Goal: Task Accomplishment & Management: Manage account settings

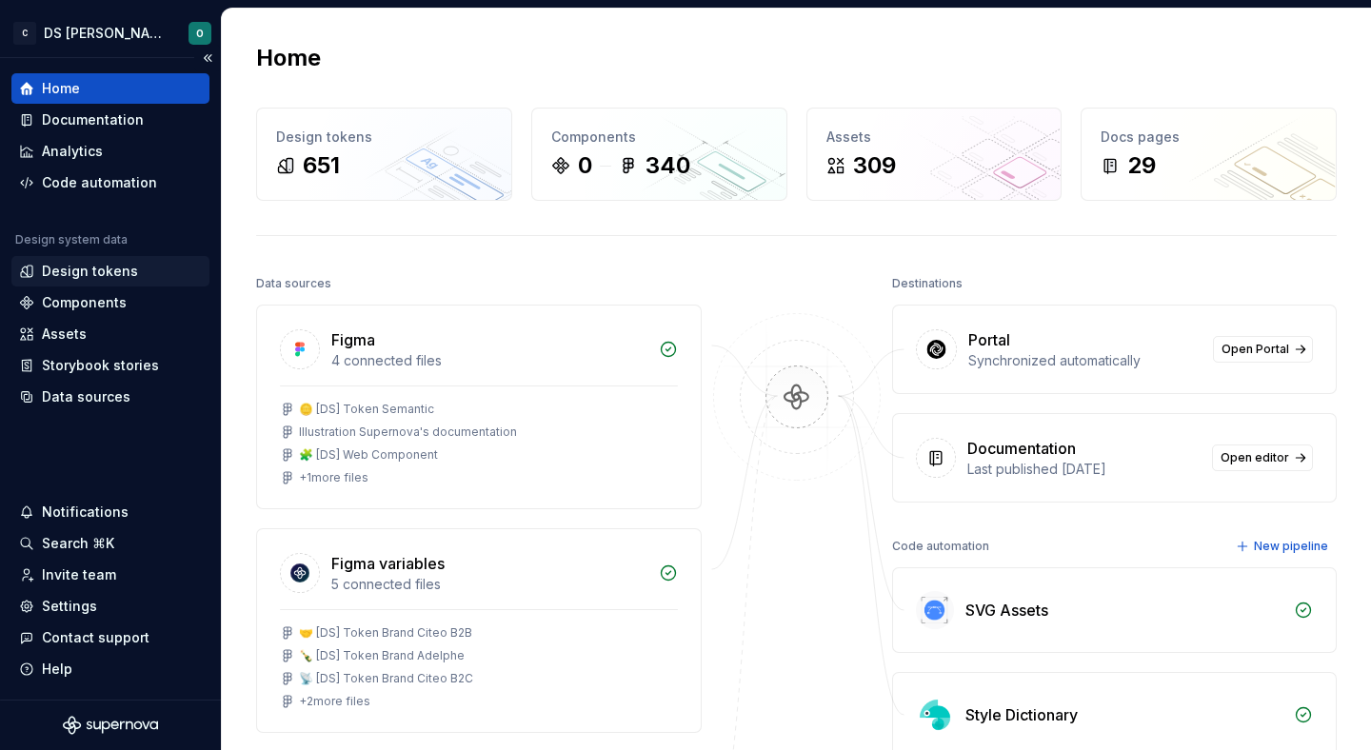
click at [104, 269] on div "Design tokens" at bounding box center [90, 271] width 96 height 19
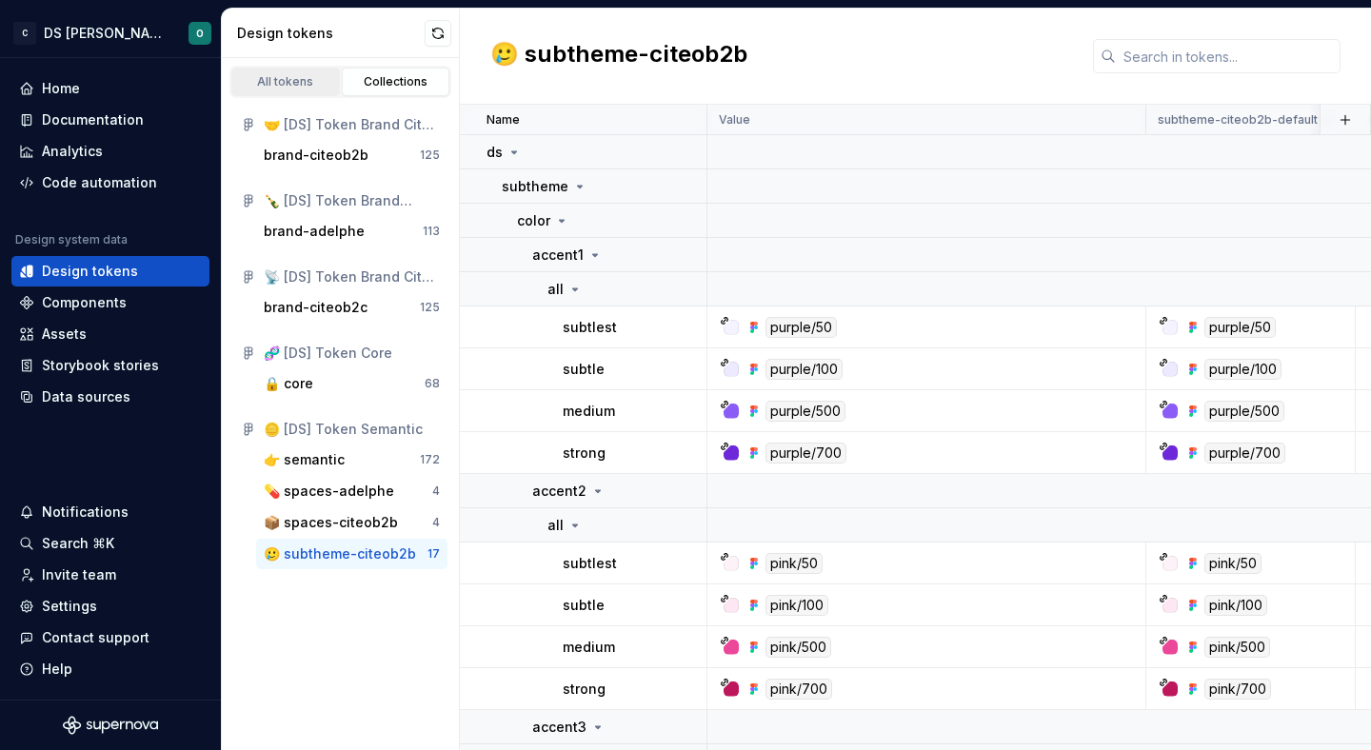
click at [311, 87] on div "All tokens" at bounding box center [285, 81] width 95 height 15
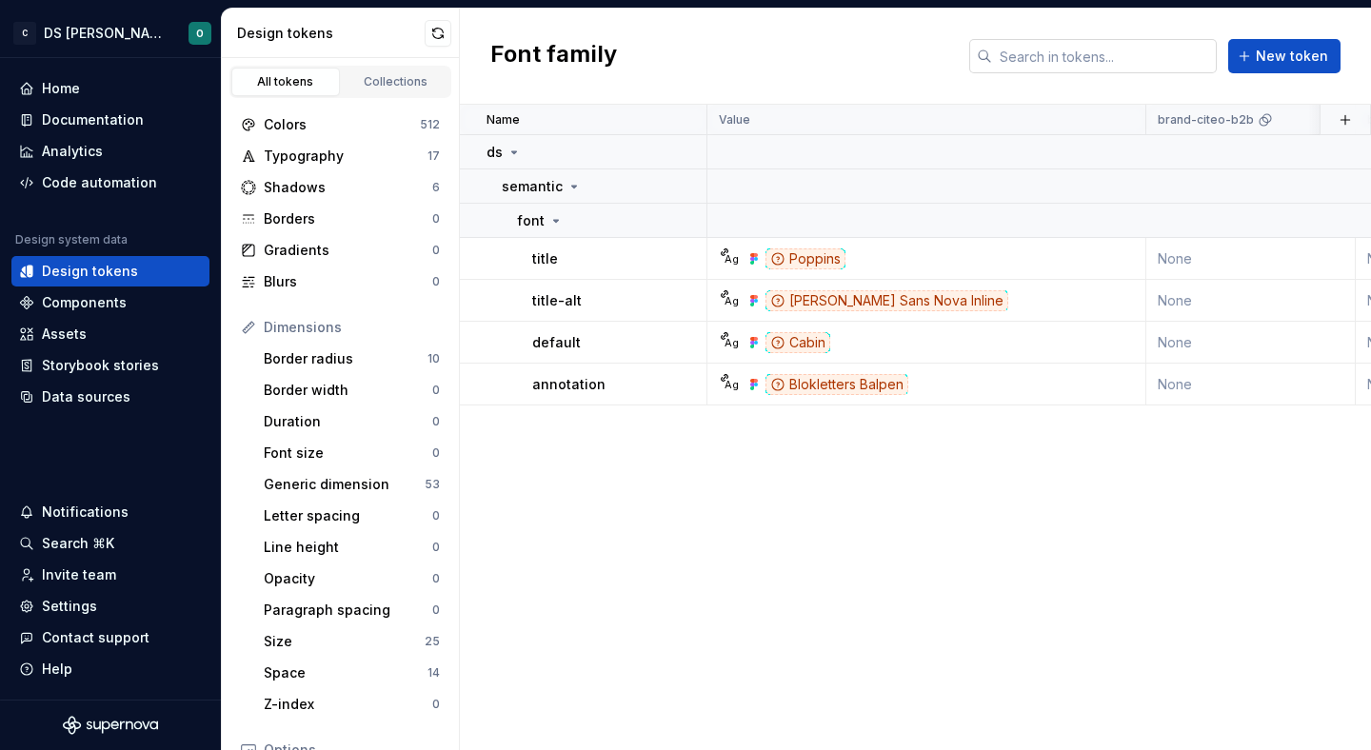
click at [1047, 52] on input "text" at bounding box center [1104, 56] width 225 height 34
paste input "subtlest"
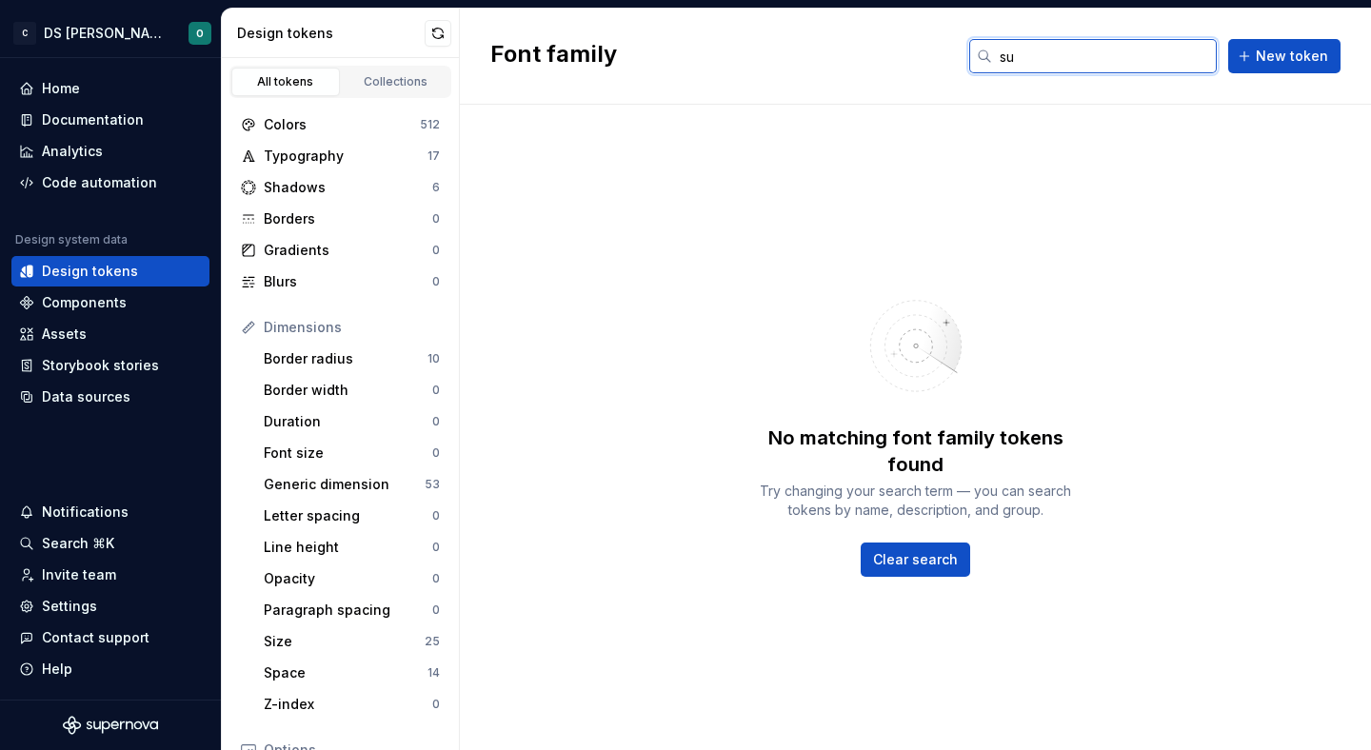
type input "s"
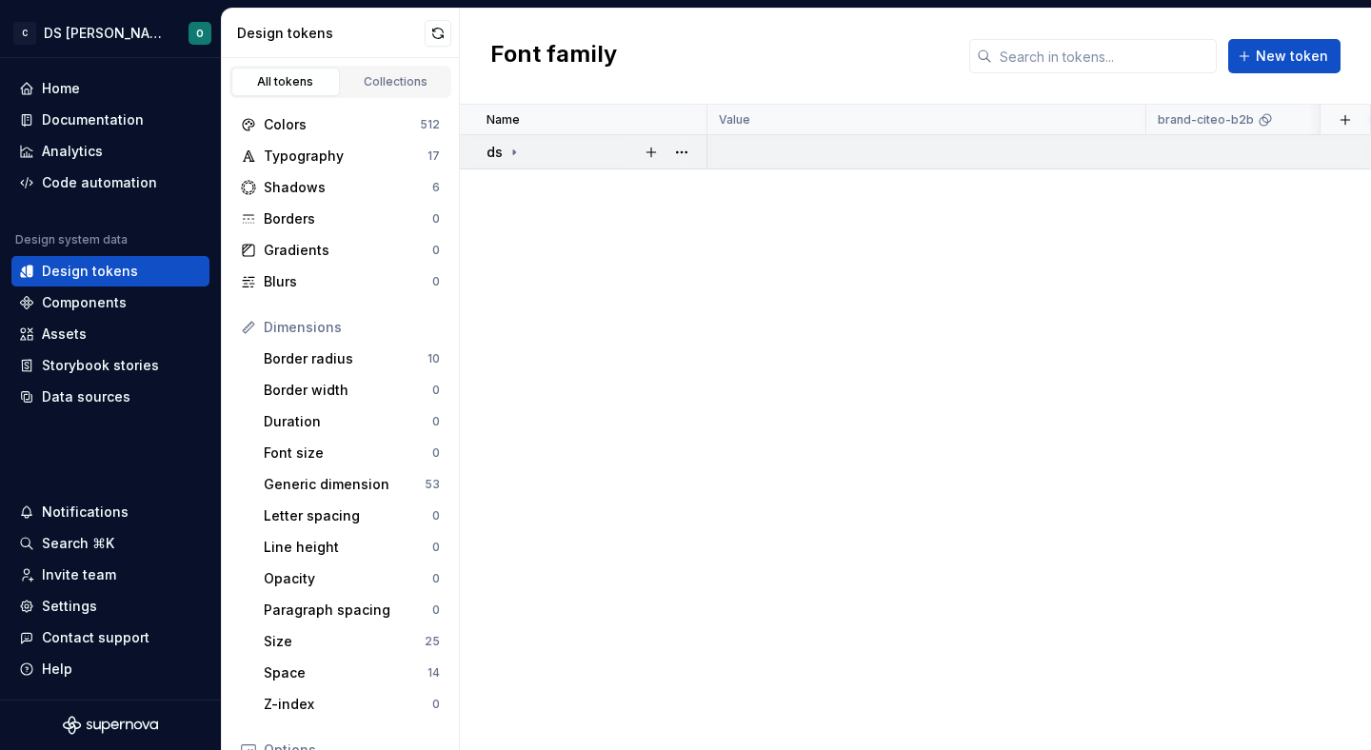
click at [511, 149] on icon at bounding box center [514, 152] width 15 height 15
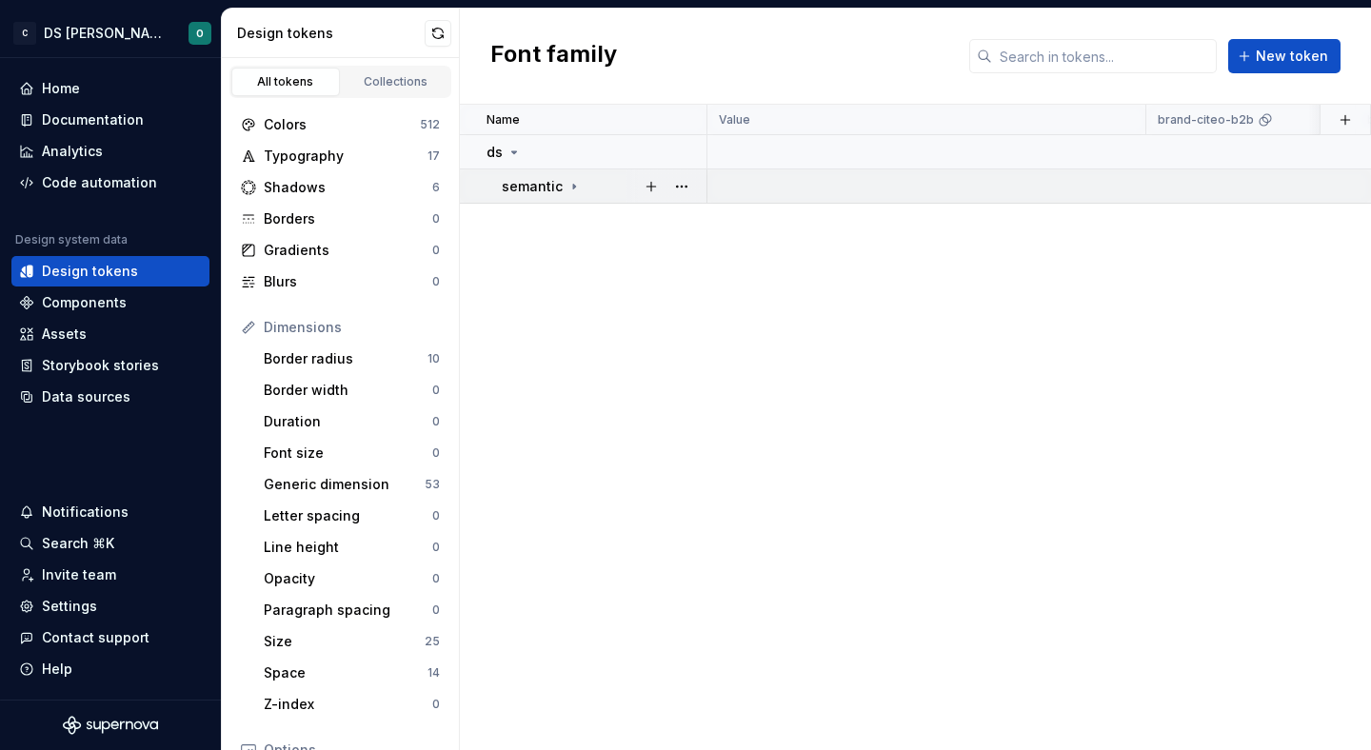
click at [560, 182] on div "semantic" at bounding box center [542, 186] width 80 height 19
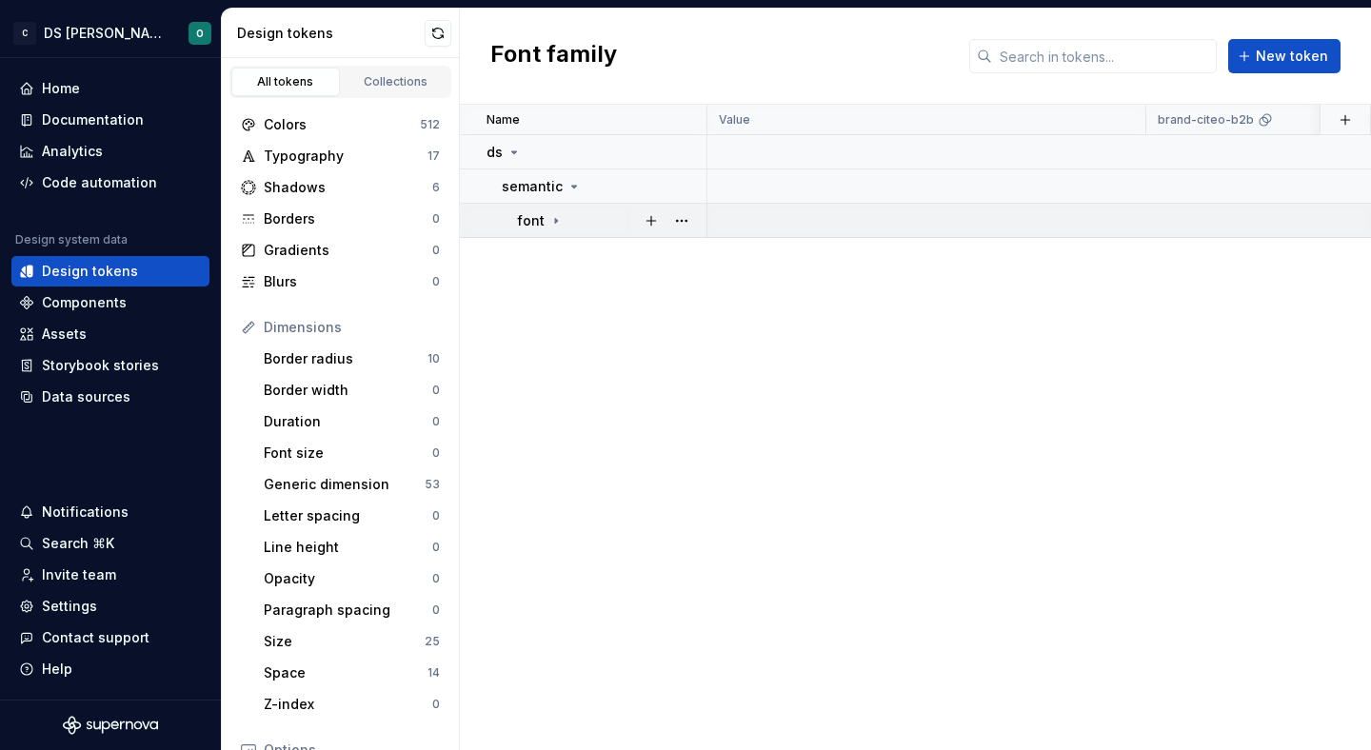
click at [560, 214] on icon at bounding box center [556, 220] width 15 height 15
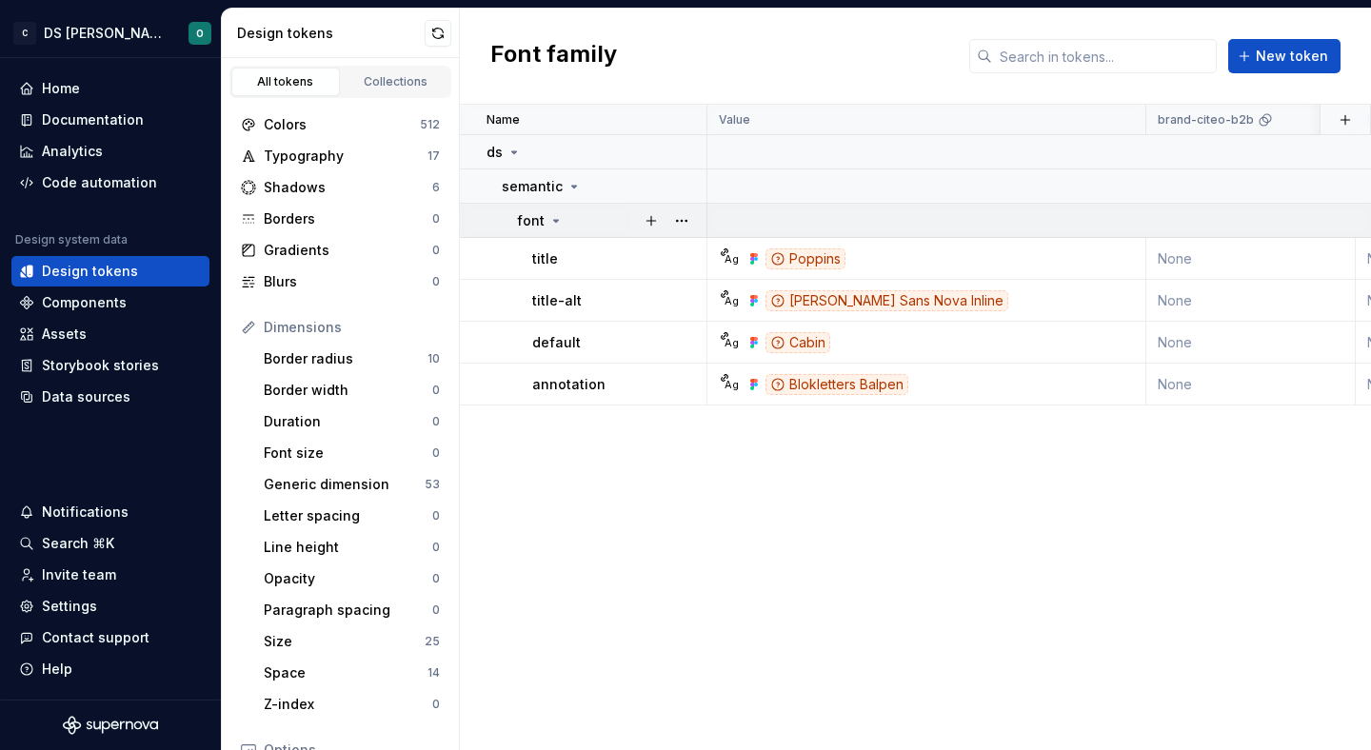
click at [560, 214] on icon at bounding box center [556, 220] width 15 height 15
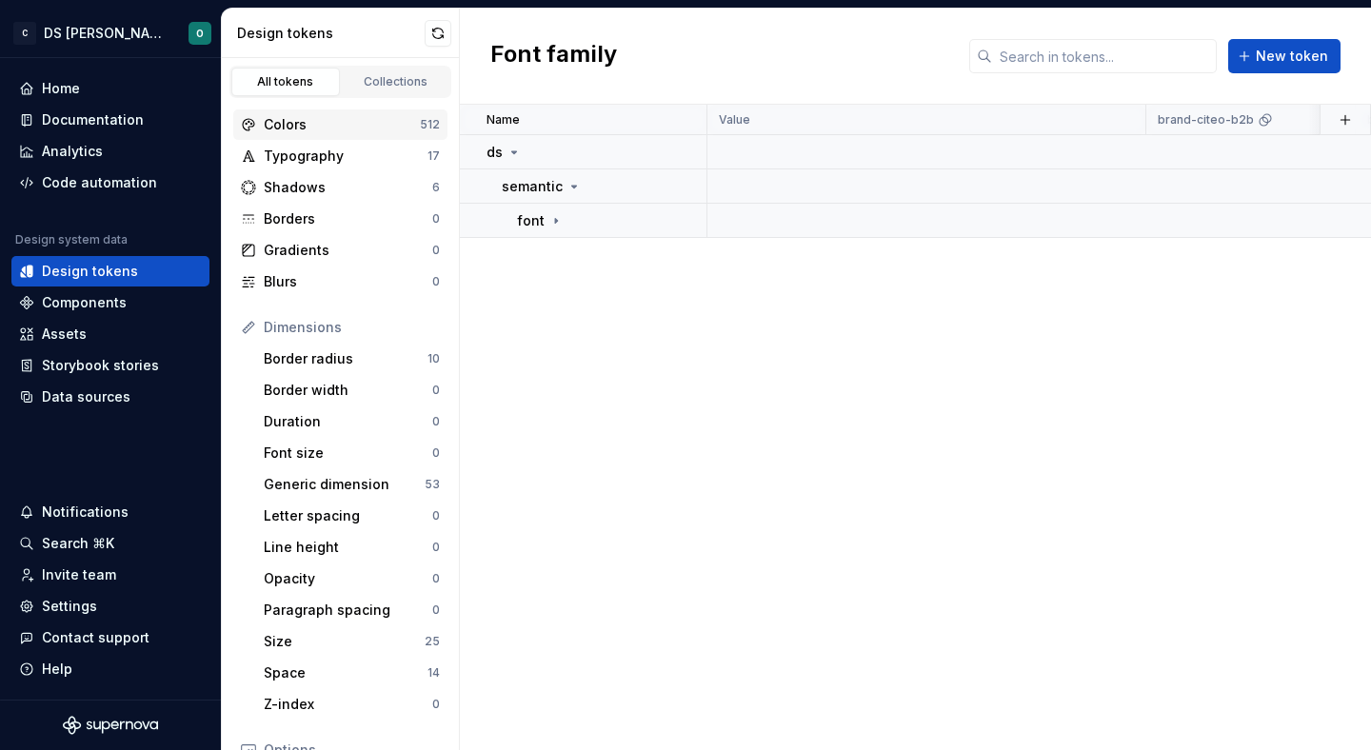
click at [377, 130] on div "Colors" at bounding box center [342, 124] width 156 height 19
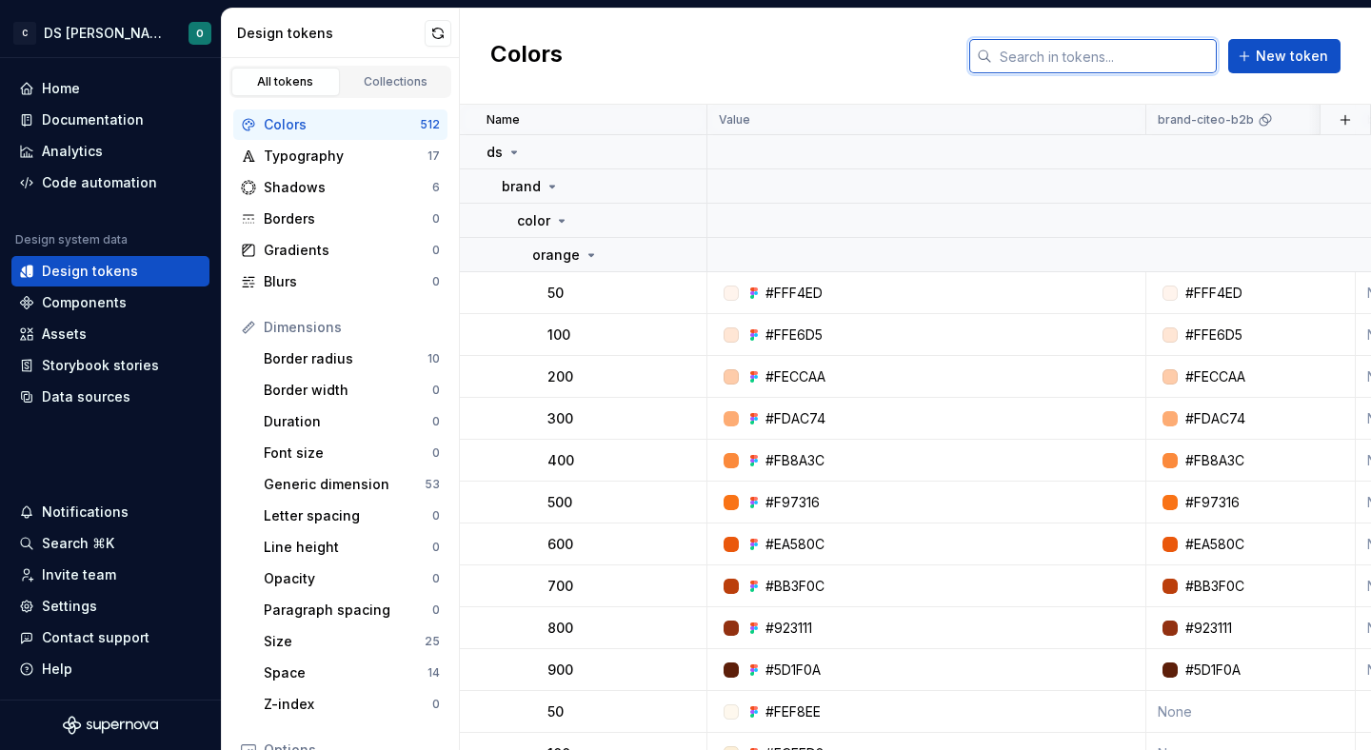
click at [1059, 56] on input "text" at bounding box center [1104, 56] width 225 height 34
paste input "subtlest"
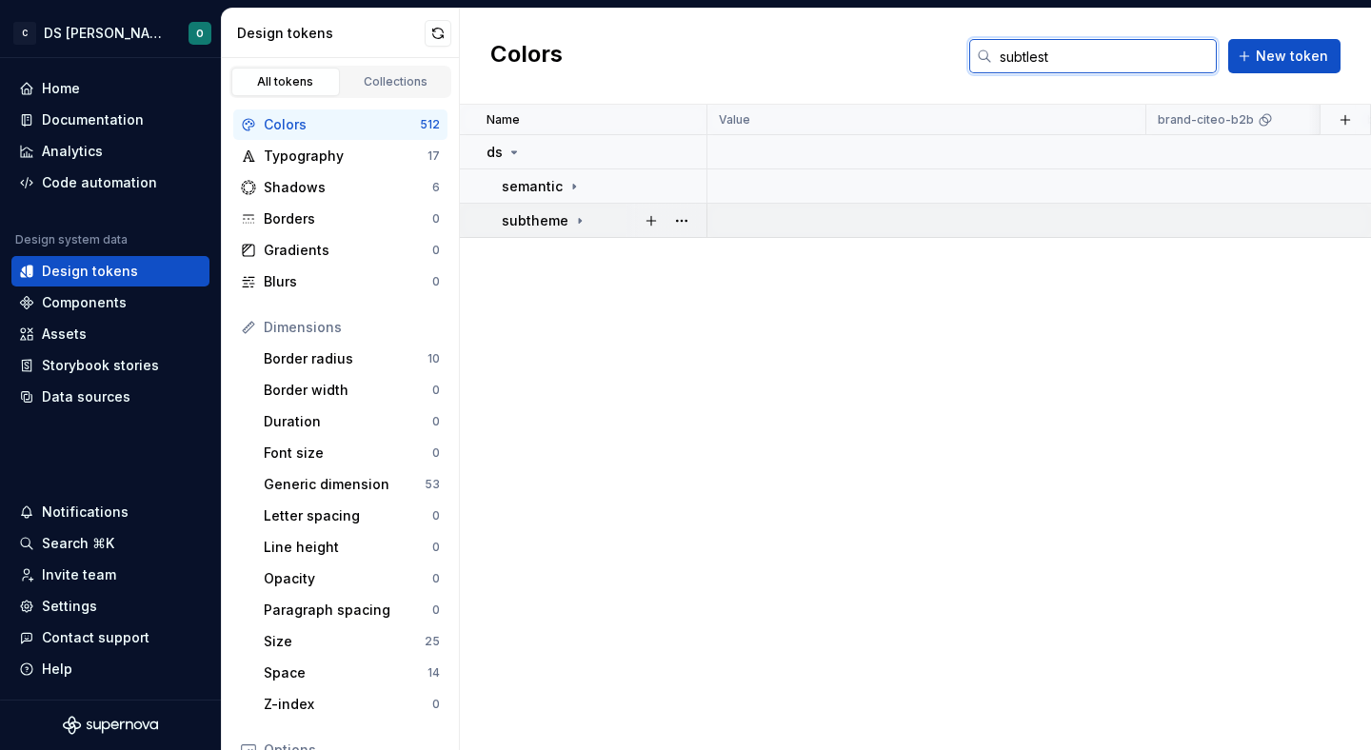
type input "subtlest"
click at [572, 215] on icon at bounding box center [579, 220] width 15 height 15
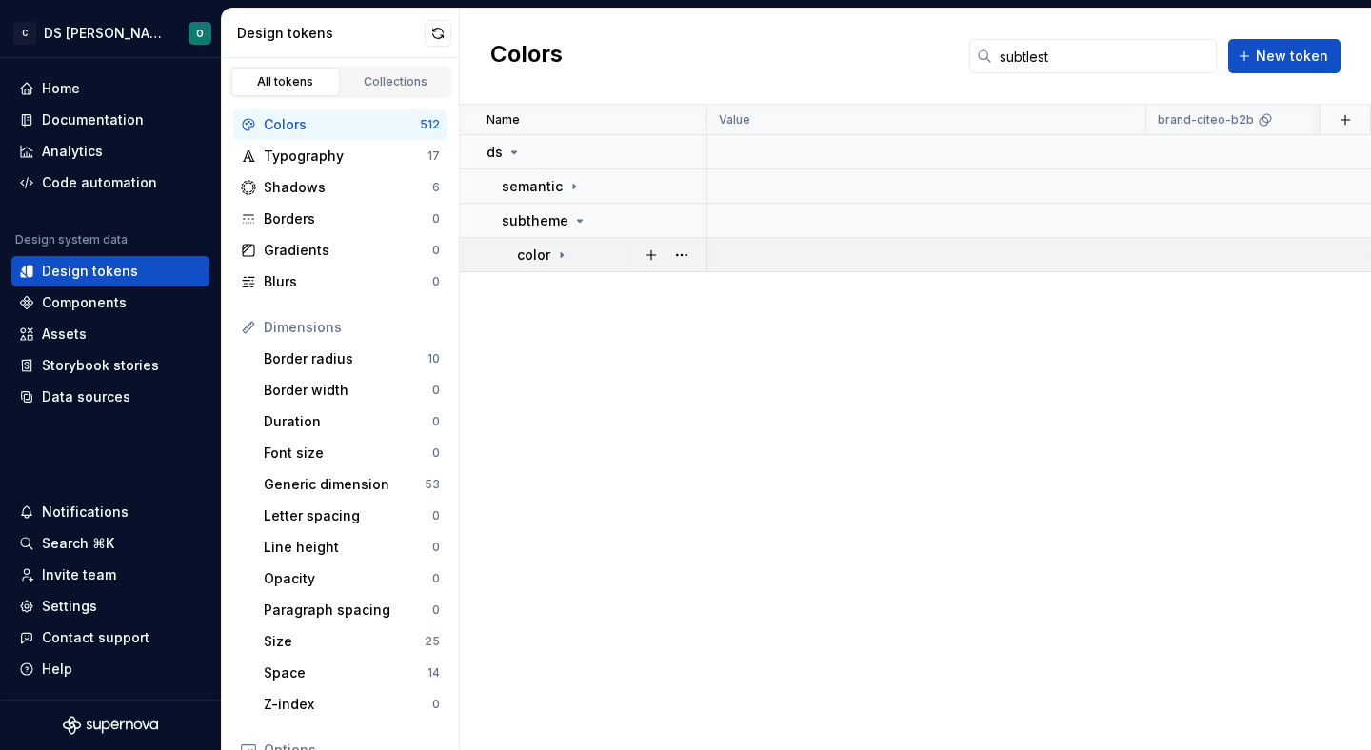
click at [559, 253] on icon at bounding box center [561, 255] width 15 height 15
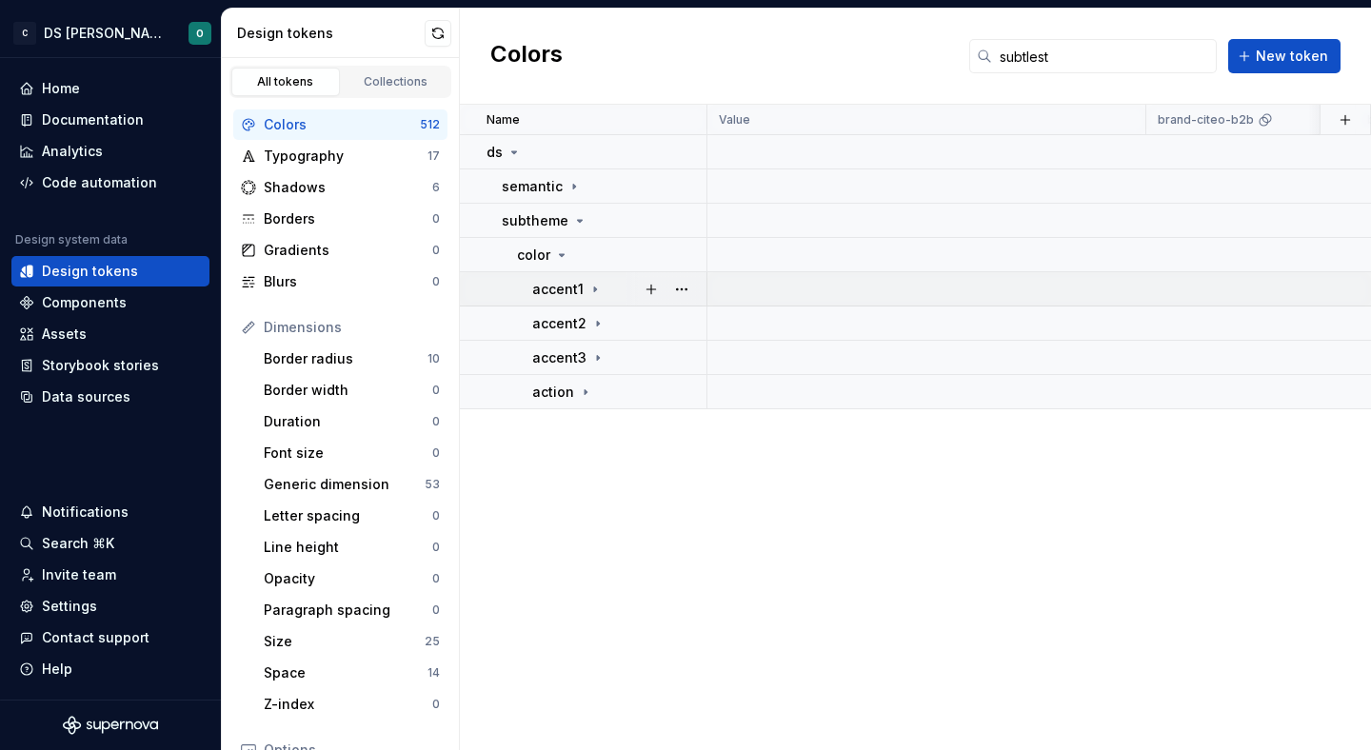
click at [599, 287] on icon at bounding box center [595, 289] width 15 height 15
click at [571, 318] on icon at bounding box center [575, 323] width 15 height 15
click at [561, 179] on div "semantic" at bounding box center [542, 186] width 80 height 19
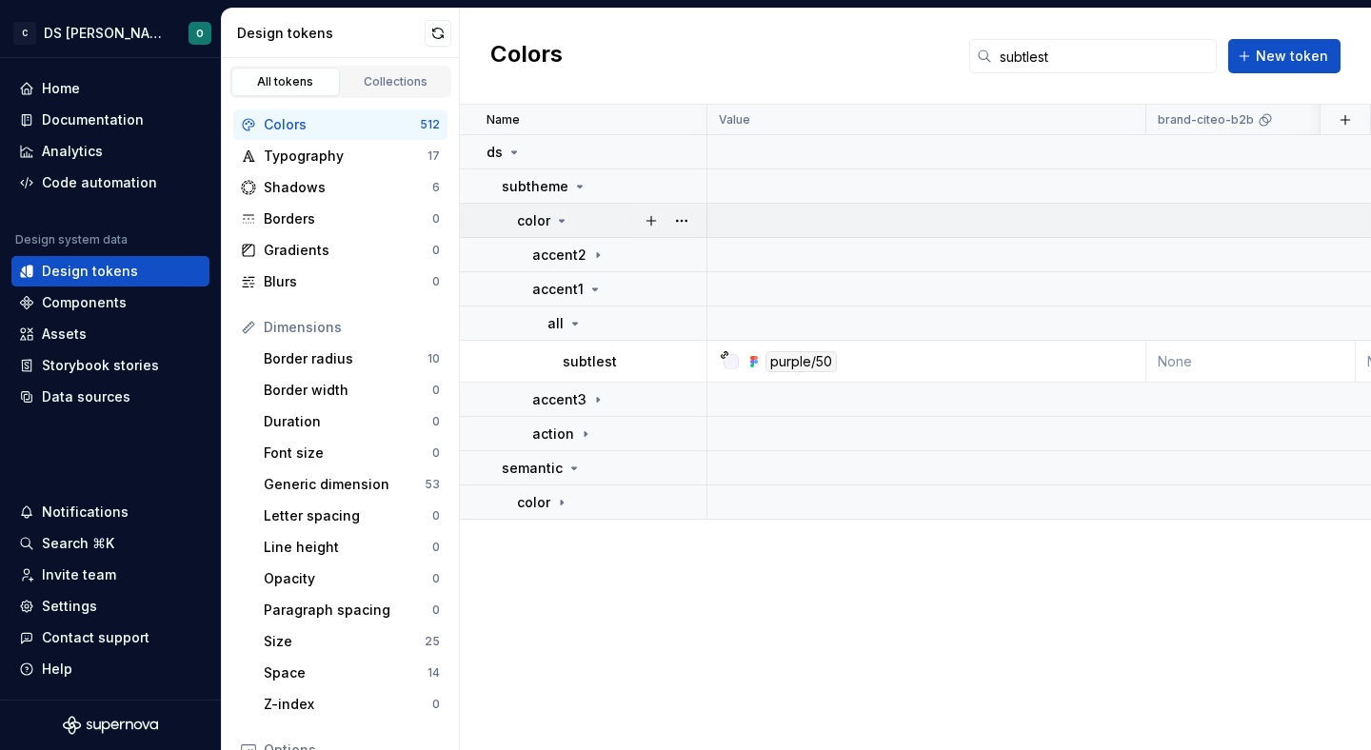
click at [565, 229] on div "color" at bounding box center [543, 220] width 52 height 19
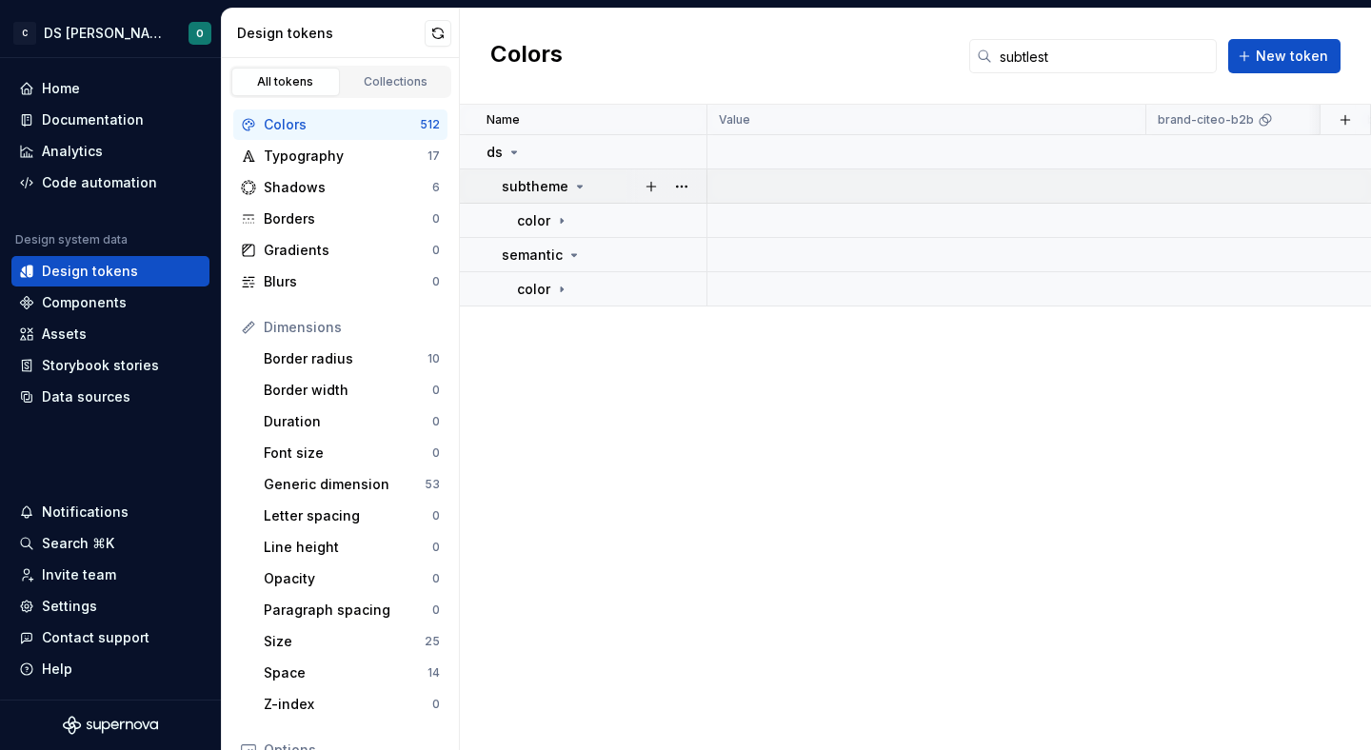
click at [582, 185] on icon at bounding box center [579, 186] width 15 height 15
click at [579, 260] on div "semantic" at bounding box center [604, 255] width 204 height 19
click at [571, 302] on td "color" at bounding box center [584, 289] width 248 height 34
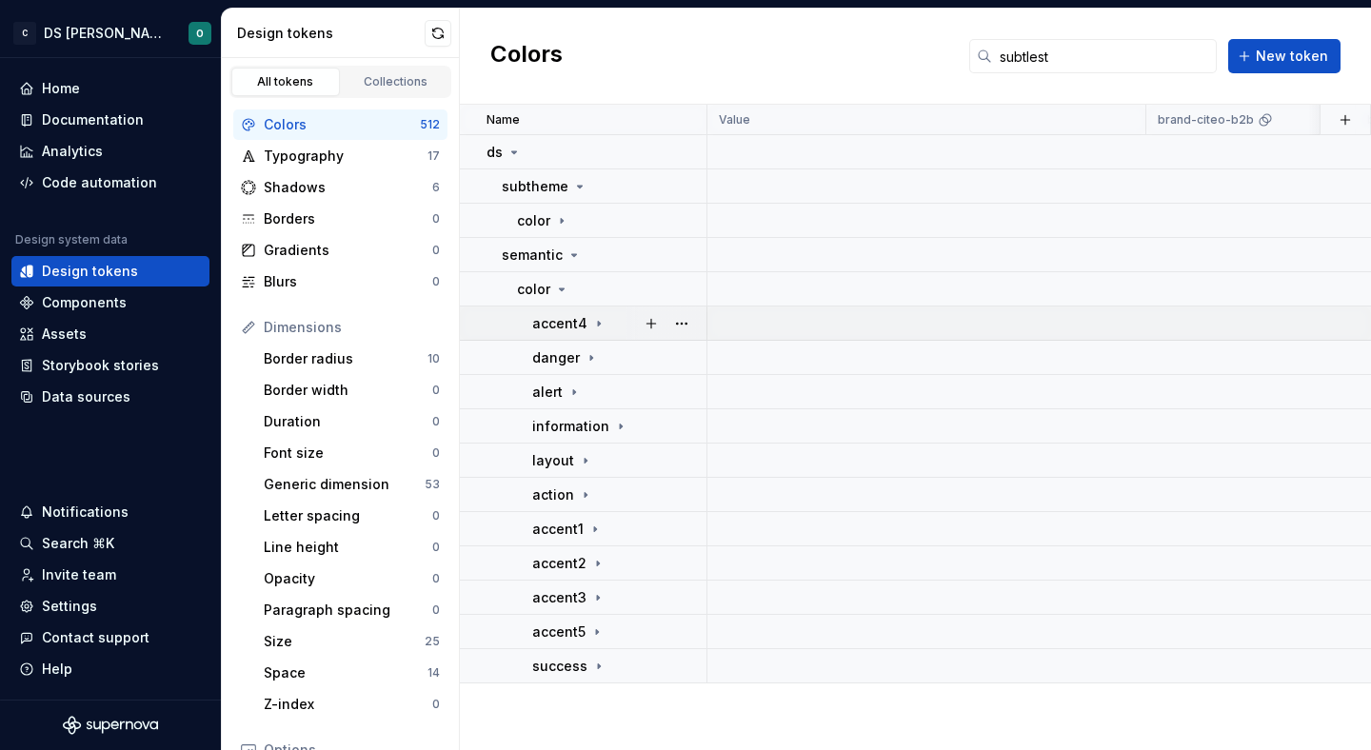
click at [583, 316] on p "accent4" at bounding box center [559, 323] width 55 height 19
click at [604, 357] on icon at bounding box center [610, 357] width 15 height 15
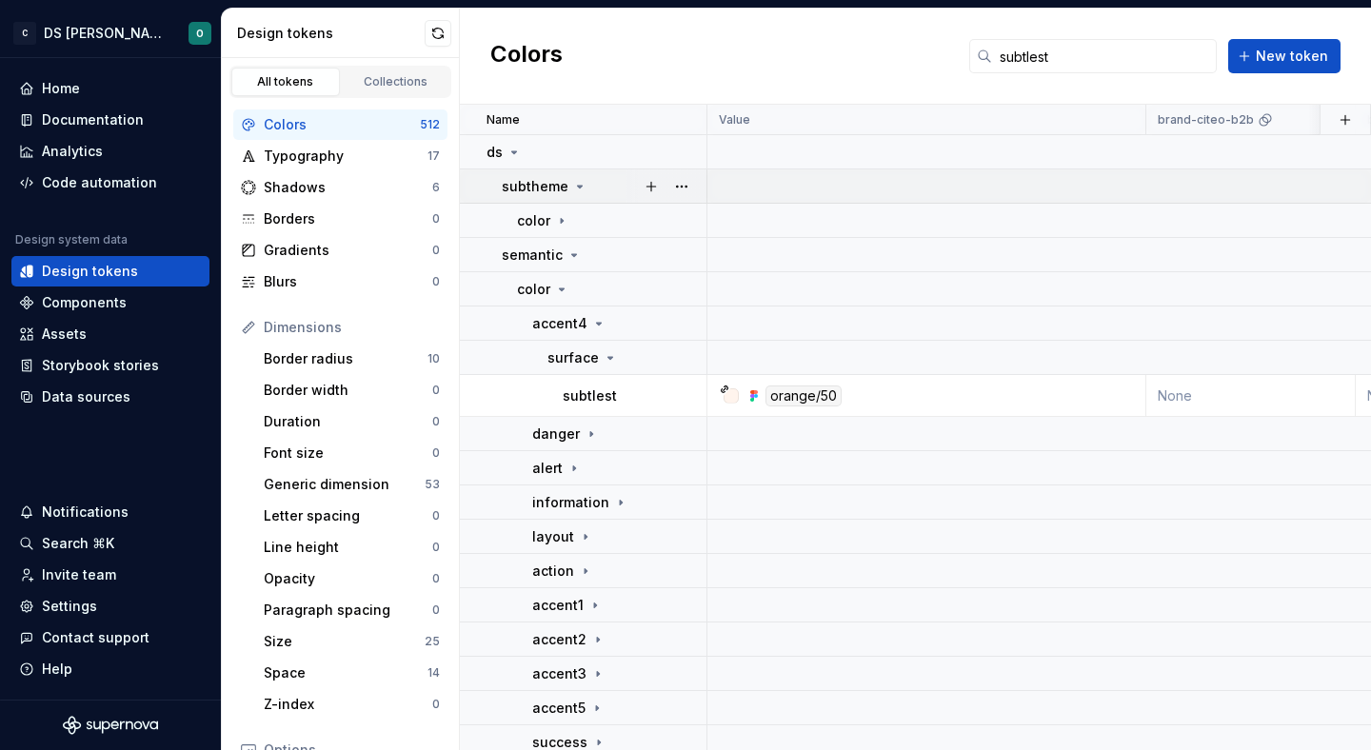
click at [578, 187] on icon at bounding box center [579, 186] width 15 height 15
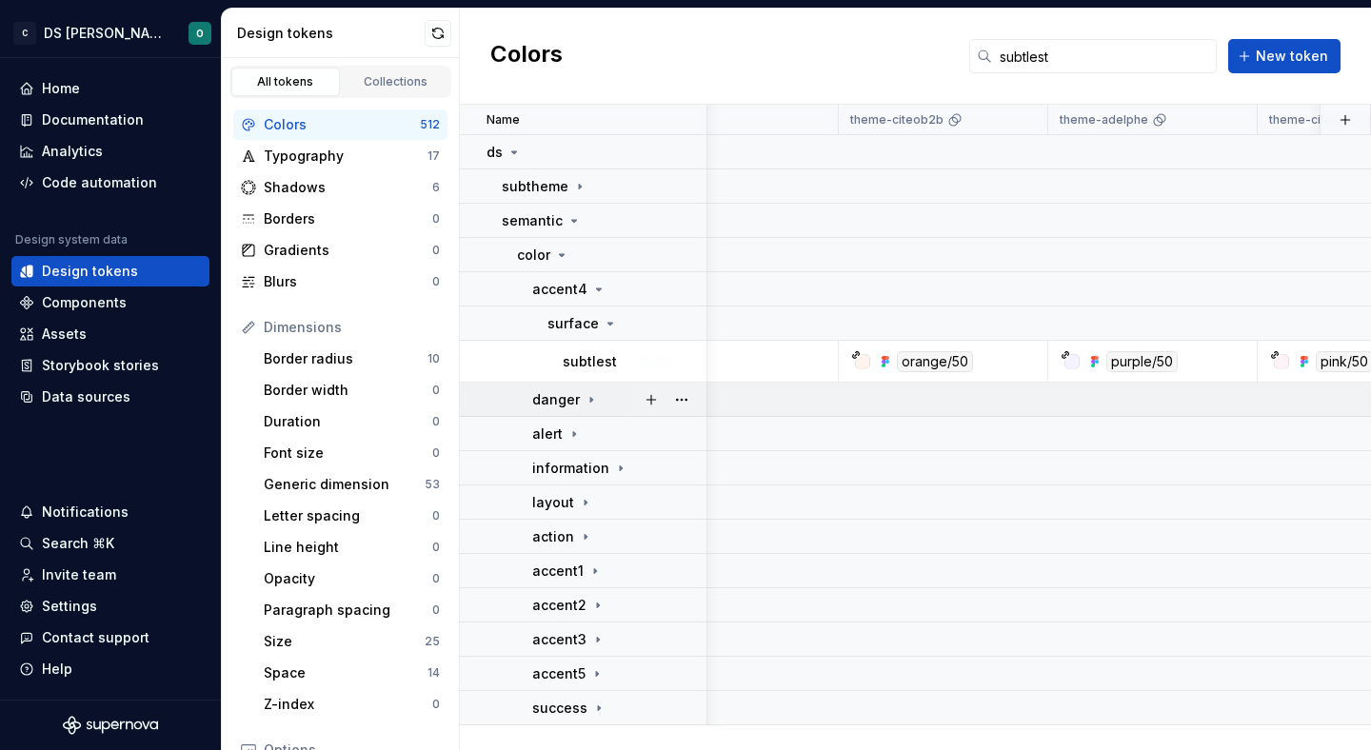
scroll to position [0, 1143]
click at [572, 180] on icon at bounding box center [579, 186] width 15 height 15
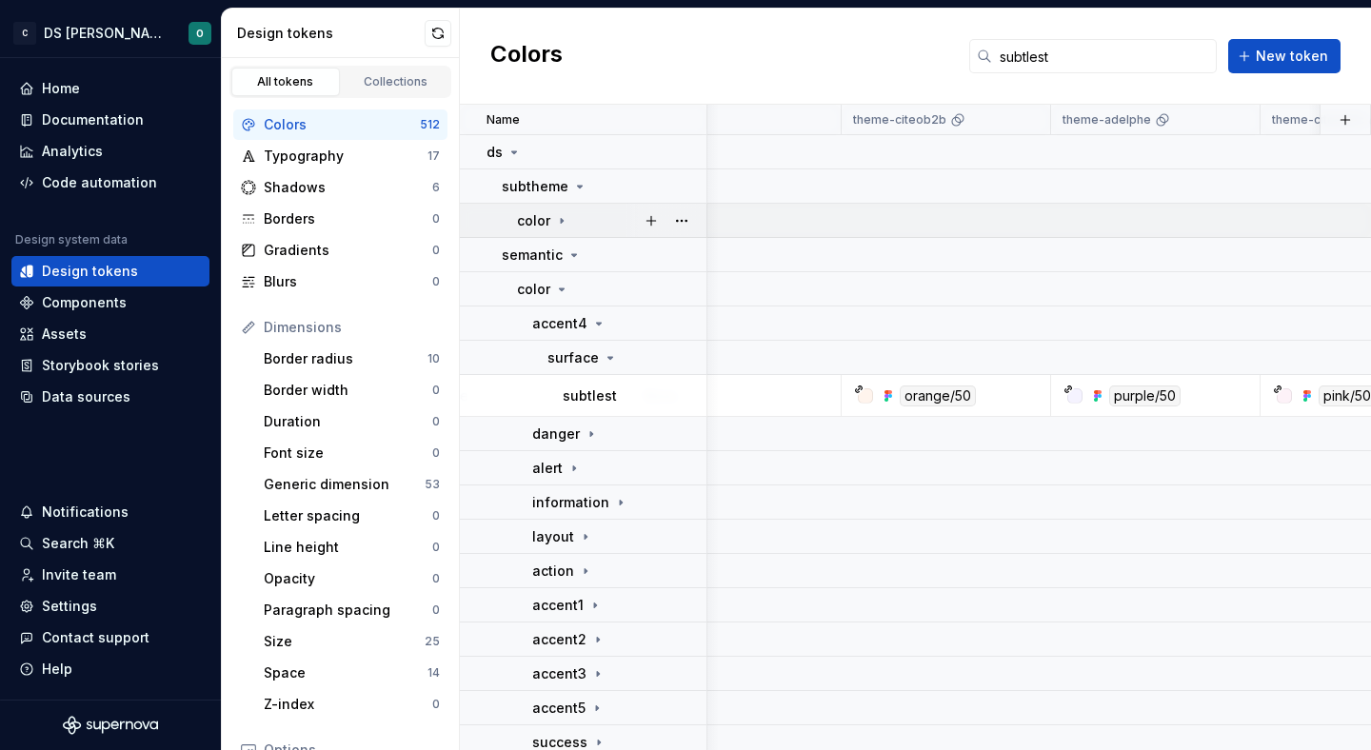
click at [571, 213] on div "color" at bounding box center [611, 220] width 189 height 19
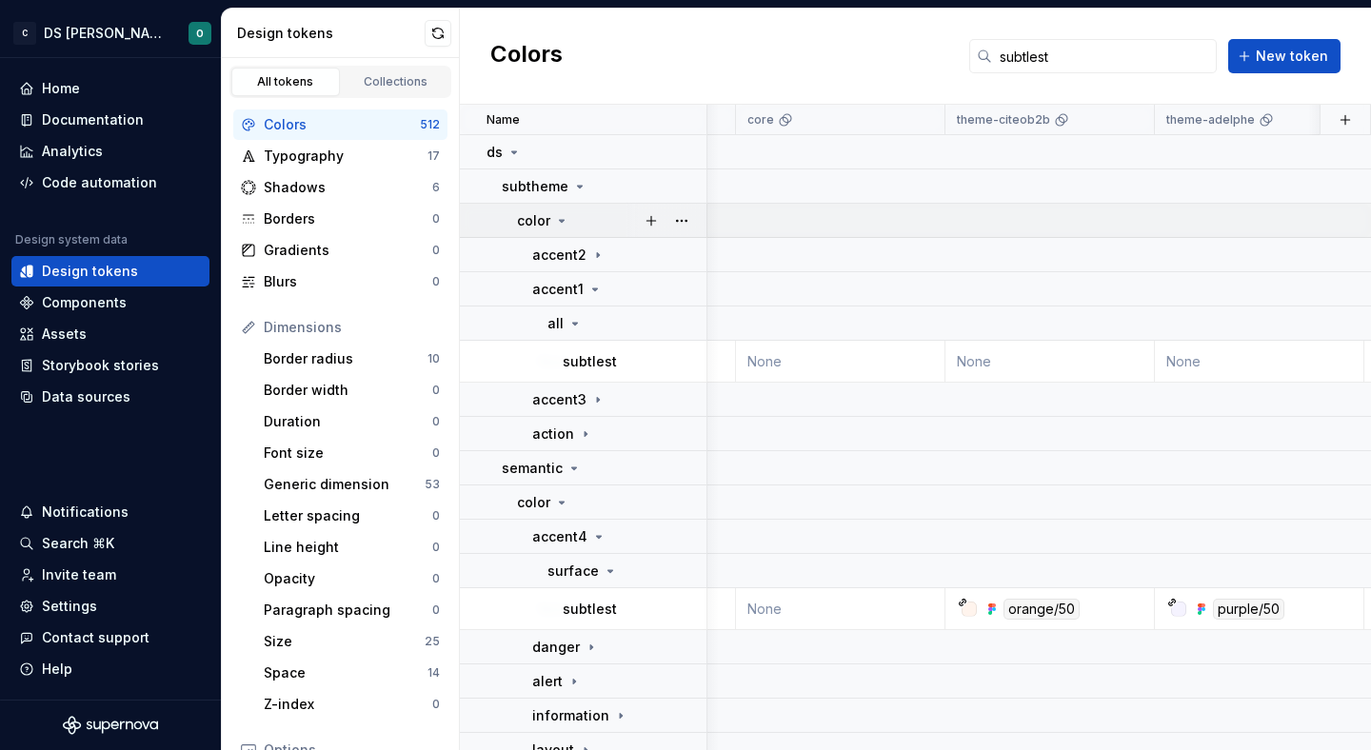
scroll to position [0, 1042]
click at [1120, 59] on input "subtlest" at bounding box center [1104, 56] width 225 height 34
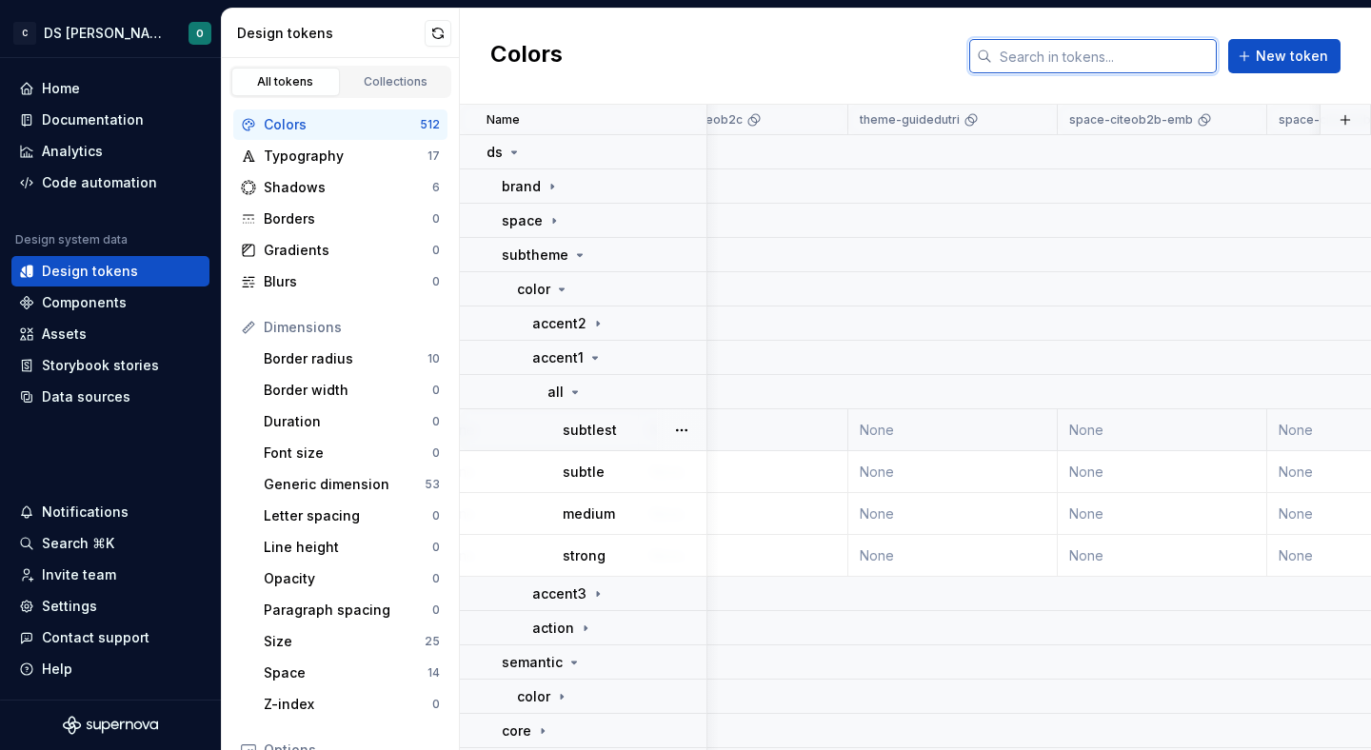
scroll to position [0, 1774]
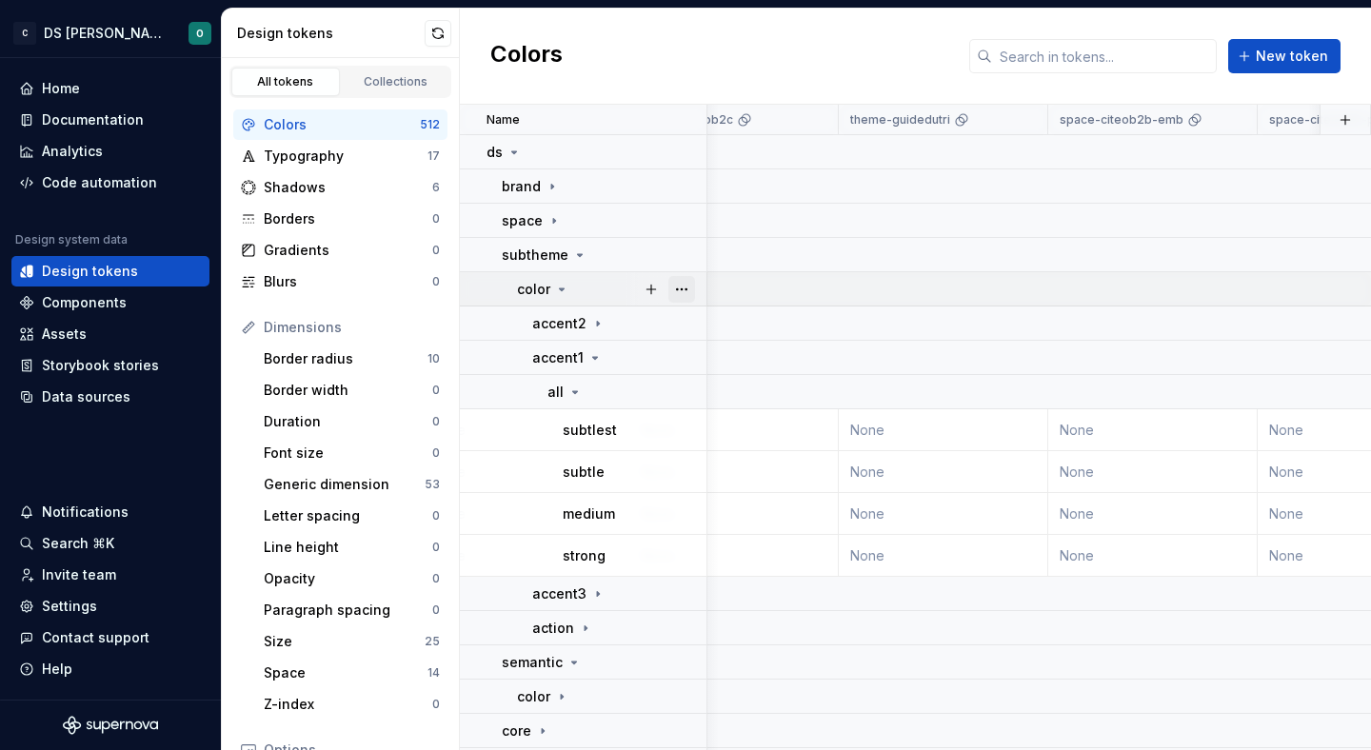
click at [688, 287] on button "button" at bounding box center [681, 289] width 27 height 27
click at [592, 433] on html "C DS Citeo O Home Documentation Analytics Code automation Design system data De…" at bounding box center [685, 375] width 1371 height 750
click at [597, 322] on icon at bounding box center [598, 323] width 2 height 5
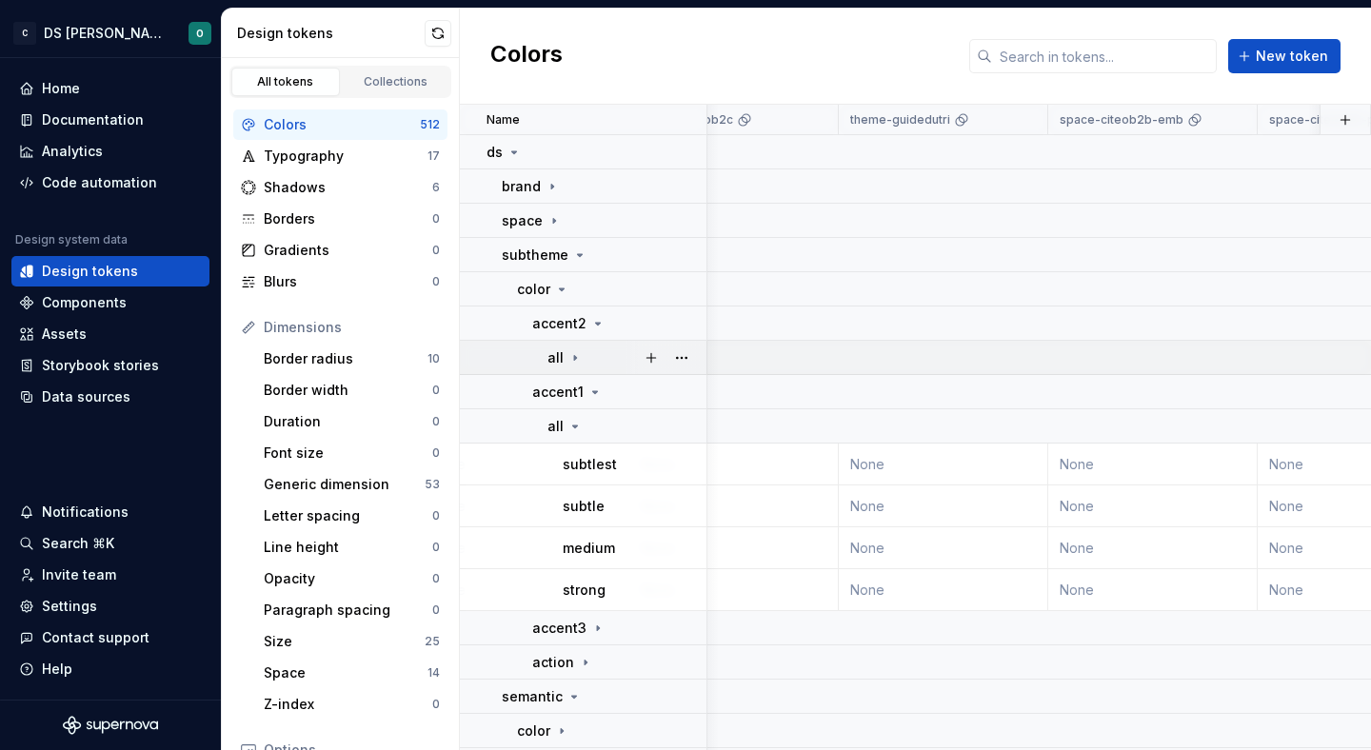
click at [581, 352] on div "all" at bounding box center [627, 358] width 158 height 19
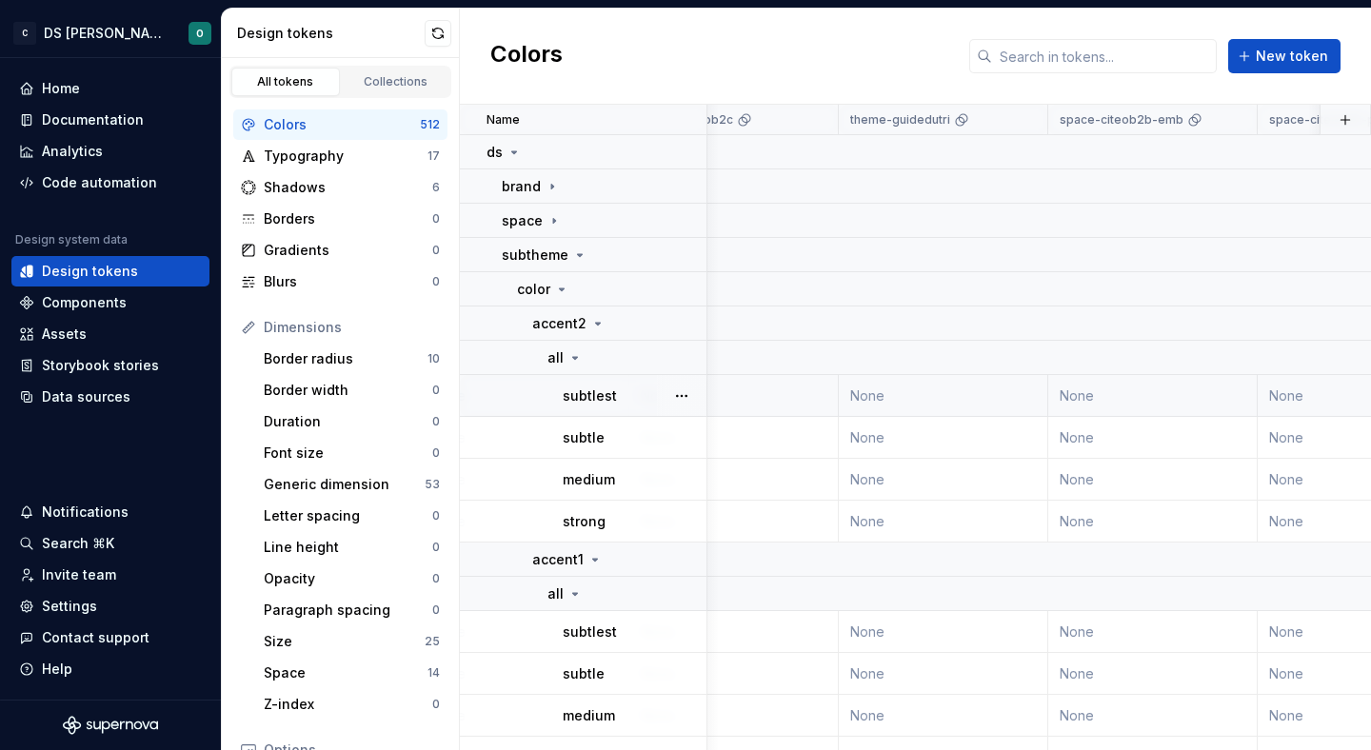
click at [614, 391] on div "subtlest" at bounding box center [634, 396] width 143 height 19
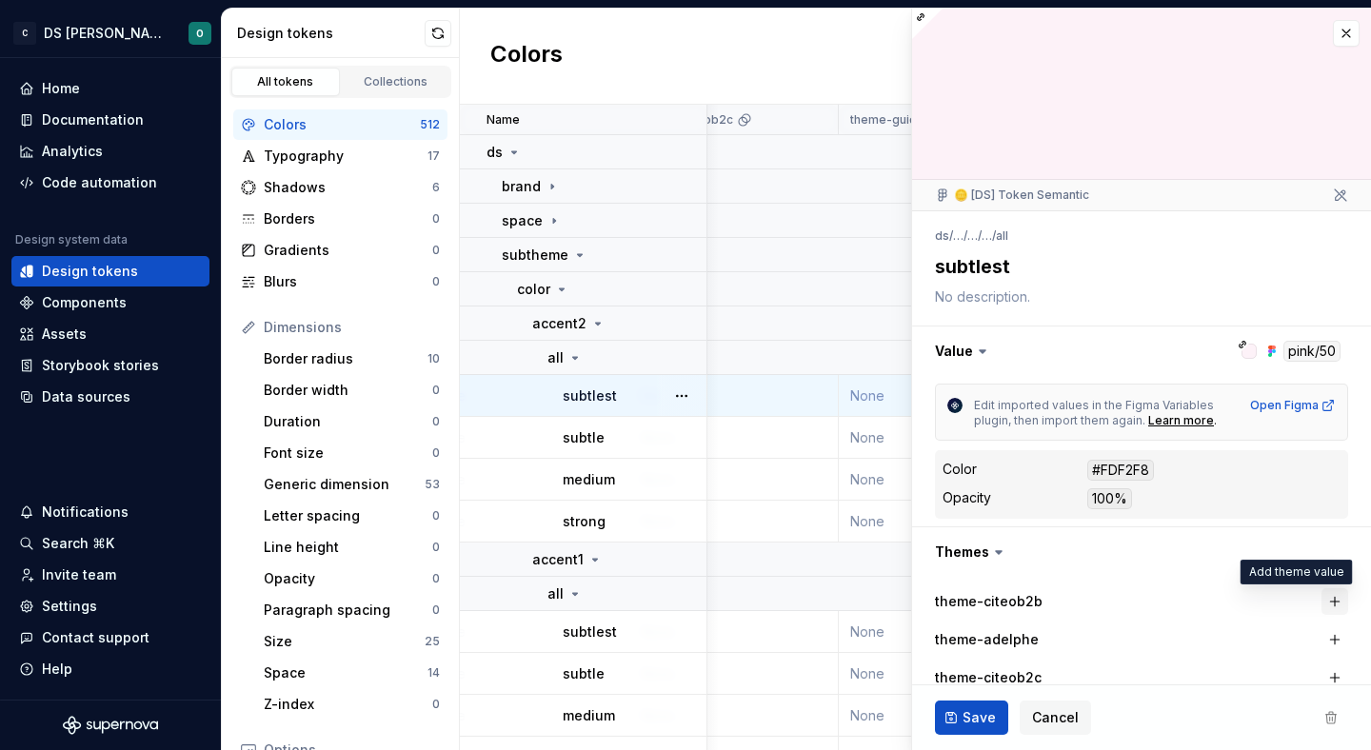
click at [1333, 597] on button "button" at bounding box center [1335, 601] width 27 height 27
click at [967, 712] on span "Save" at bounding box center [979, 717] width 33 height 19
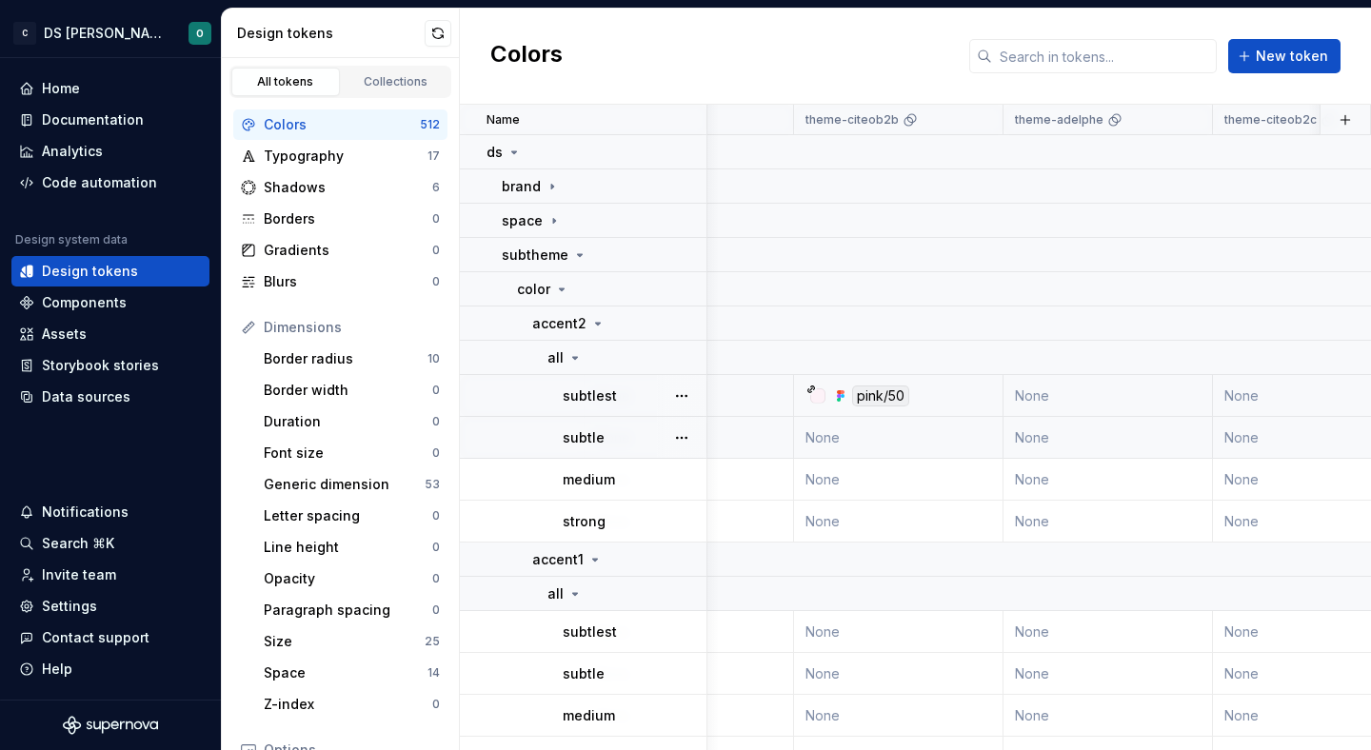
scroll to position [0, 1187]
click at [606, 441] on div "subtle" at bounding box center [634, 438] width 143 height 19
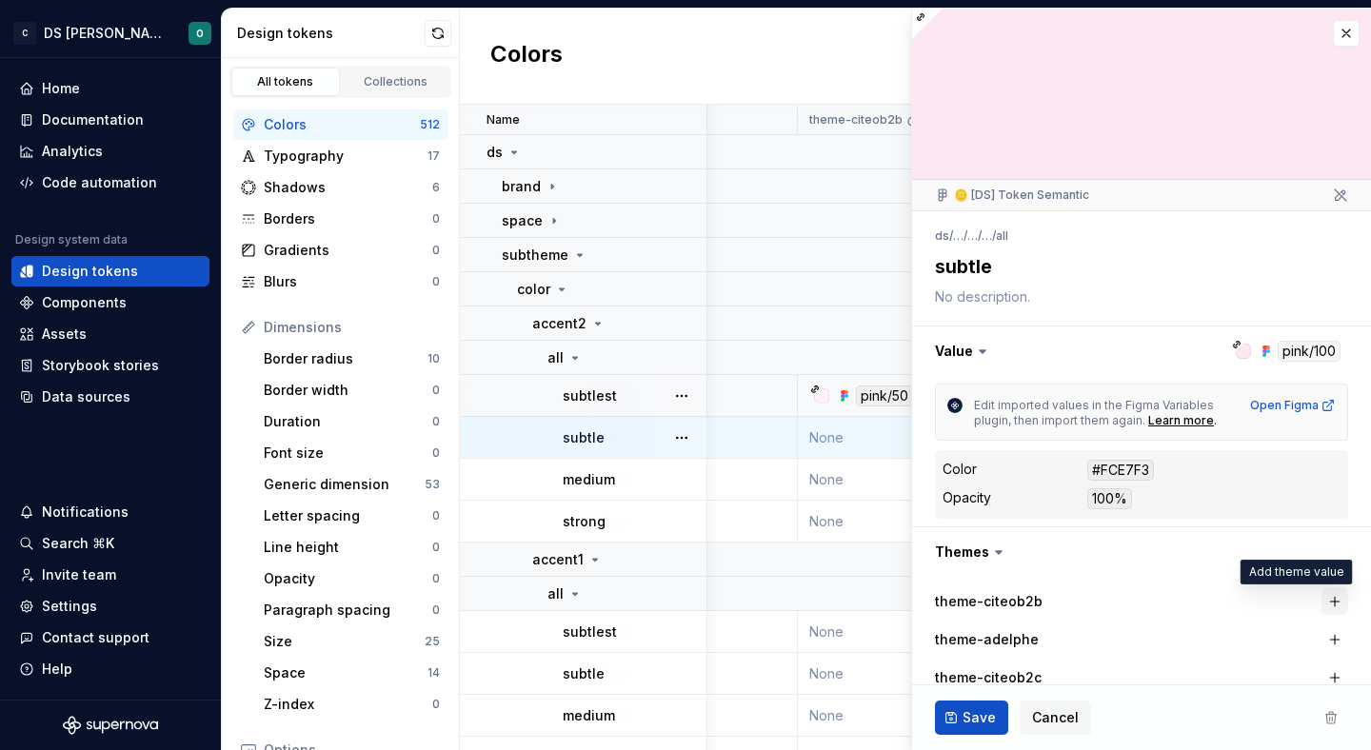
click at [1329, 594] on button "button" at bounding box center [1335, 601] width 27 height 27
click at [968, 708] on span "Save" at bounding box center [979, 717] width 33 height 19
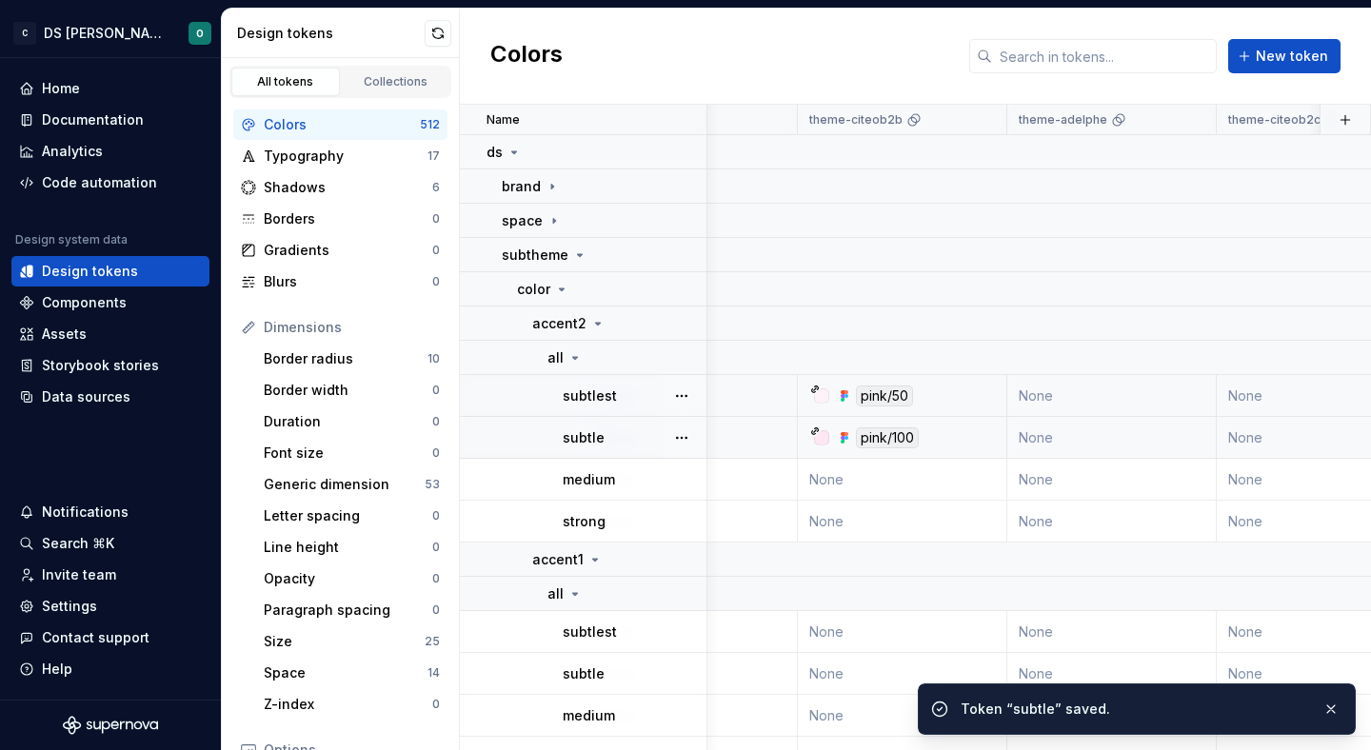
click at [625, 474] on div "medium" at bounding box center [634, 479] width 143 height 19
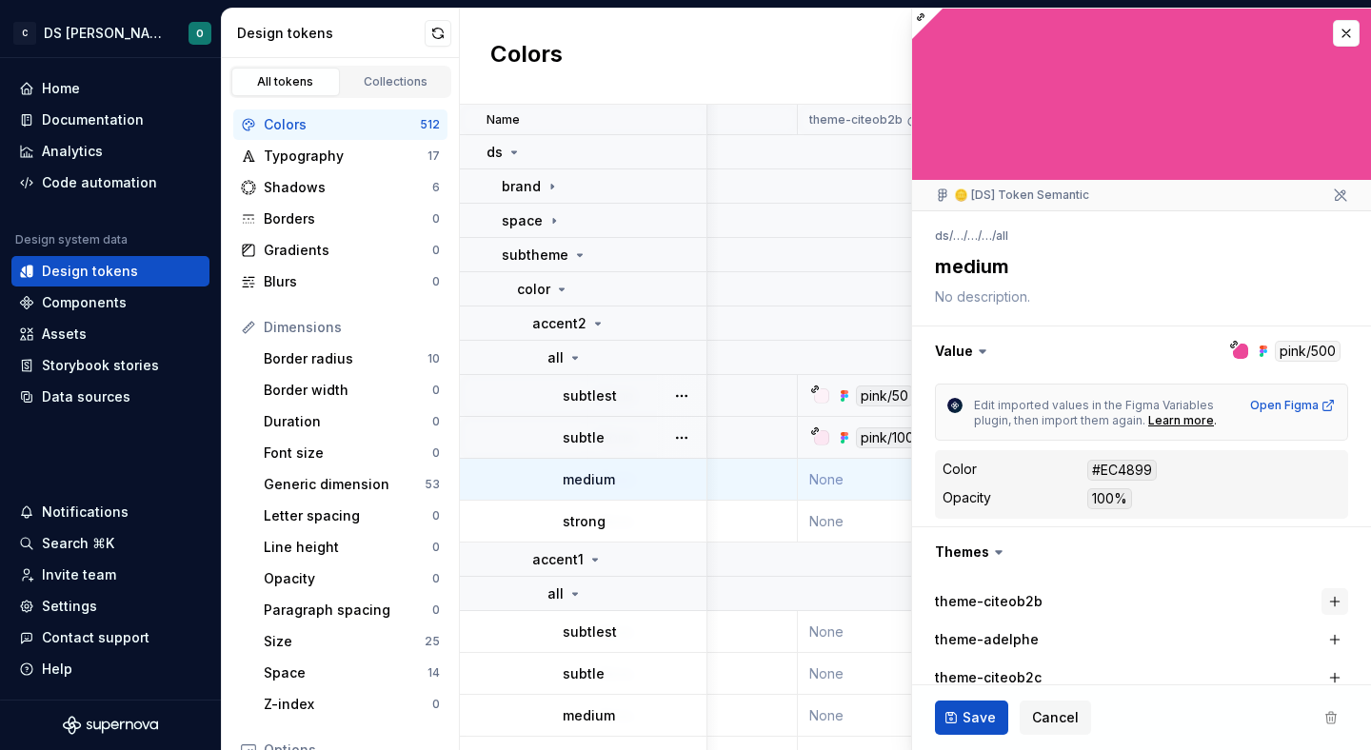
click at [1338, 596] on button "button" at bounding box center [1335, 601] width 27 height 27
click at [983, 713] on span "Save" at bounding box center [979, 717] width 33 height 19
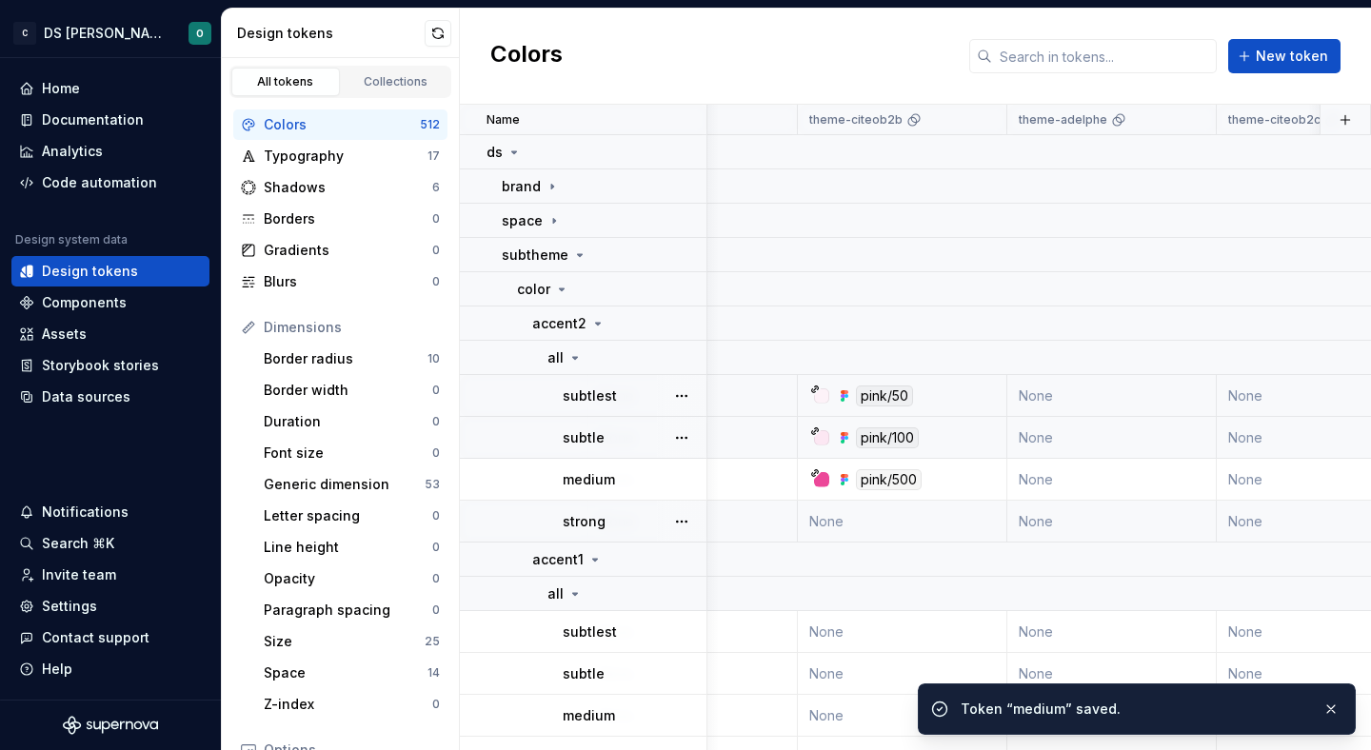
click at [600, 516] on p "strong" at bounding box center [584, 521] width 43 height 19
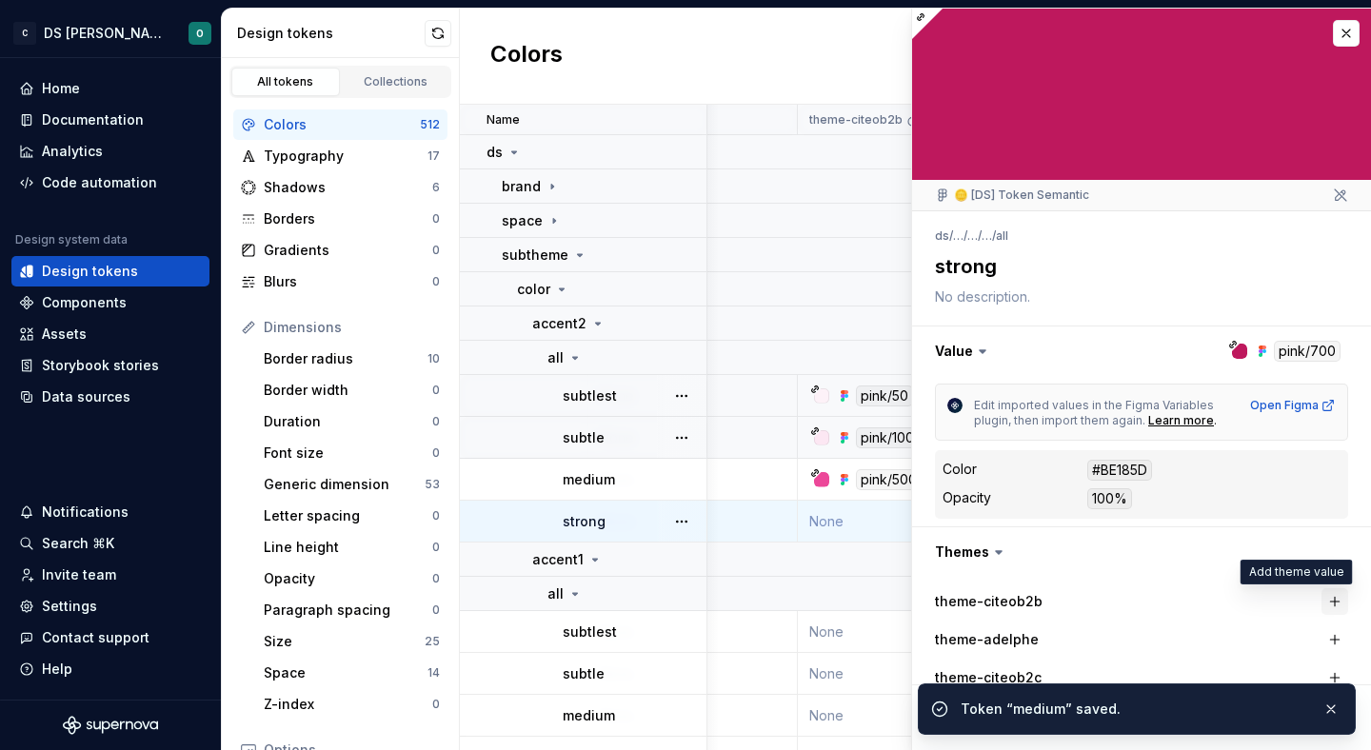
click at [1340, 603] on button "button" at bounding box center [1335, 601] width 27 height 27
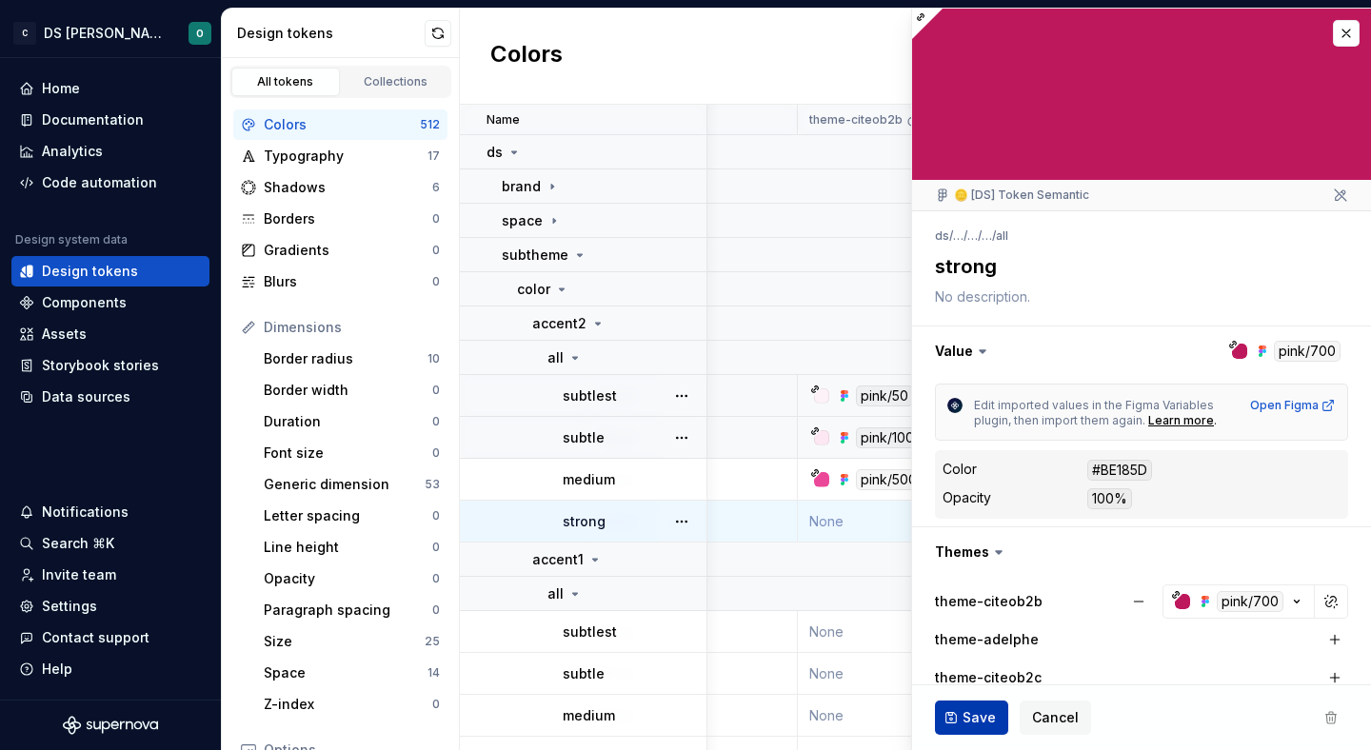
click at [972, 708] on span "Save" at bounding box center [979, 717] width 33 height 19
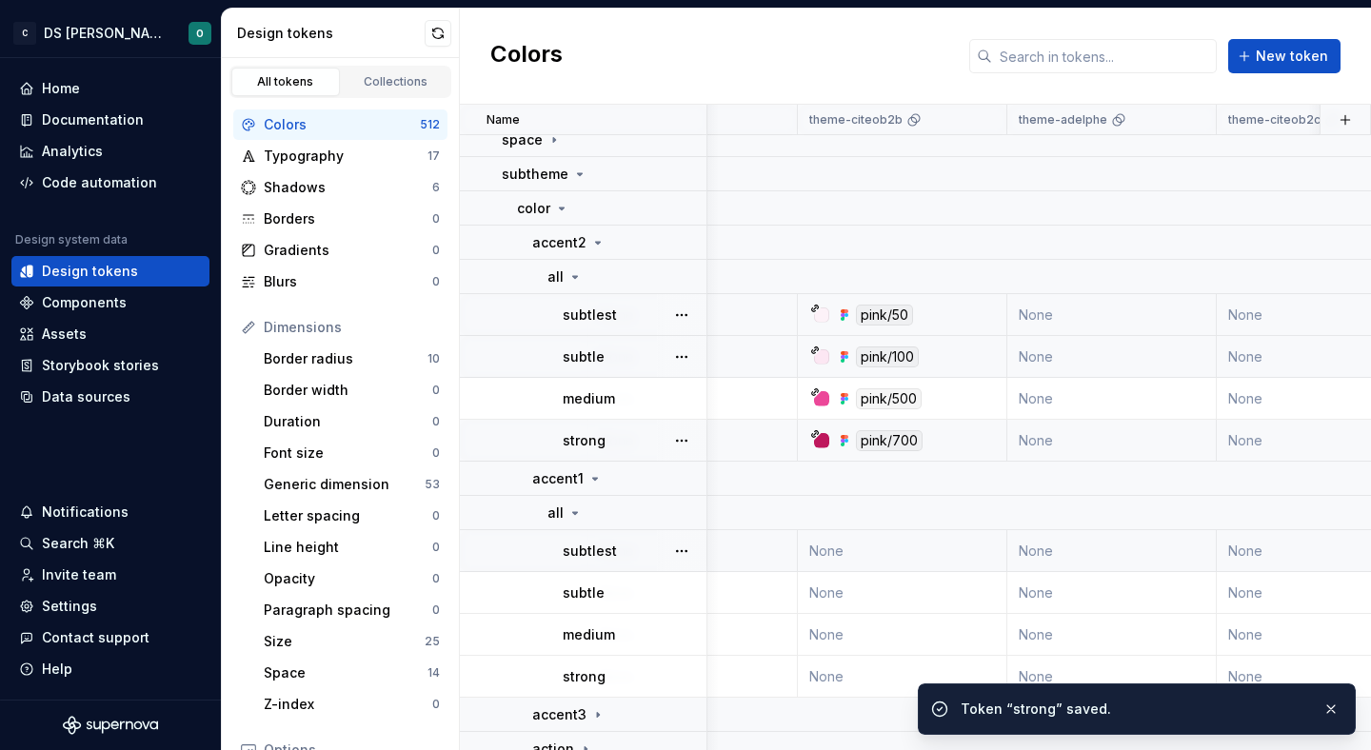
scroll to position [82, 1187]
click at [639, 549] on div "subtlest" at bounding box center [634, 550] width 143 height 19
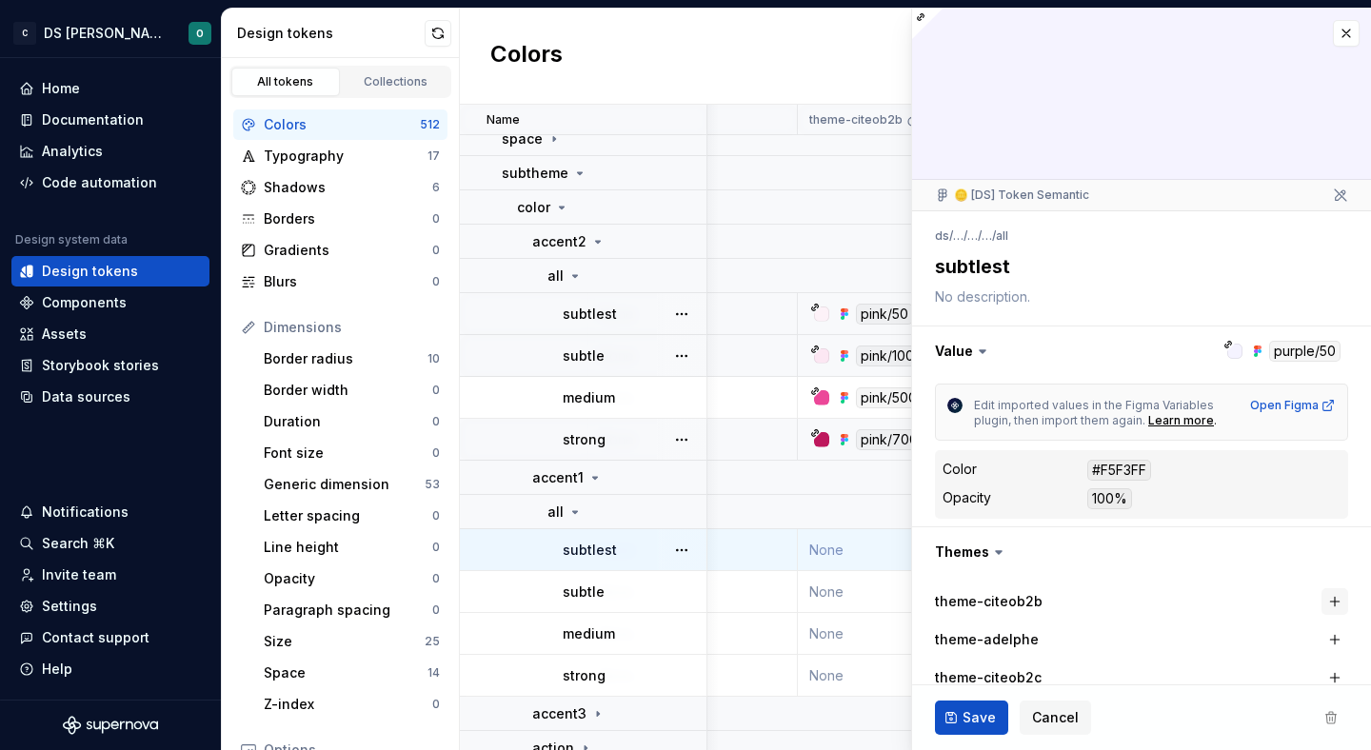
click at [1331, 602] on button "button" at bounding box center [1335, 601] width 27 height 27
click at [975, 713] on span "Save" at bounding box center [979, 717] width 33 height 19
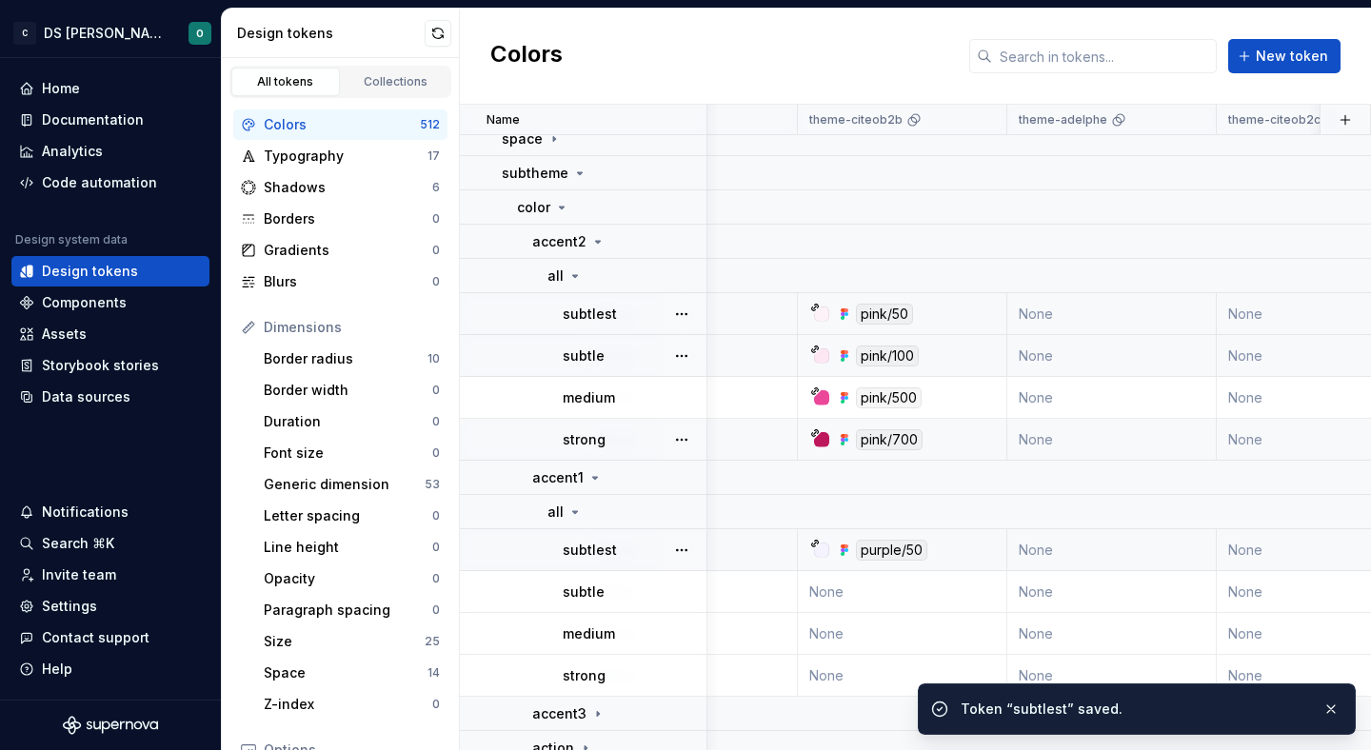
click at [588, 581] on td "subtle" at bounding box center [584, 592] width 248 height 42
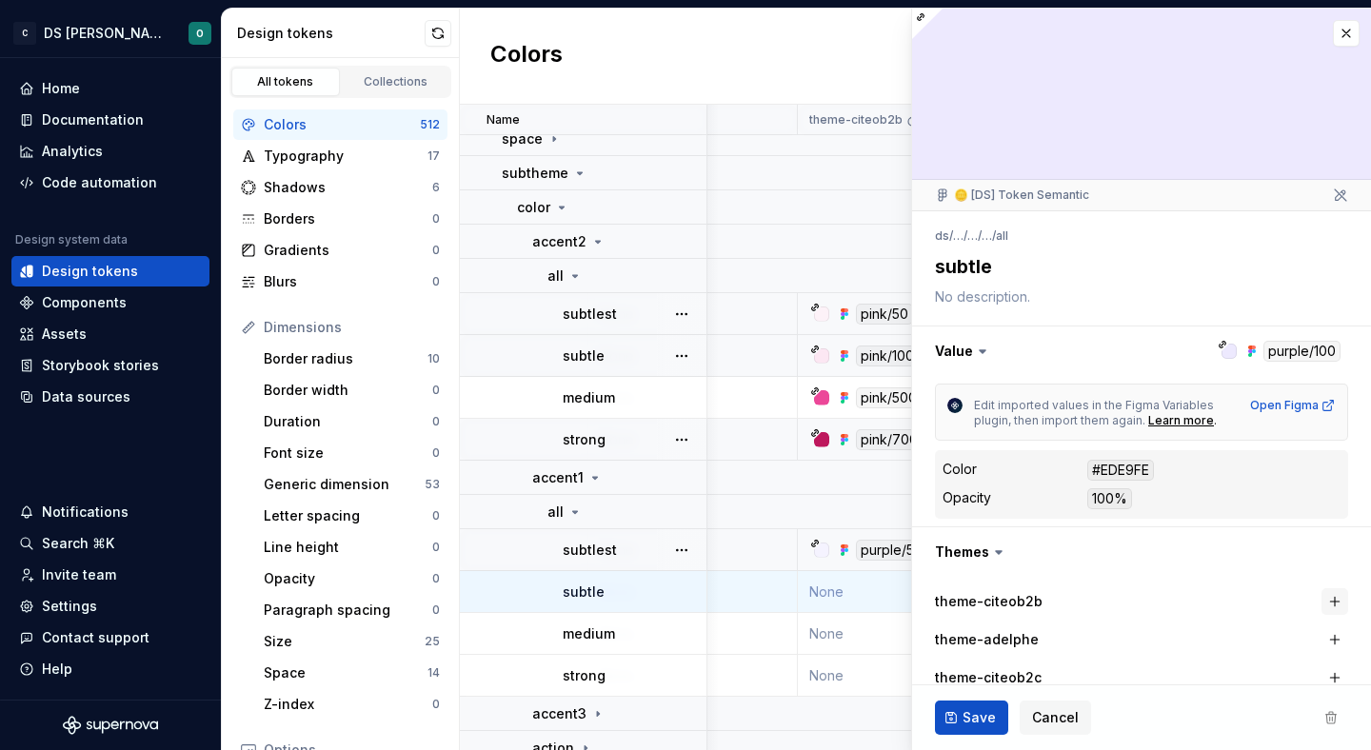
click at [1338, 599] on button "button" at bounding box center [1335, 601] width 27 height 27
click at [975, 716] on span "Save" at bounding box center [979, 717] width 33 height 19
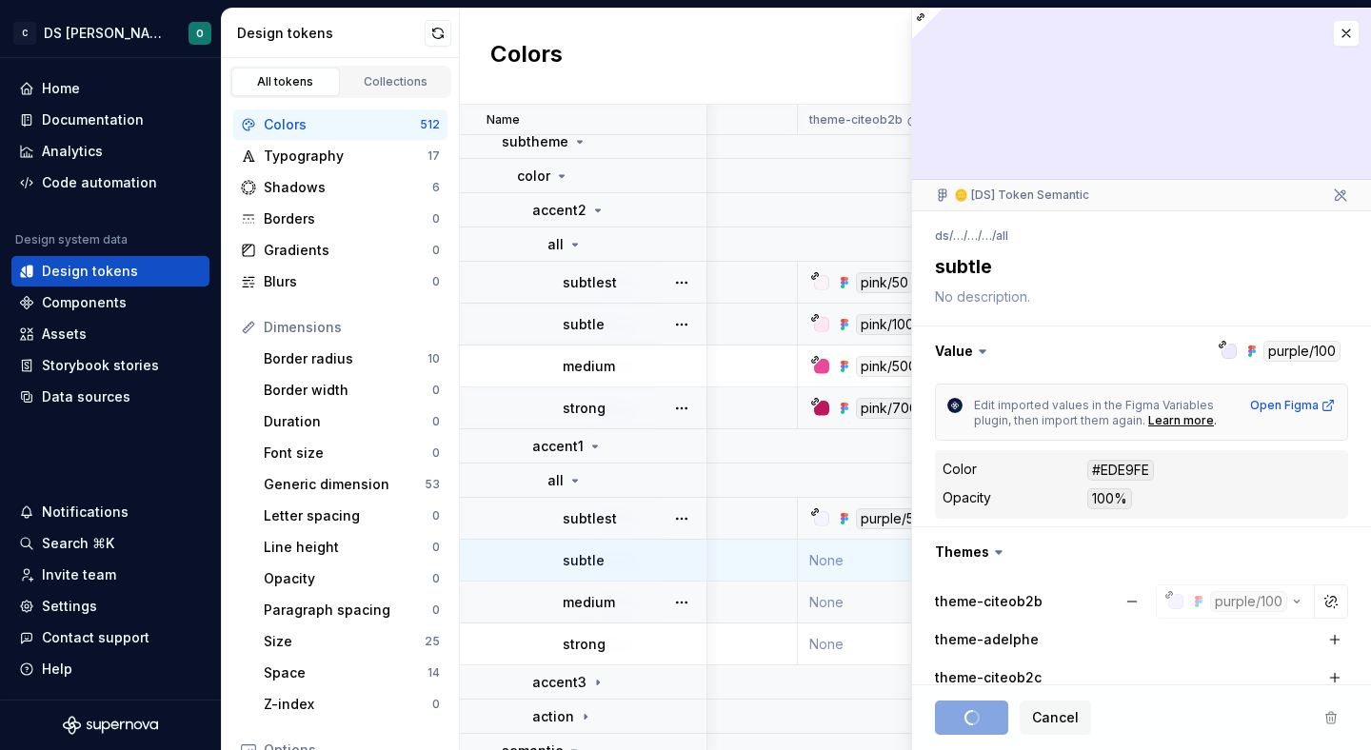
scroll to position [115, 1187]
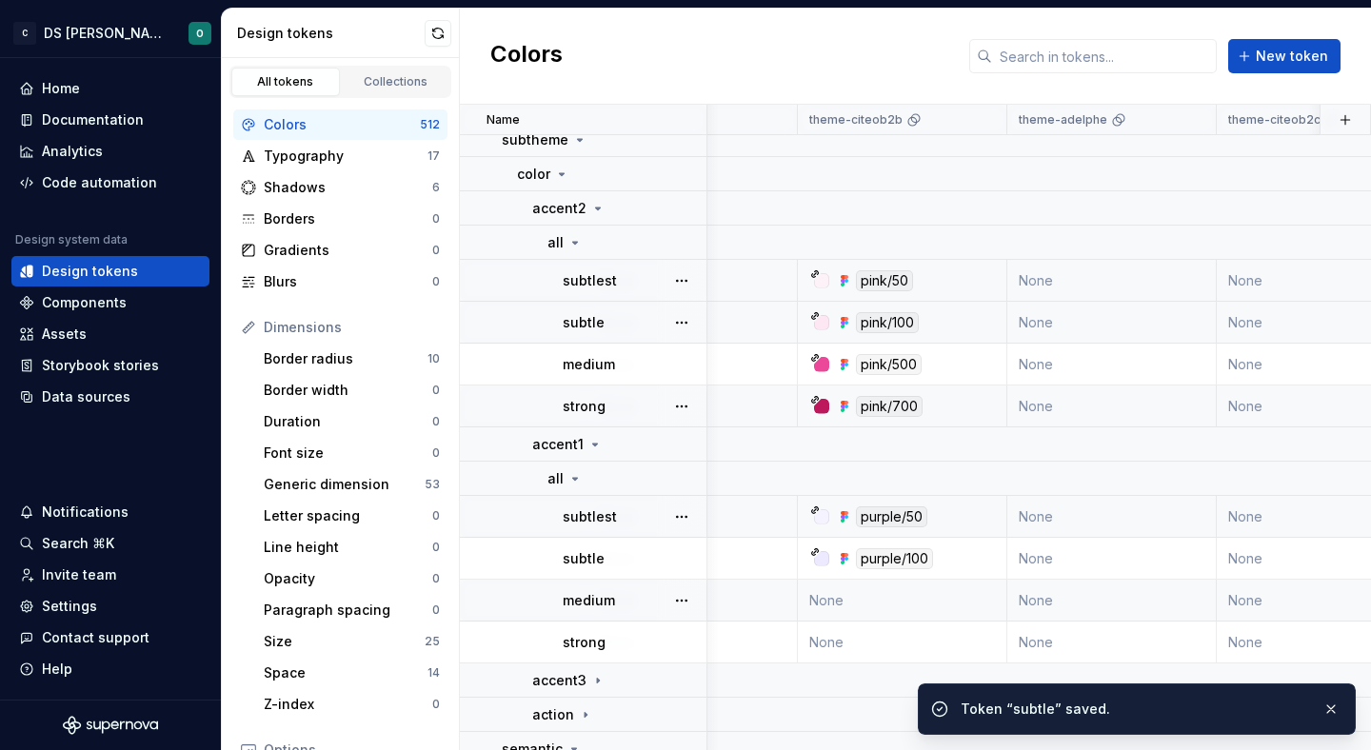
click at [631, 597] on div "medium" at bounding box center [634, 600] width 143 height 19
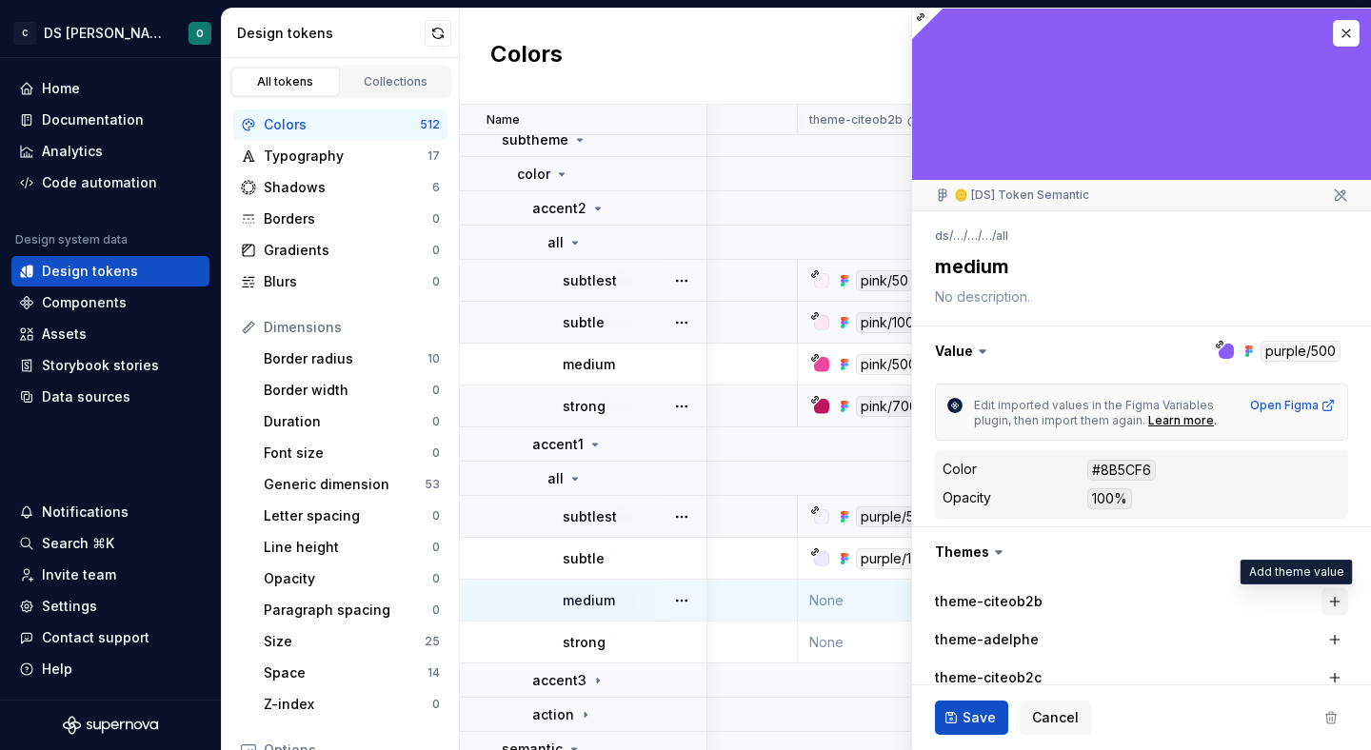
click at [1336, 599] on button "button" at bounding box center [1335, 601] width 27 height 27
click at [968, 720] on span "Save" at bounding box center [979, 717] width 33 height 19
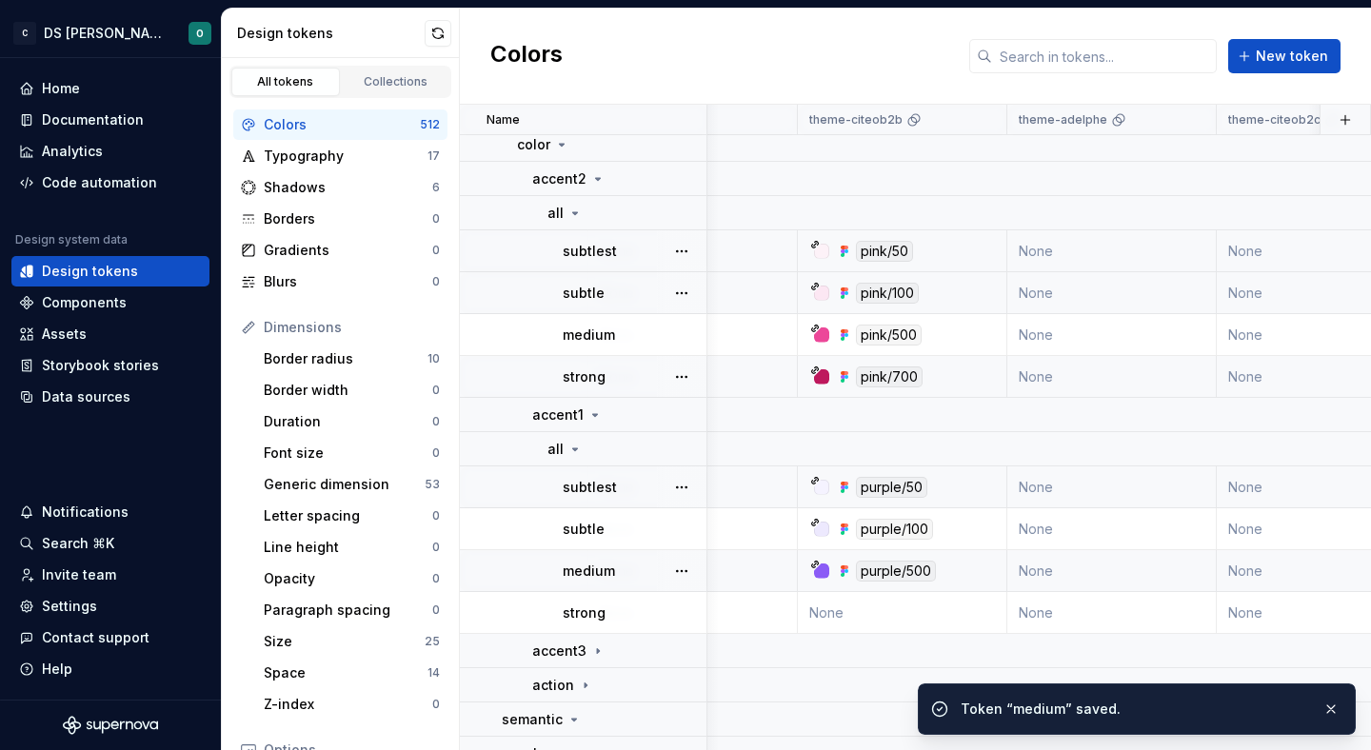
scroll to position [150, 1187]
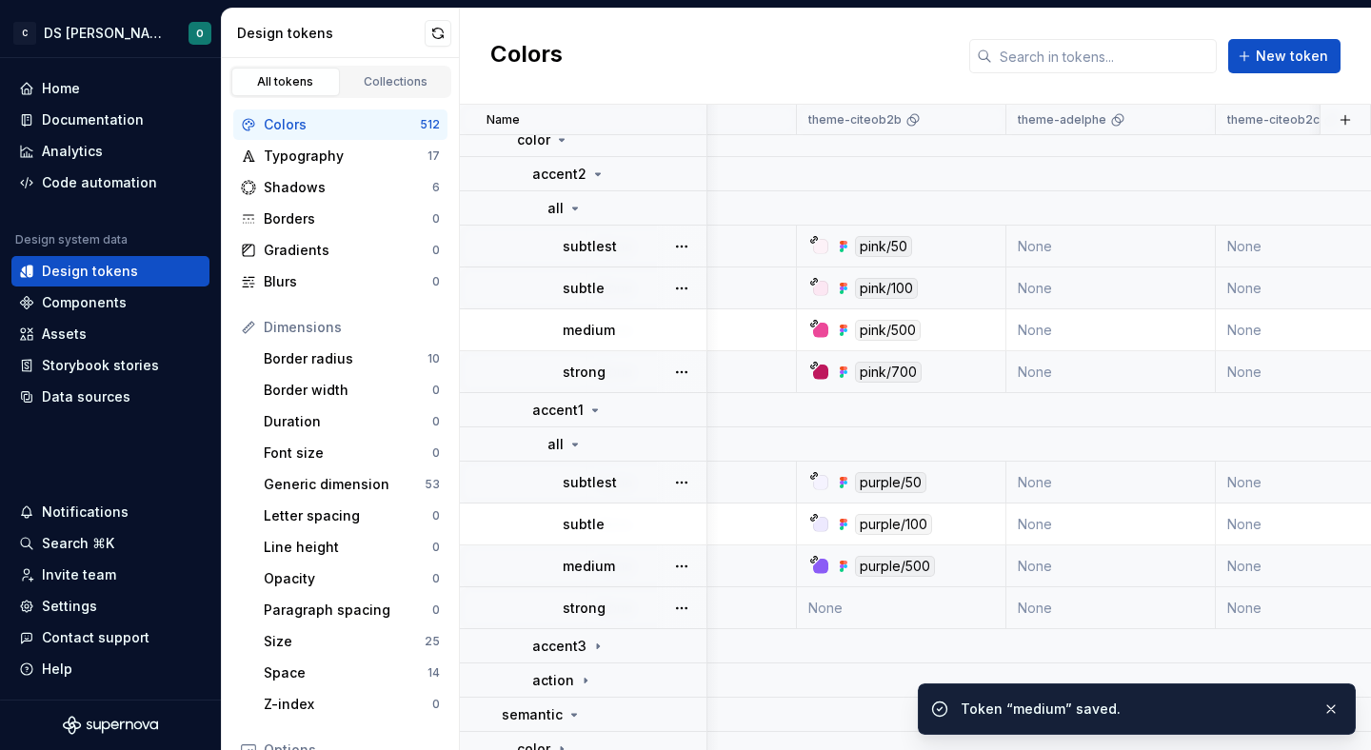
click at [616, 609] on div "strong" at bounding box center [634, 608] width 143 height 19
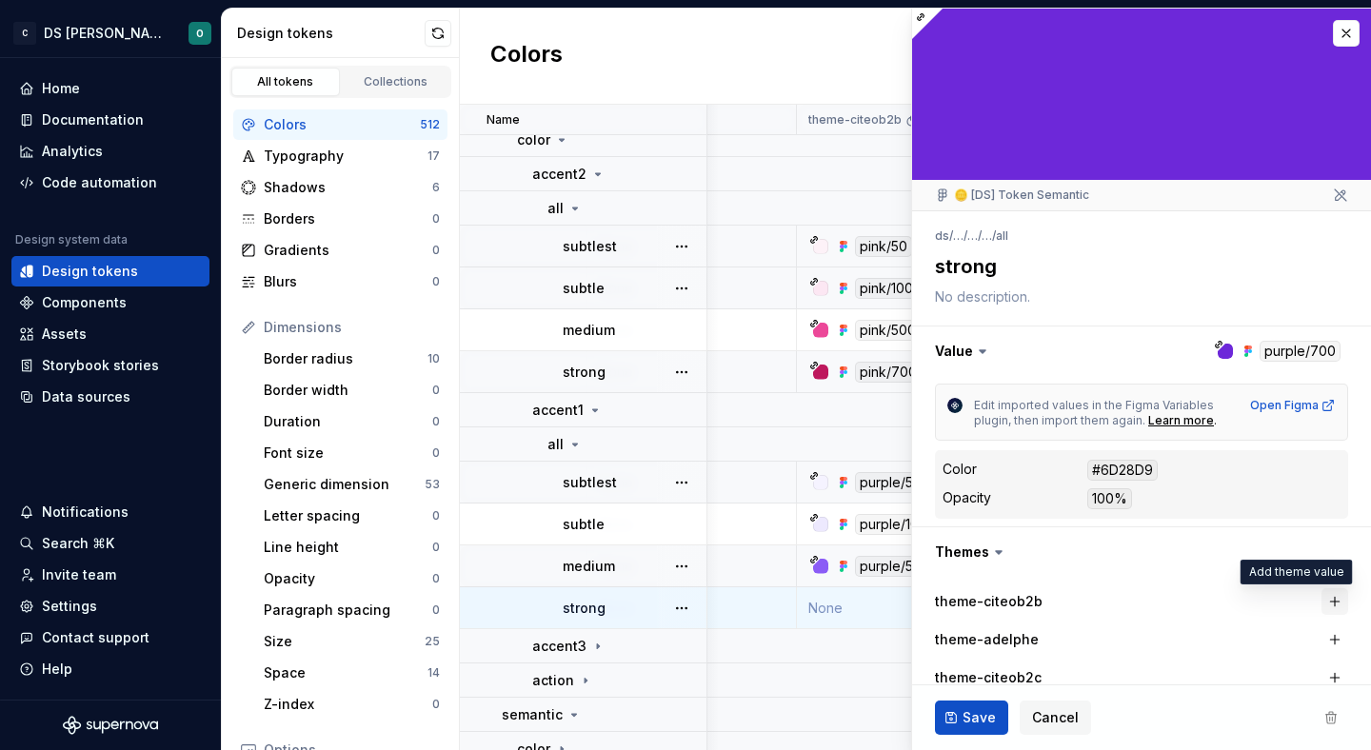
click at [1341, 602] on button "button" at bounding box center [1335, 601] width 27 height 27
click at [968, 719] on span "Save" at bounding box center [979, 717] width 33 height 19
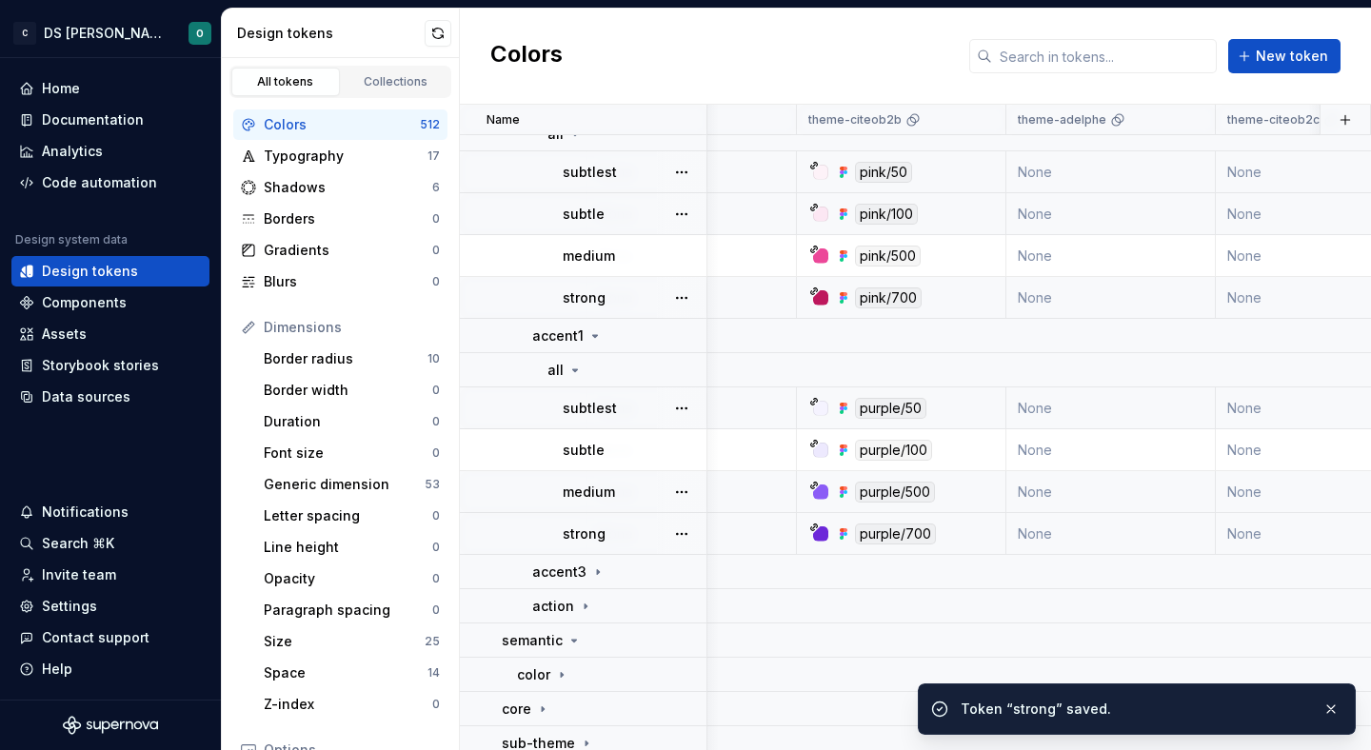
scroll to position [234, 1187]
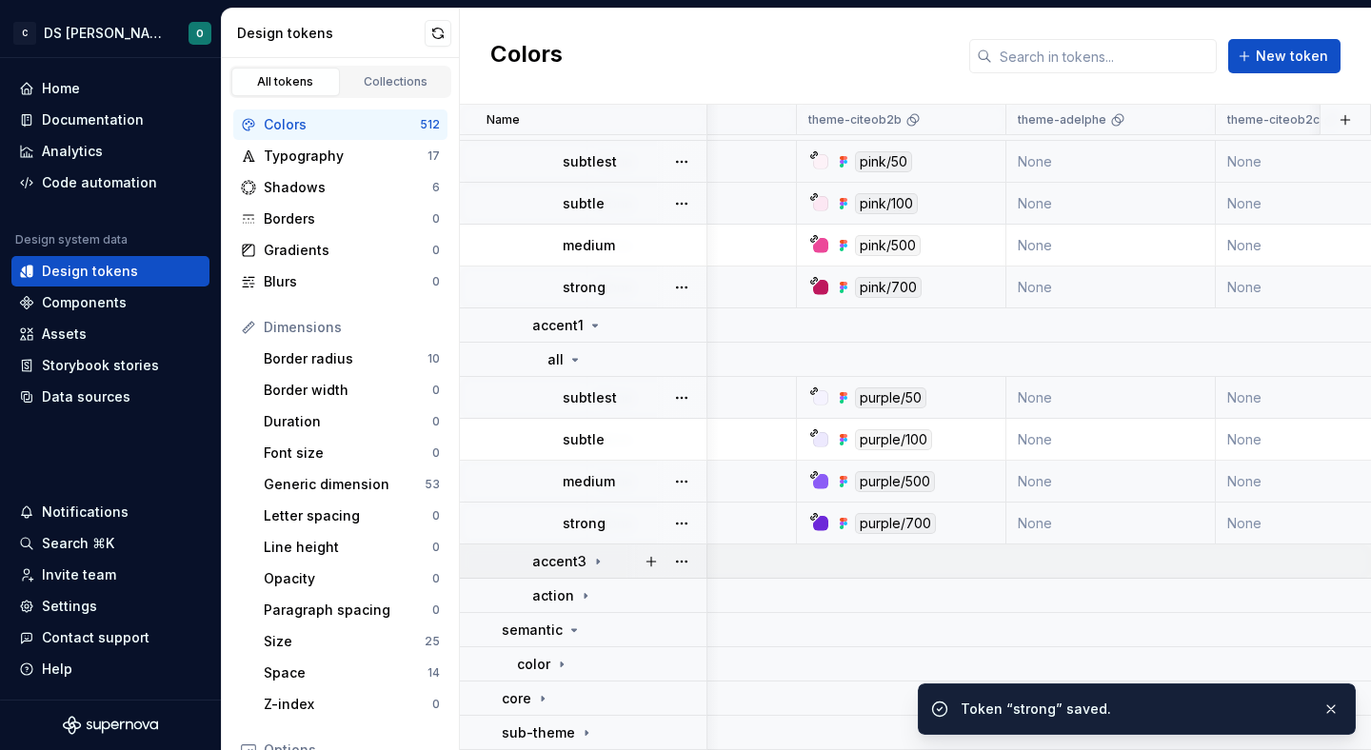
click at [591, 557] on icon at bounding box center [597, 561] width 15 height 15
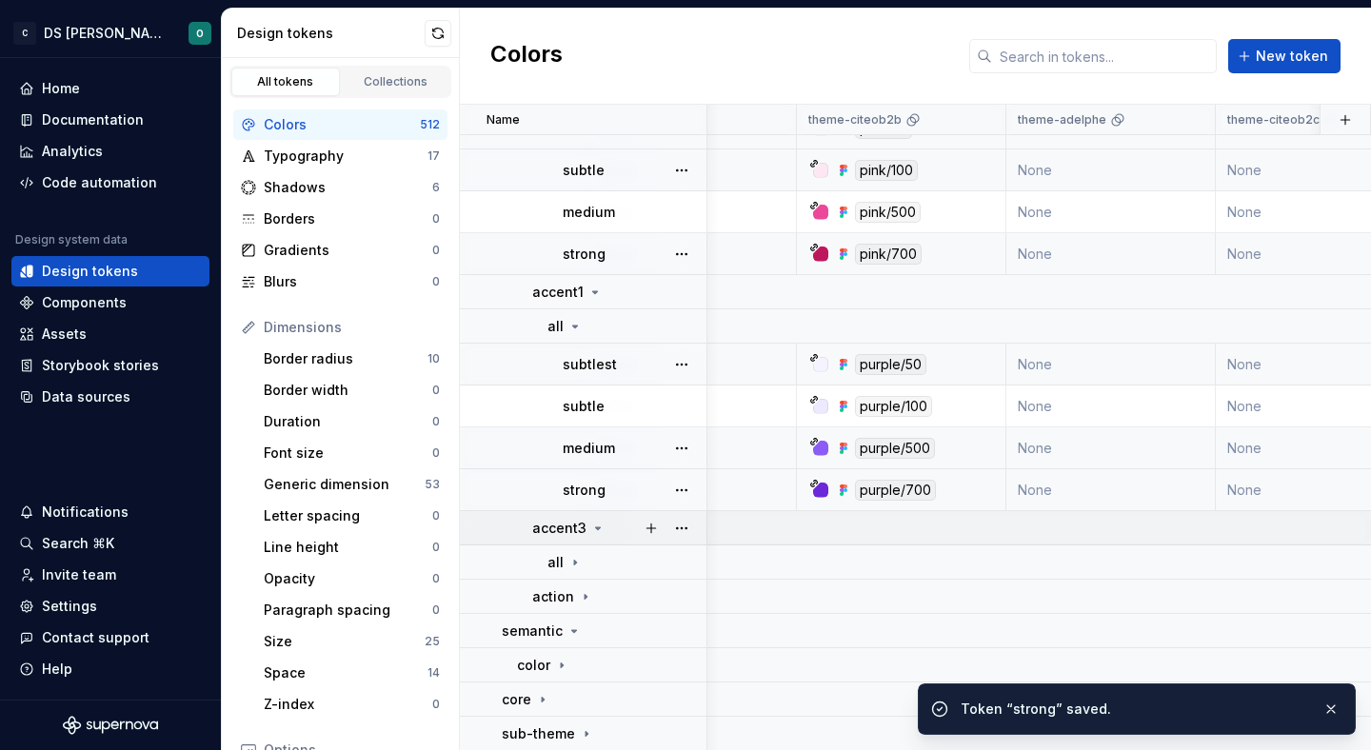
scroll to position [268, 1187]
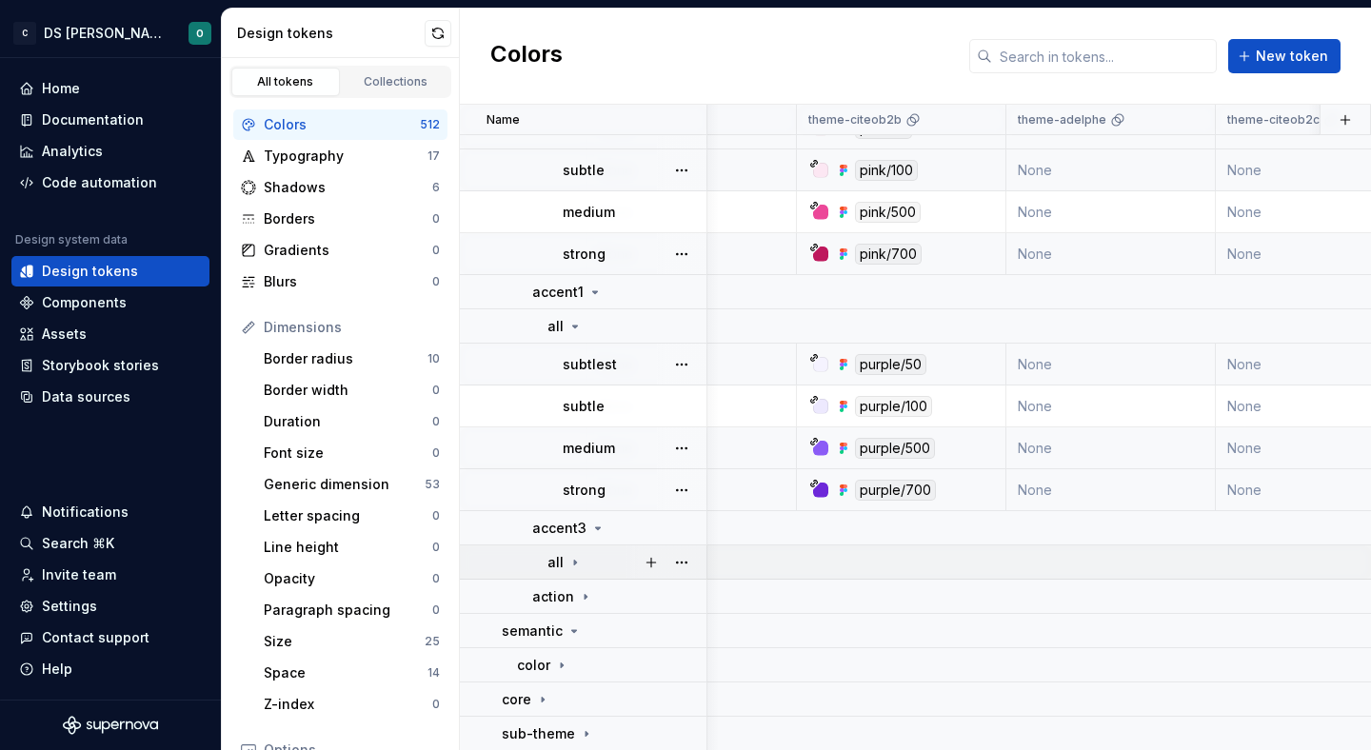
click at [568, 561] on icon at bounding box center [575, 562] width 15 height 15
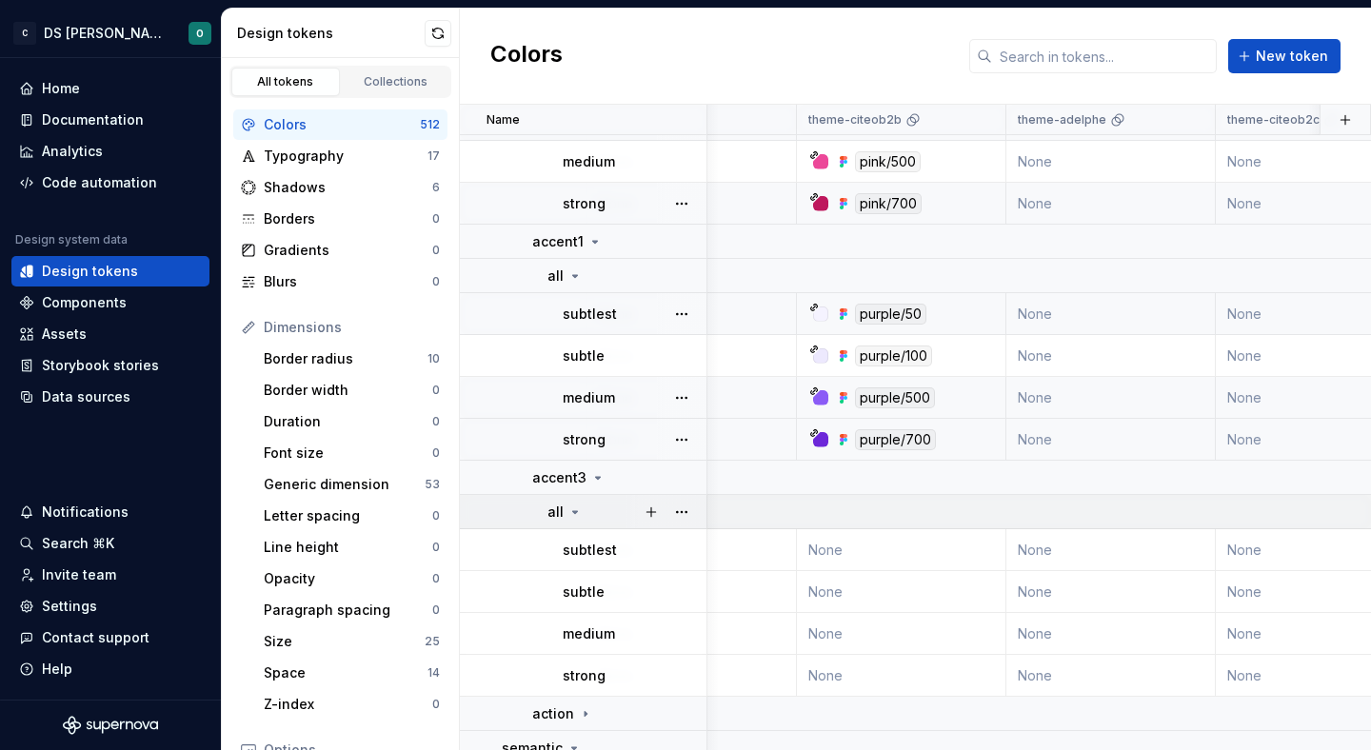
scroll to position [321, 1187]
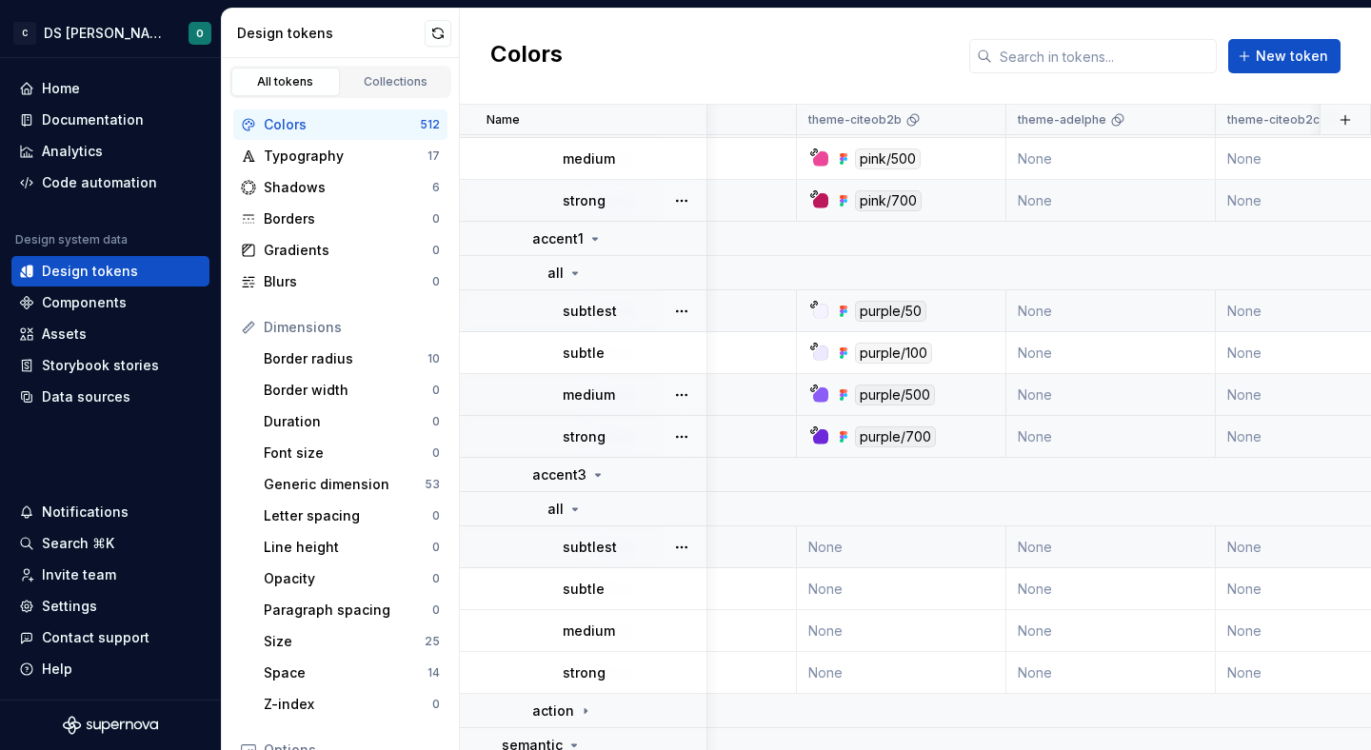
click at [608, 557] on td "subtlest" at bounding box center [584, 548] width 248 height 42
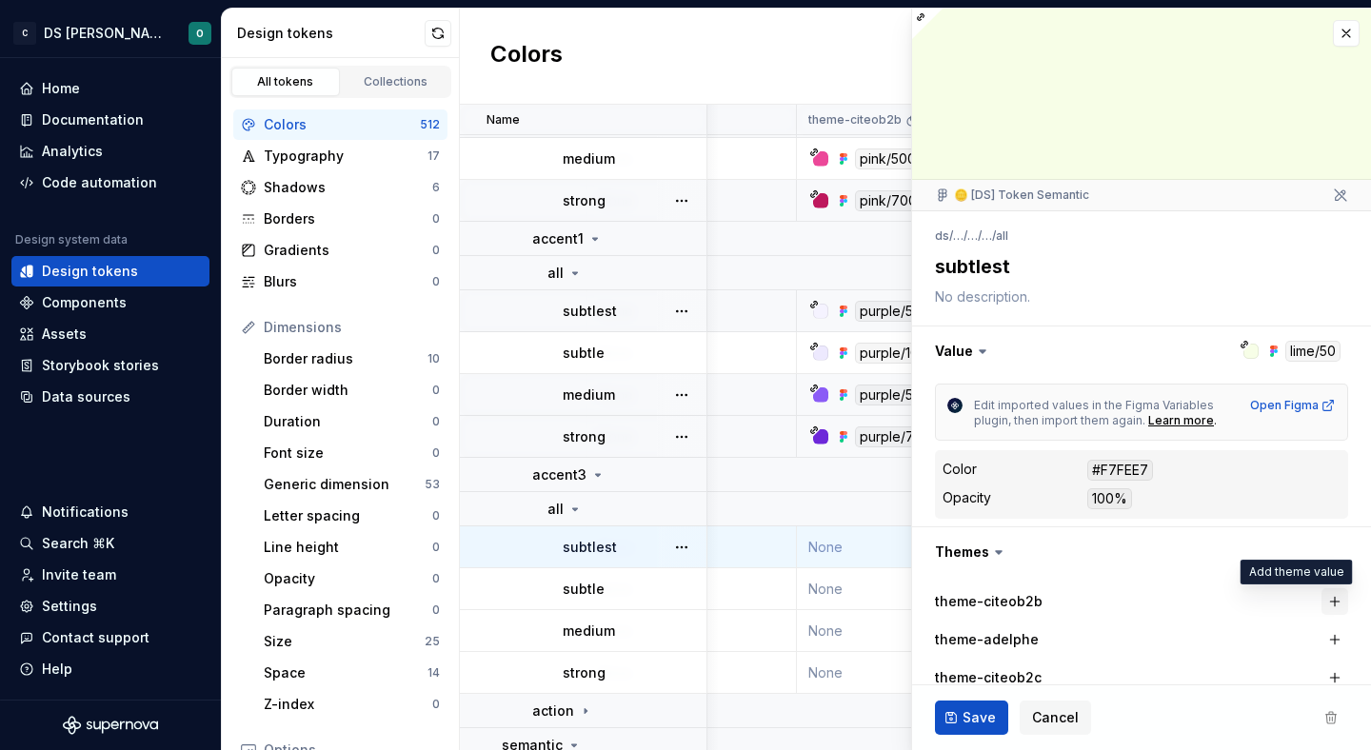
click at [1338, 603] on button "button" at bounding box center [1335, 601] width 27 height 27
click at [974, 716] on span "Save" at bounding box center [979, 717] width 33 height 19
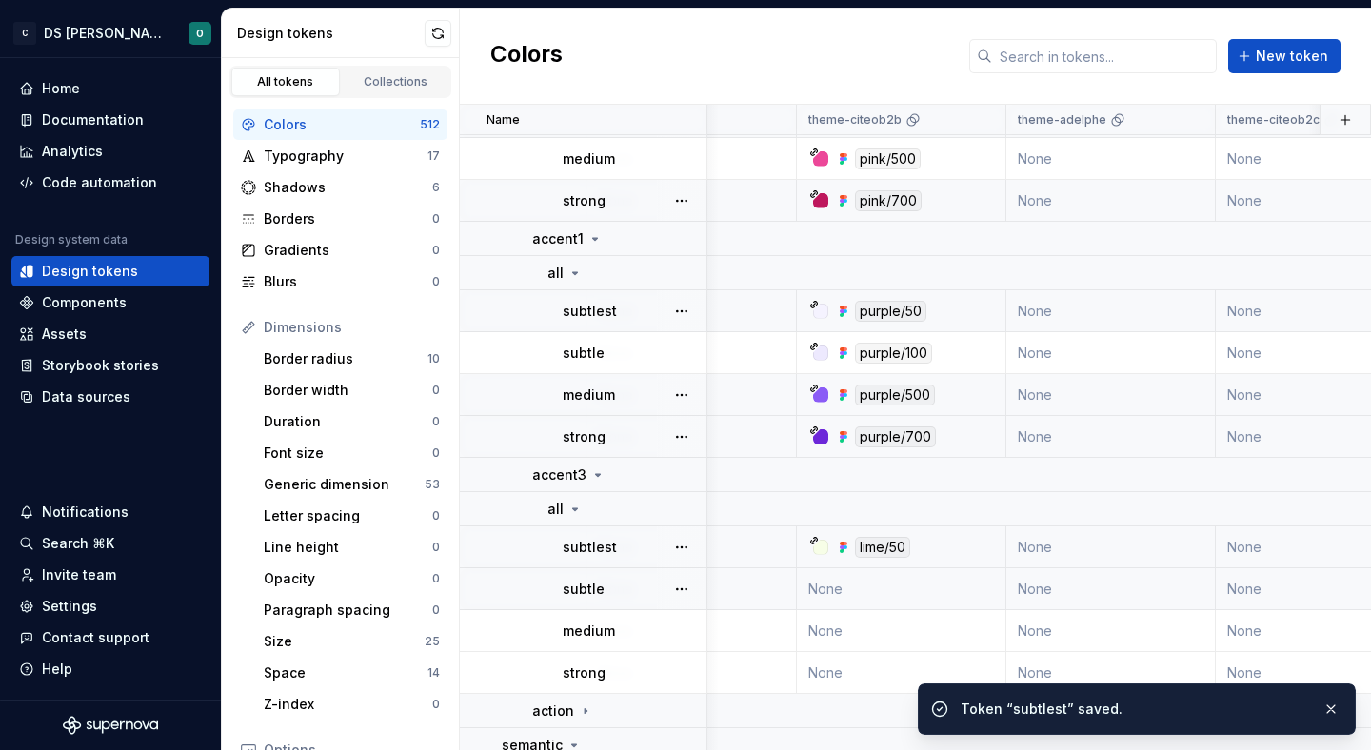
click at [606, 586] on div "subtle" at bounding box center [634, 589] width 143 height 19
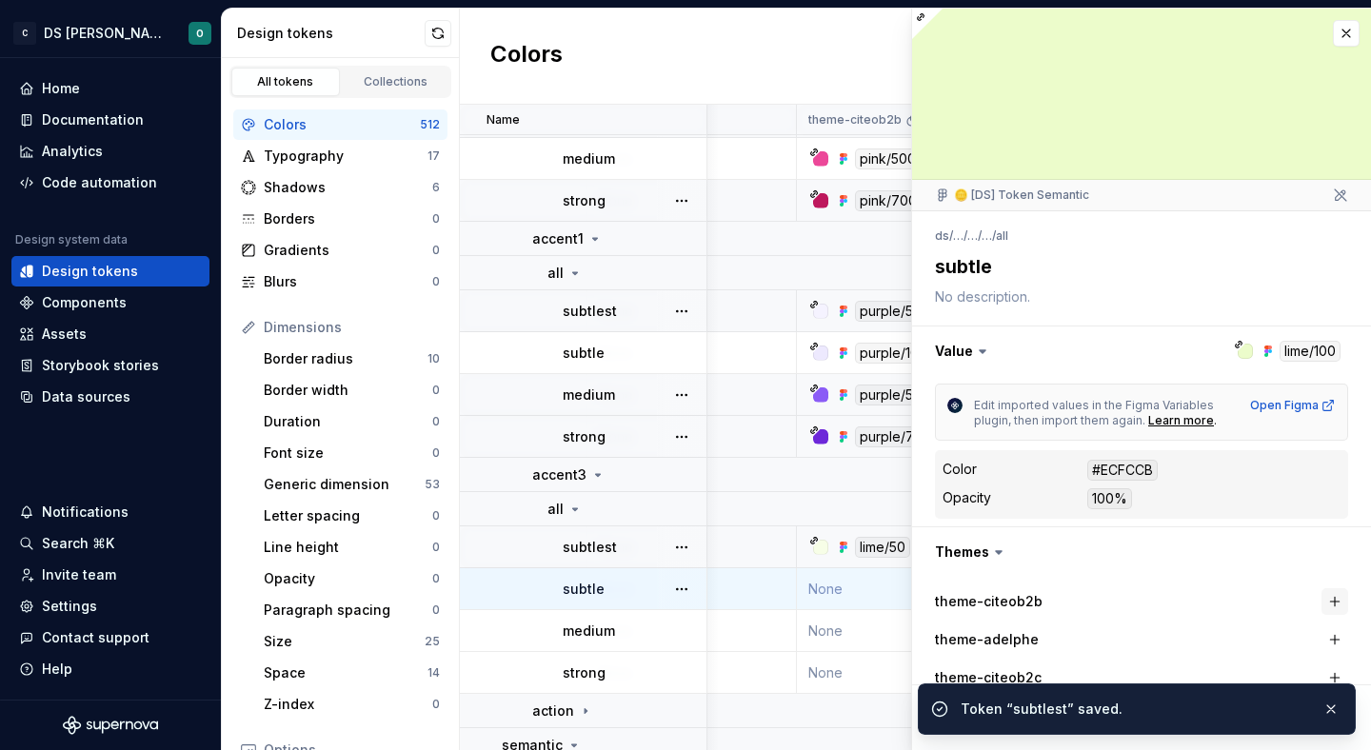
click at [1337, 604] on button "button" at bounding box center [1335, 601] width 27 height 27
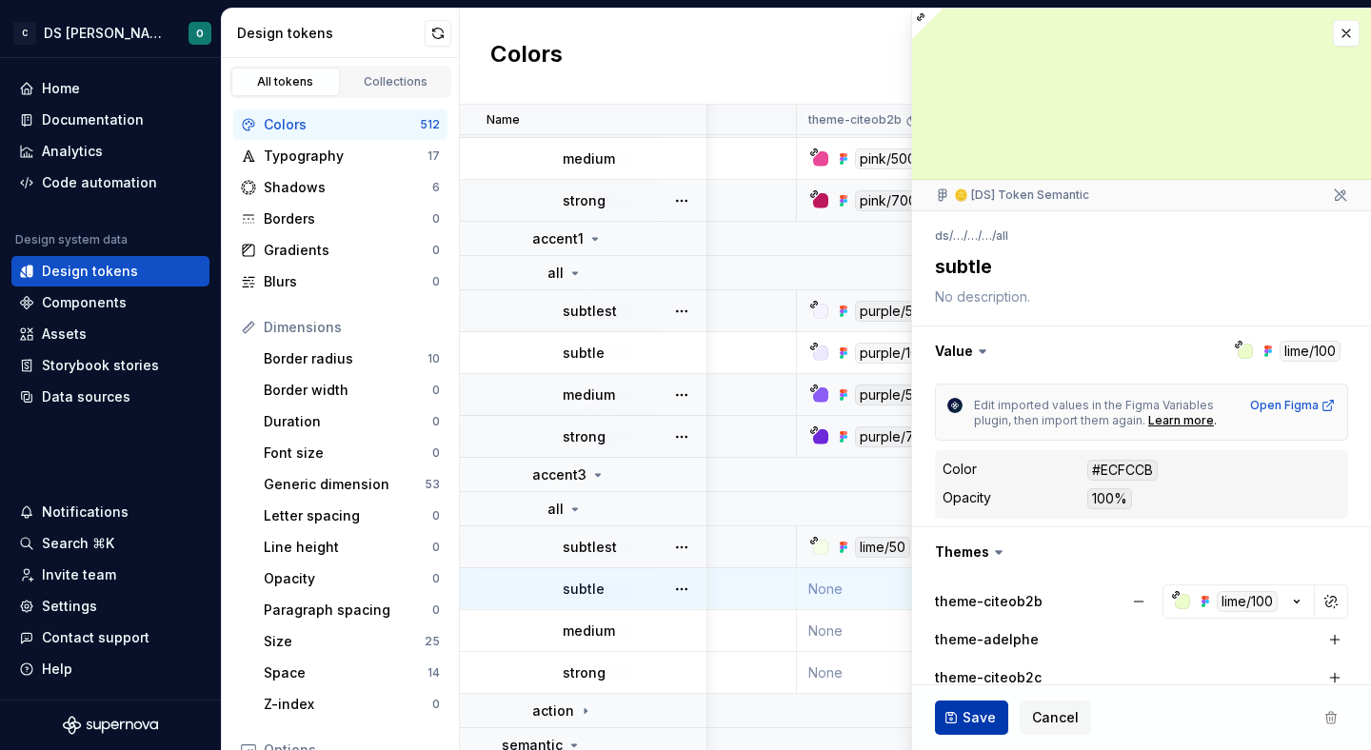
click at [970, 711] on span "Save" at bounding box center [979, 717] width 33 height 19
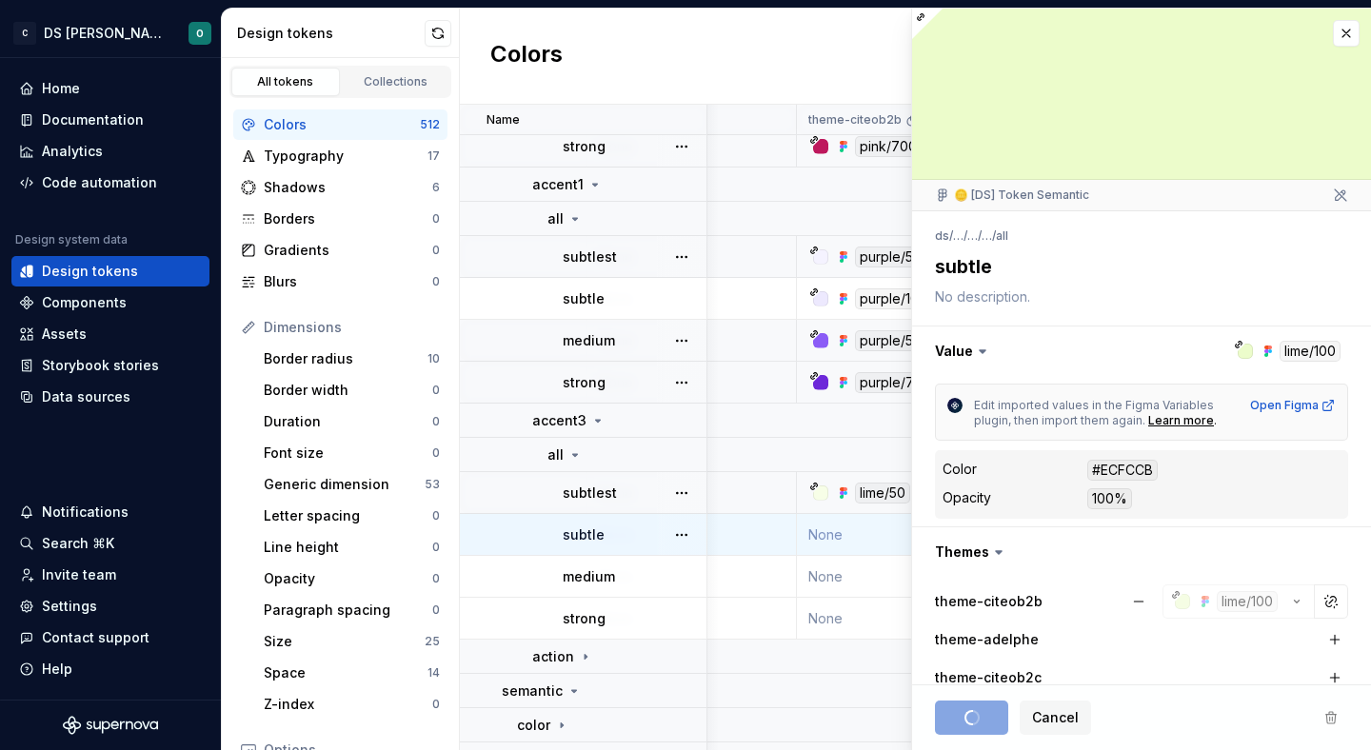
scroll to position [376, 1187]
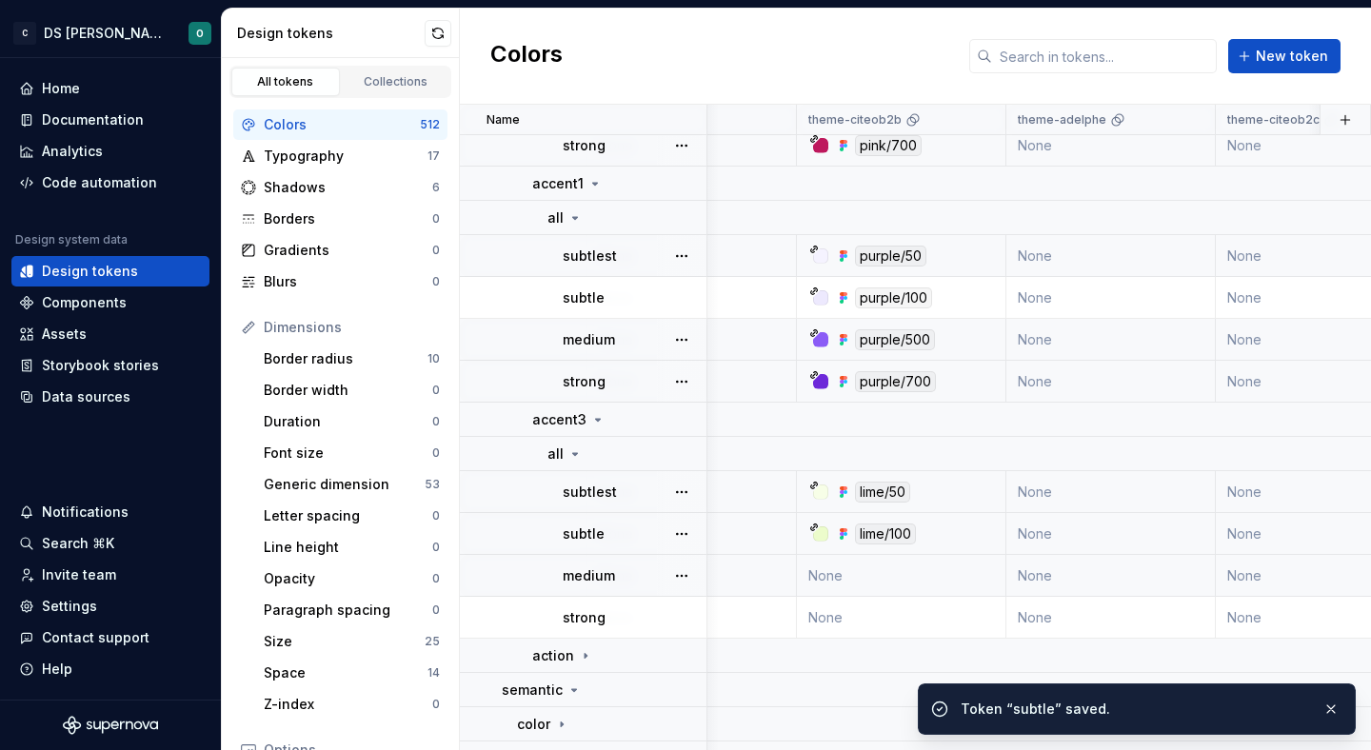
click at [640, 575] on div "medium" at bounding box center [634, 576] width 143 height 19
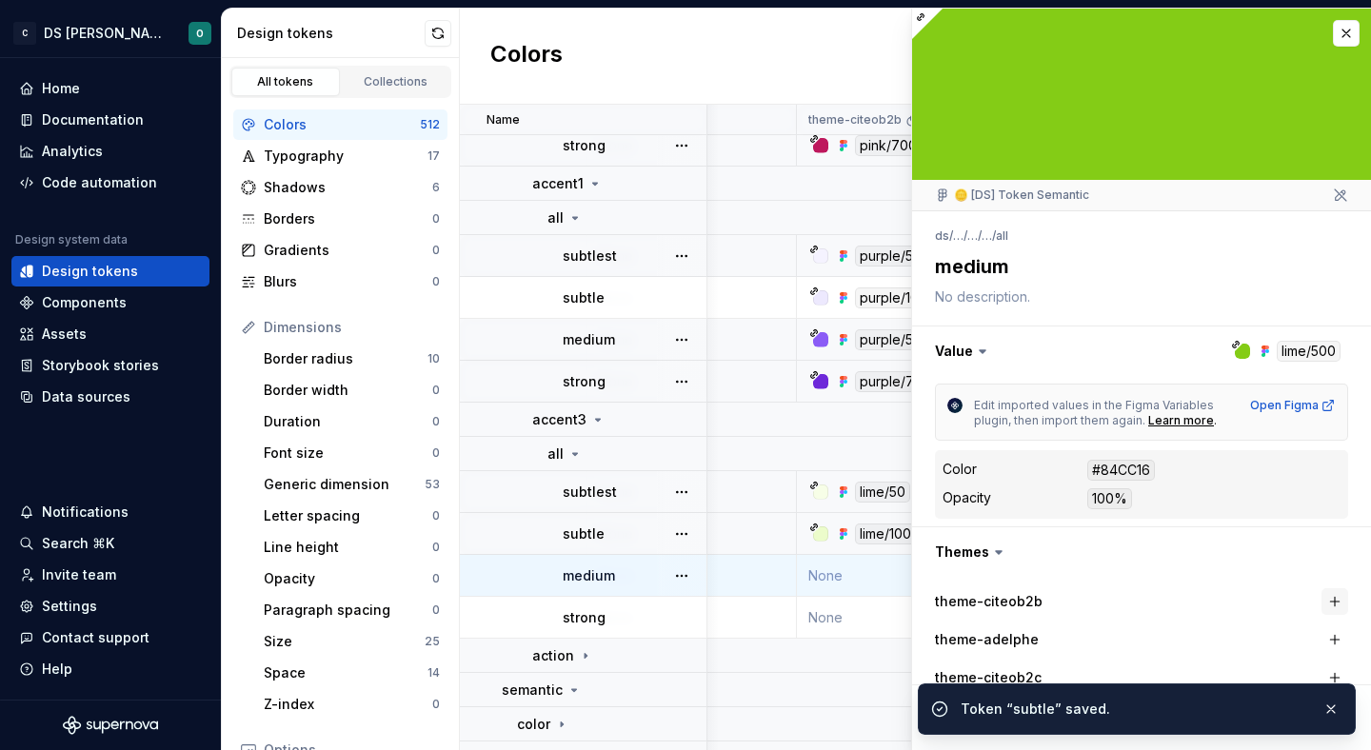
click at [1329, 603] on button "button" at bounding box center [1335, 601] width 27 height 27
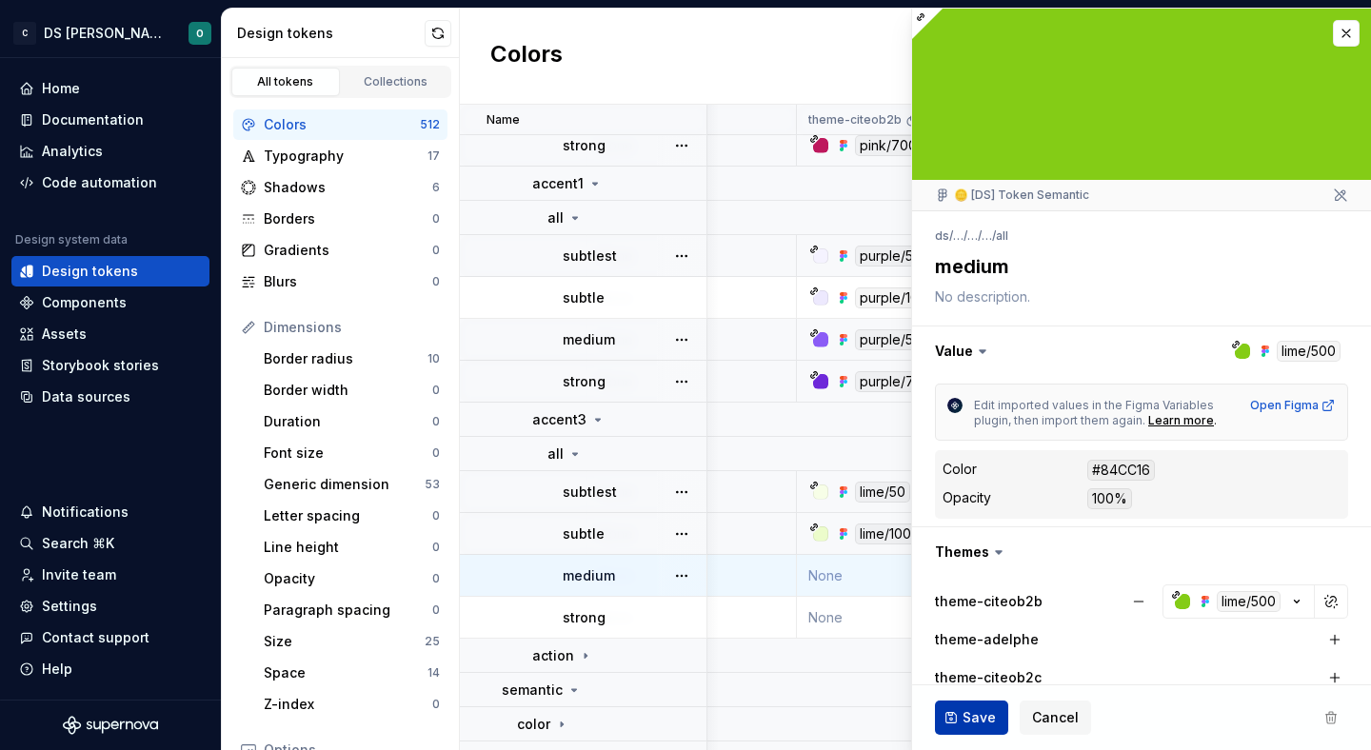
click at [969, 707] on button "Save" at bounding box center [971, 718] width 73 height 34
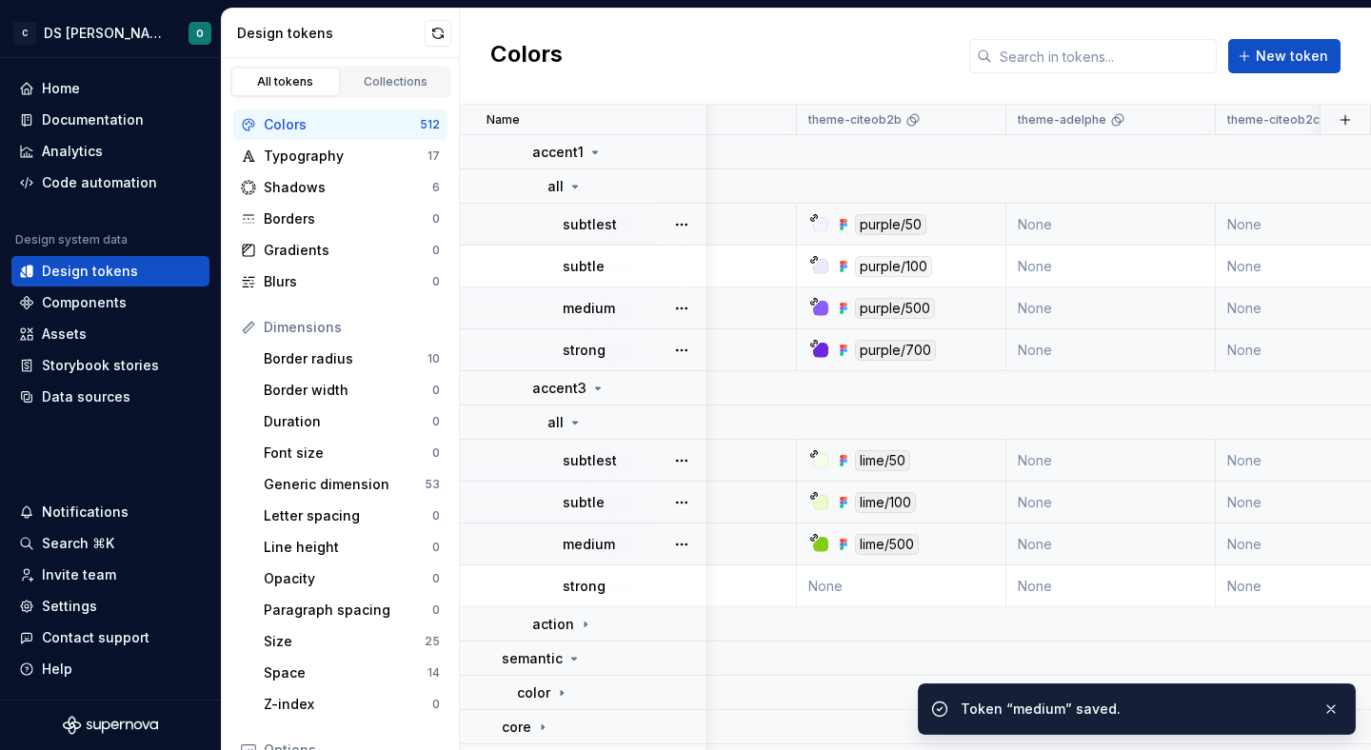
scroll to position [410, 1187]
click at [612, 581] on div "strong" at bounding box center [634, 583] width 143 height 19
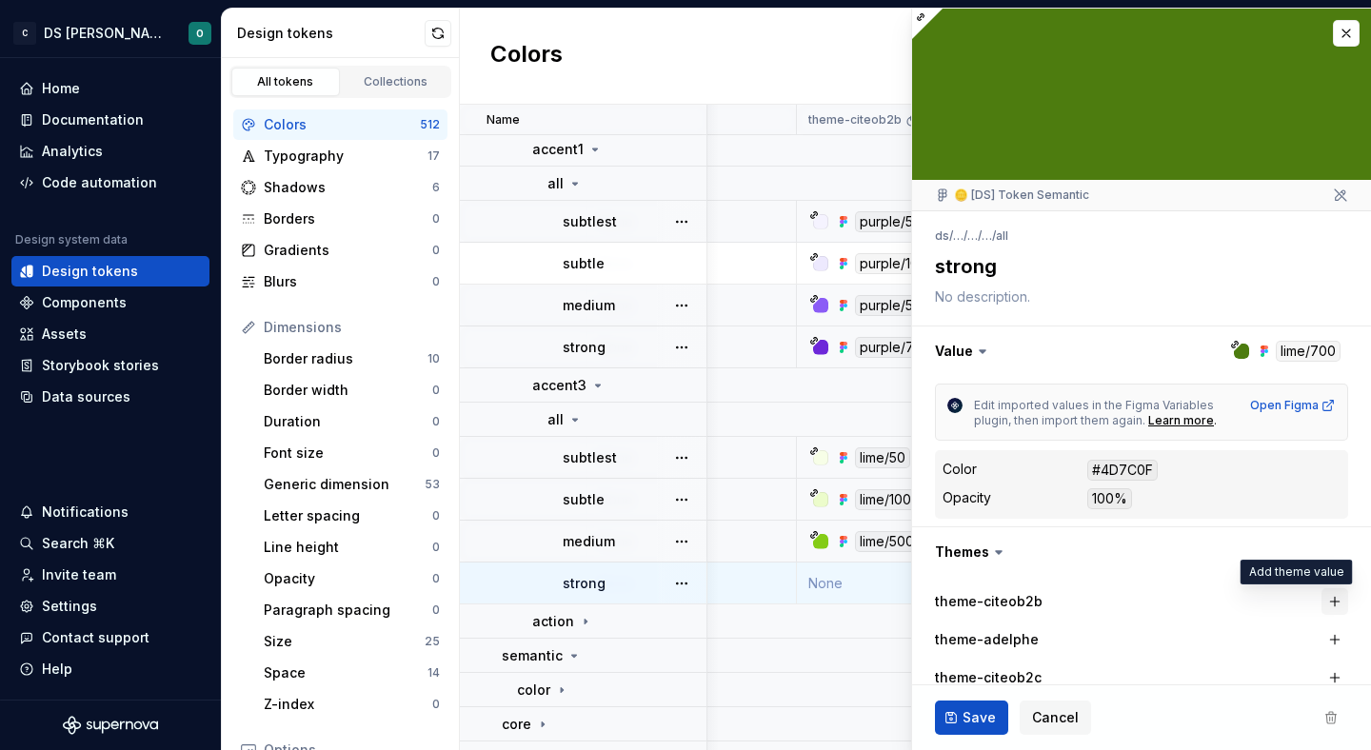
click at [1334, 601] on button "button" at bounding box center [1335, 601] width 27 height 27
click at [977, 708] on span "Save" at bounding box center [979, 717] width 33 height 19
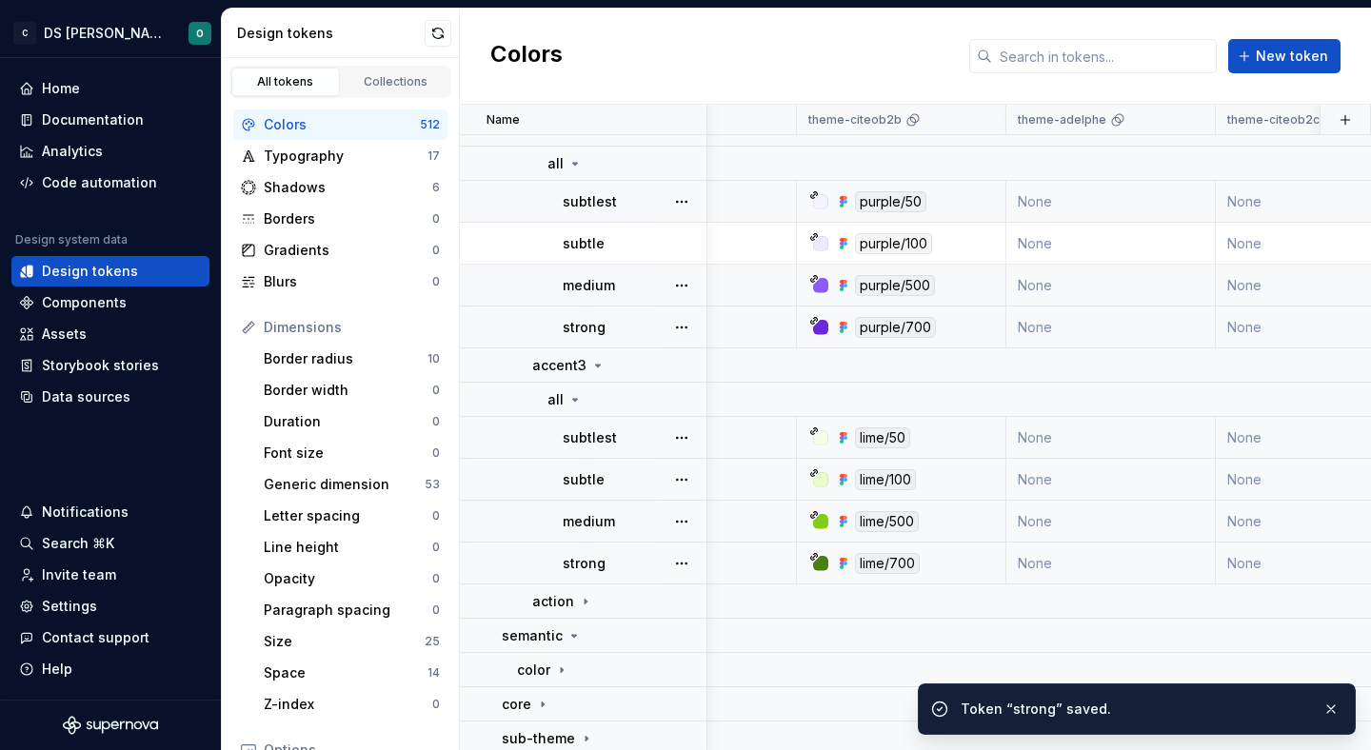
scroll to position [436, 1187]
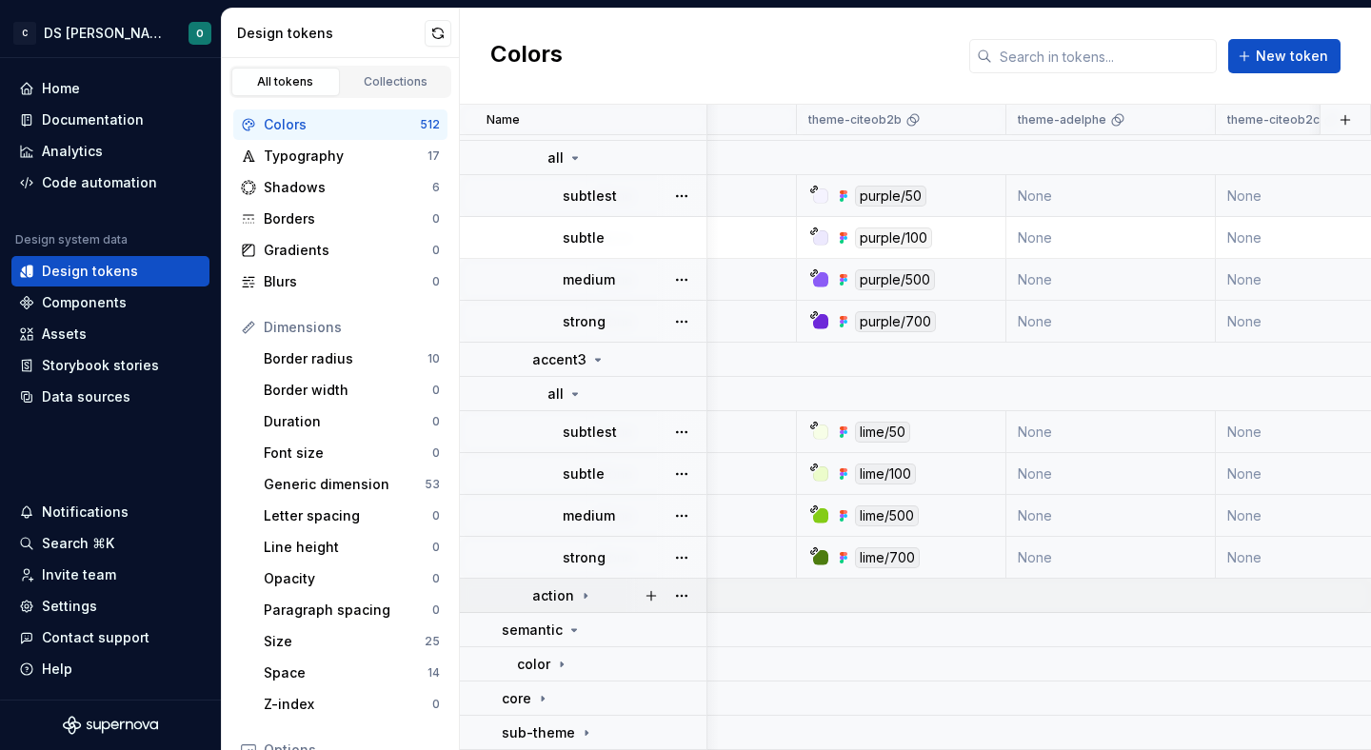
click at [601, 598] on div "action" at bounding box center [618, 596] width 173 height 19
click at [590, 621] on div "all" at bounding box center [627, 630] width 158 height 19
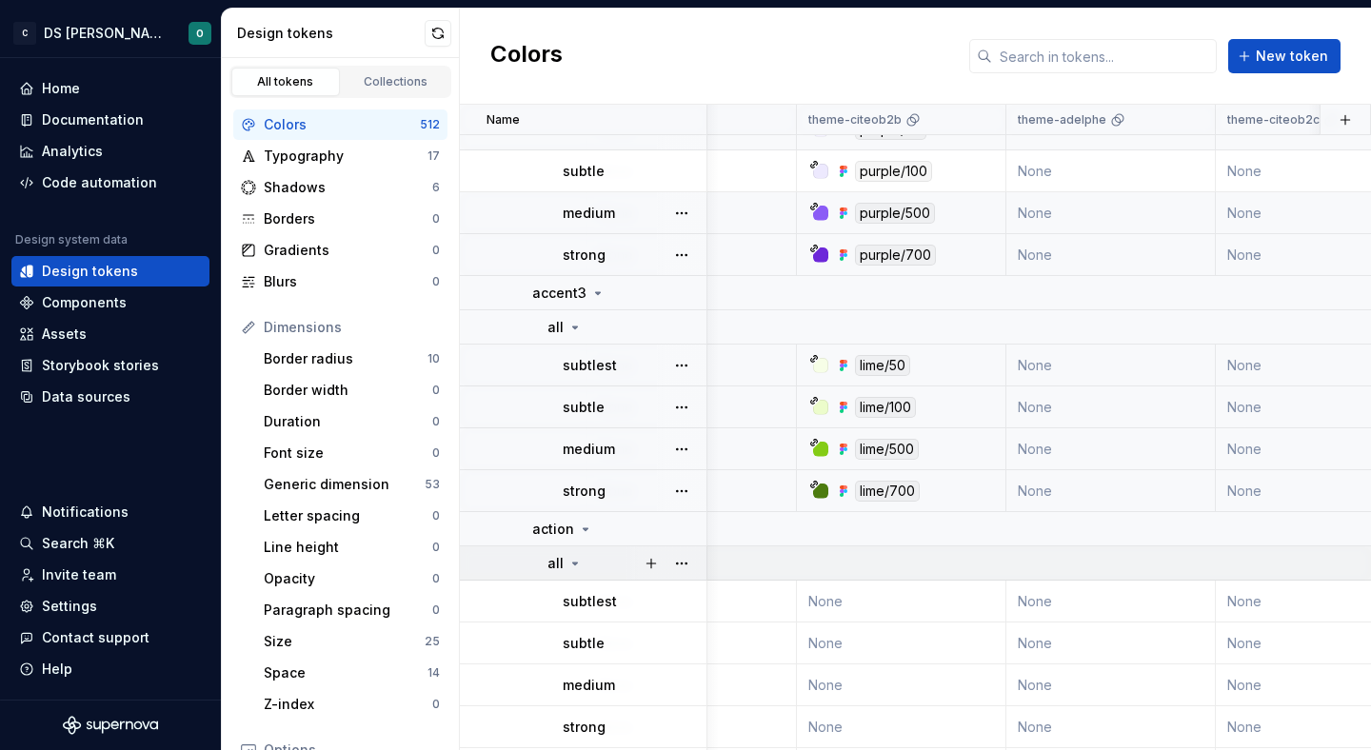
scroll to position [537, 1187]
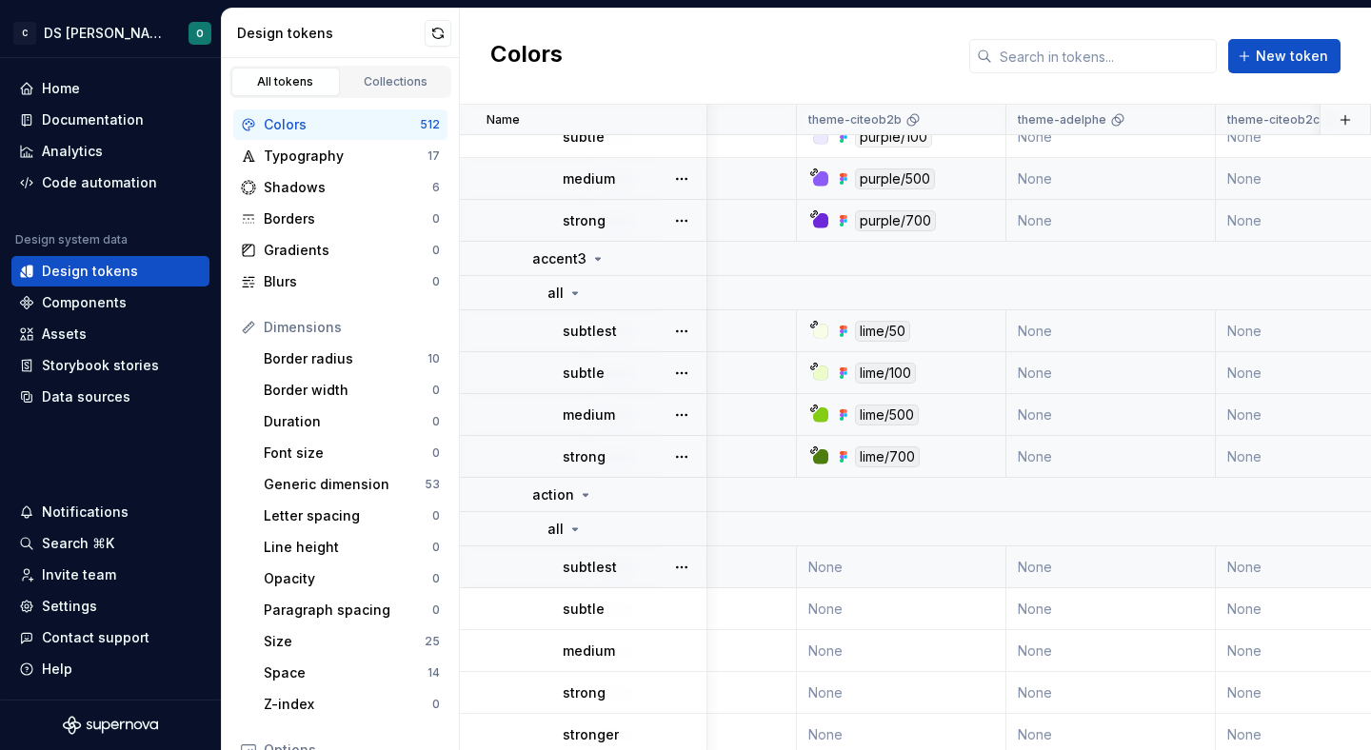
click at [648, 567] on div "subtlest" at bounding box center [634, 567] width 143 height 19
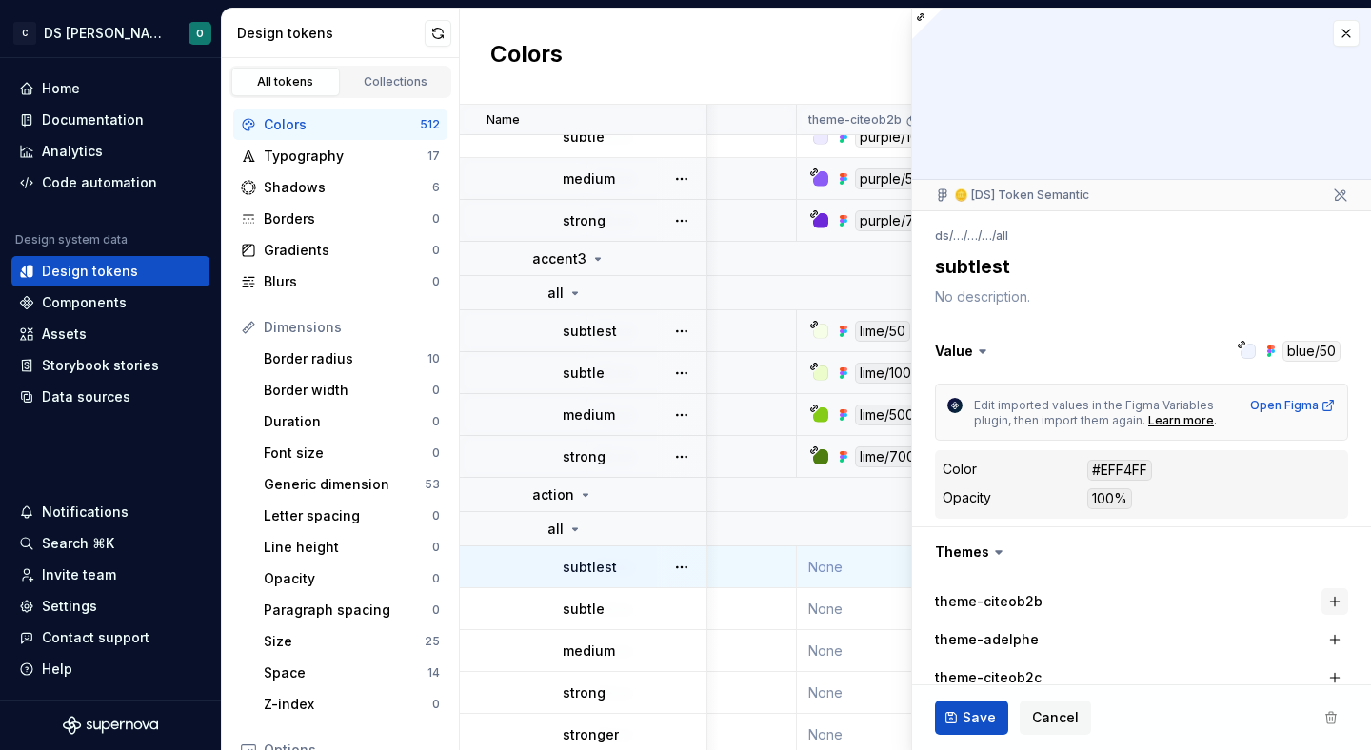
click at [1329, 595] on button "button" at bounding box center [1335, 601] width 27 height 27
click at [977, 718] on span "Save" at bounding box center [979, 717] width 33 height 19
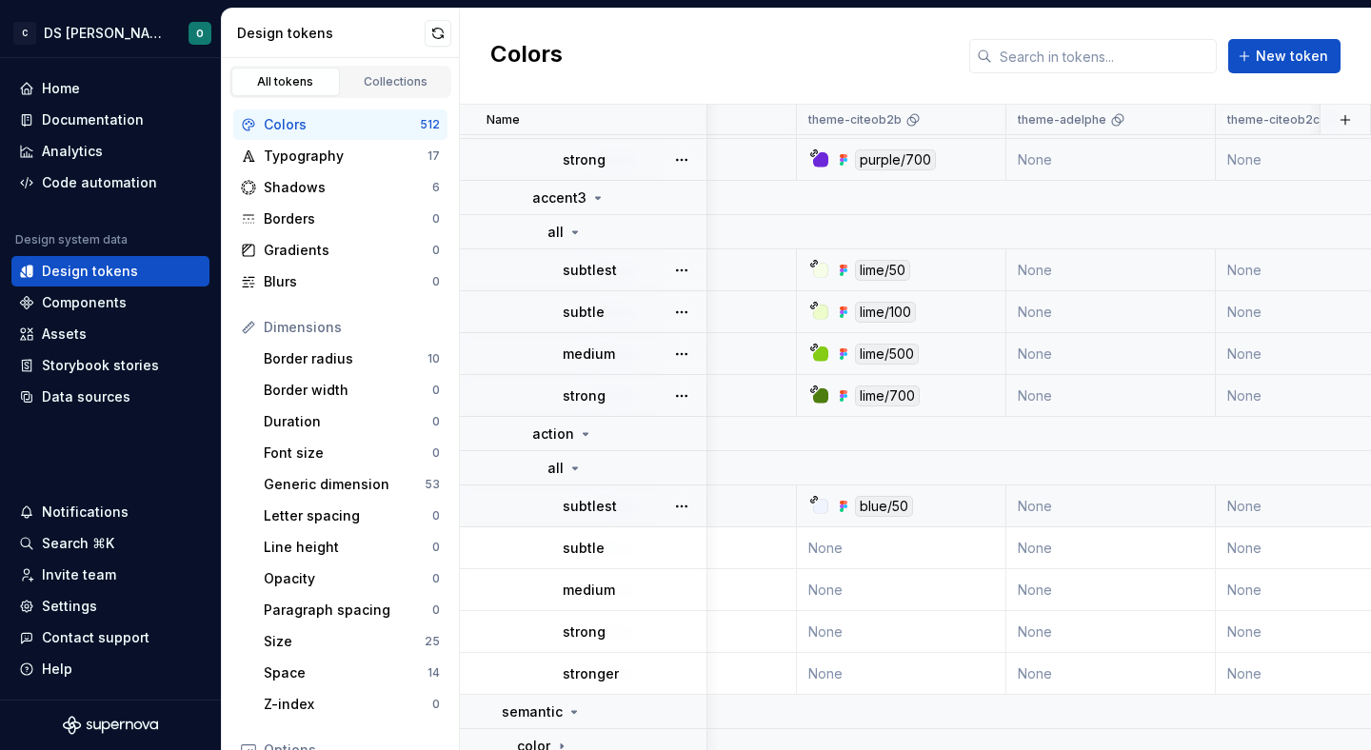
scroll to position [605, 1187]
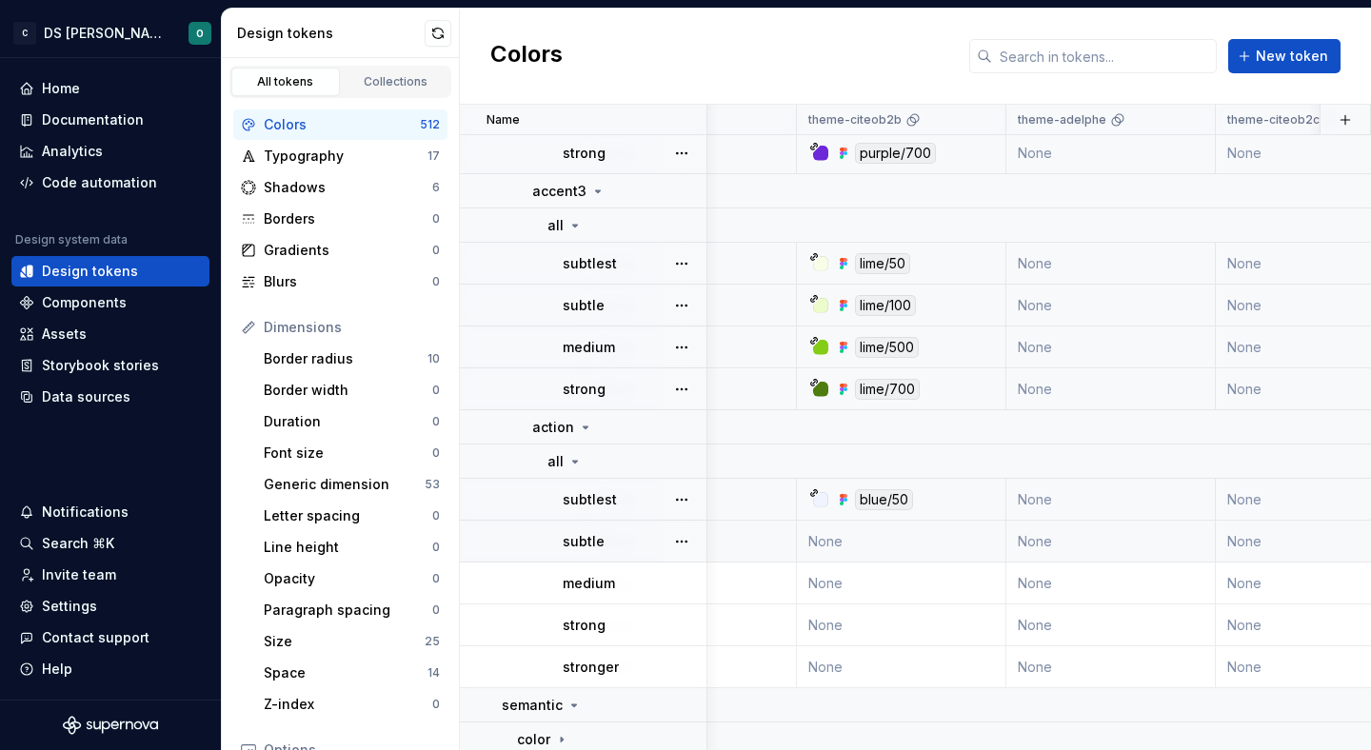
click at [623, 530] on td "subtle" at bounding box center [584, 542] width 248 height 42
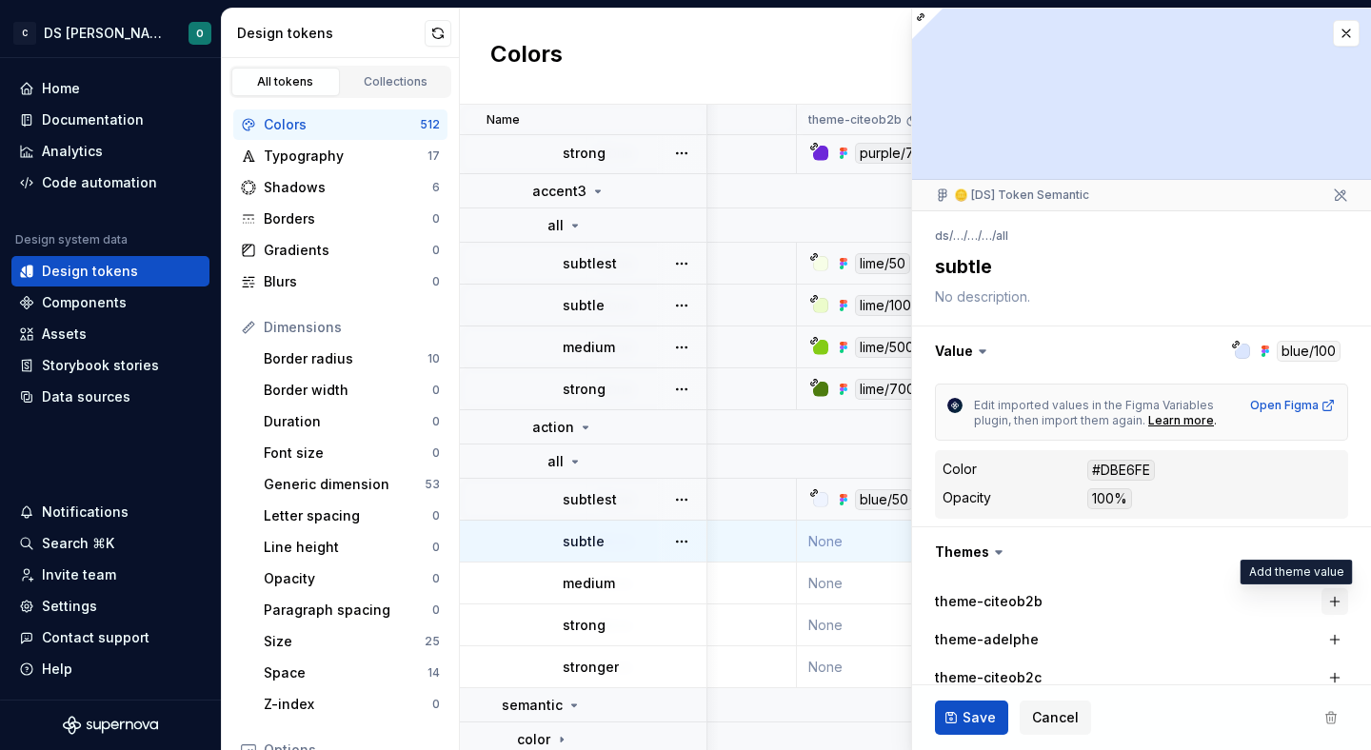
click at [1327, 594] on button "button" at bounding box center [1335, 601] width 27 height 27
click at [961, 709] on button "Save" at bounding box center [971, 718] width 73 height 34
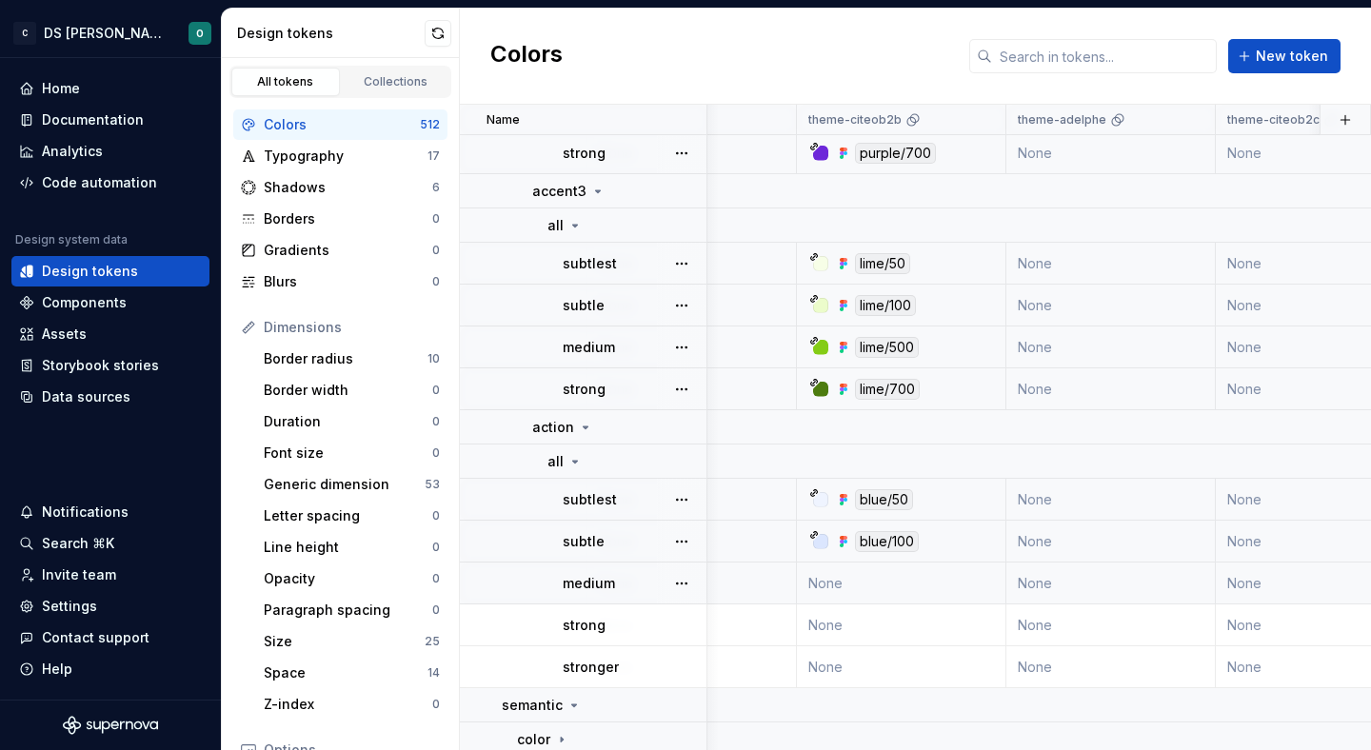
click at [587, 587] on p "medium" at bounding box center [589, 583] width 52 height 19
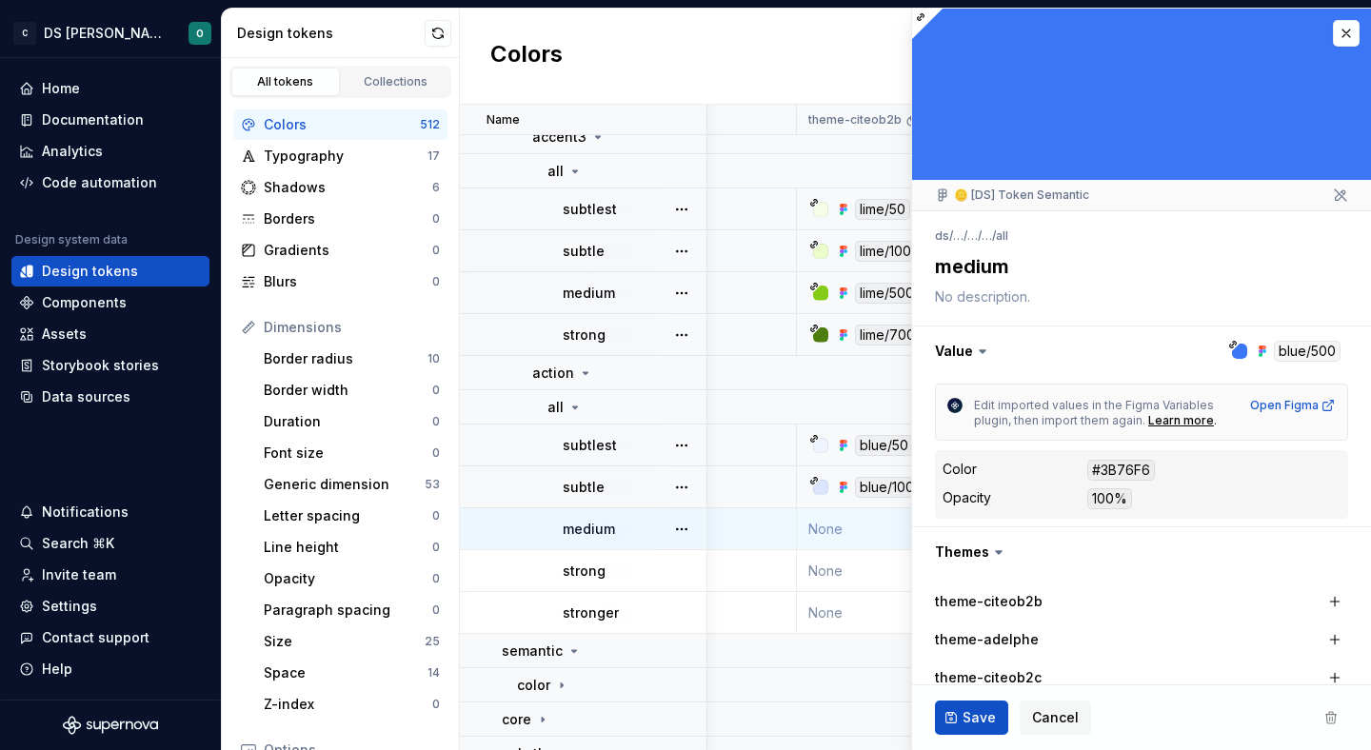
scroll to position [672, 1187]
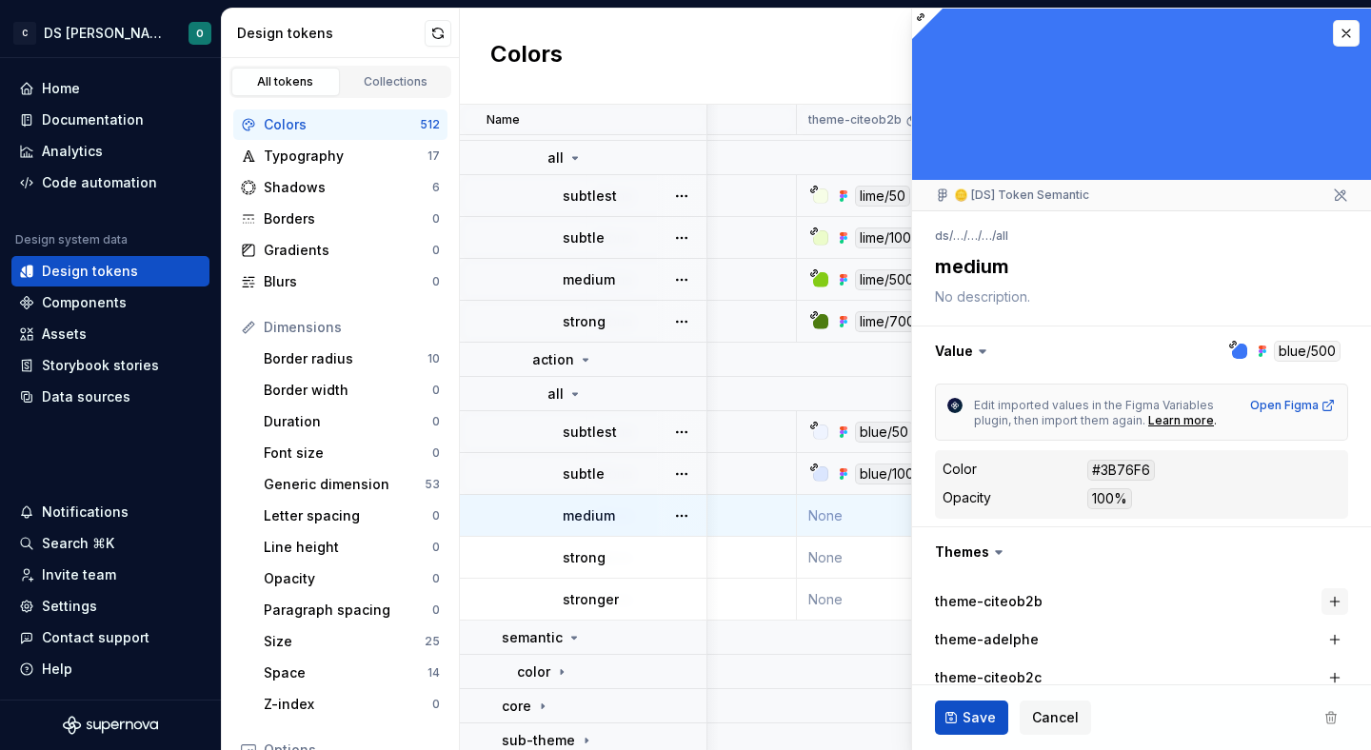
click at [1339, 590] on button "button" at bounding box center [1335, 601] width 27 height 27
click at [974, 715] on span "Save" at bounding box center [979, 717] width 33 height 19
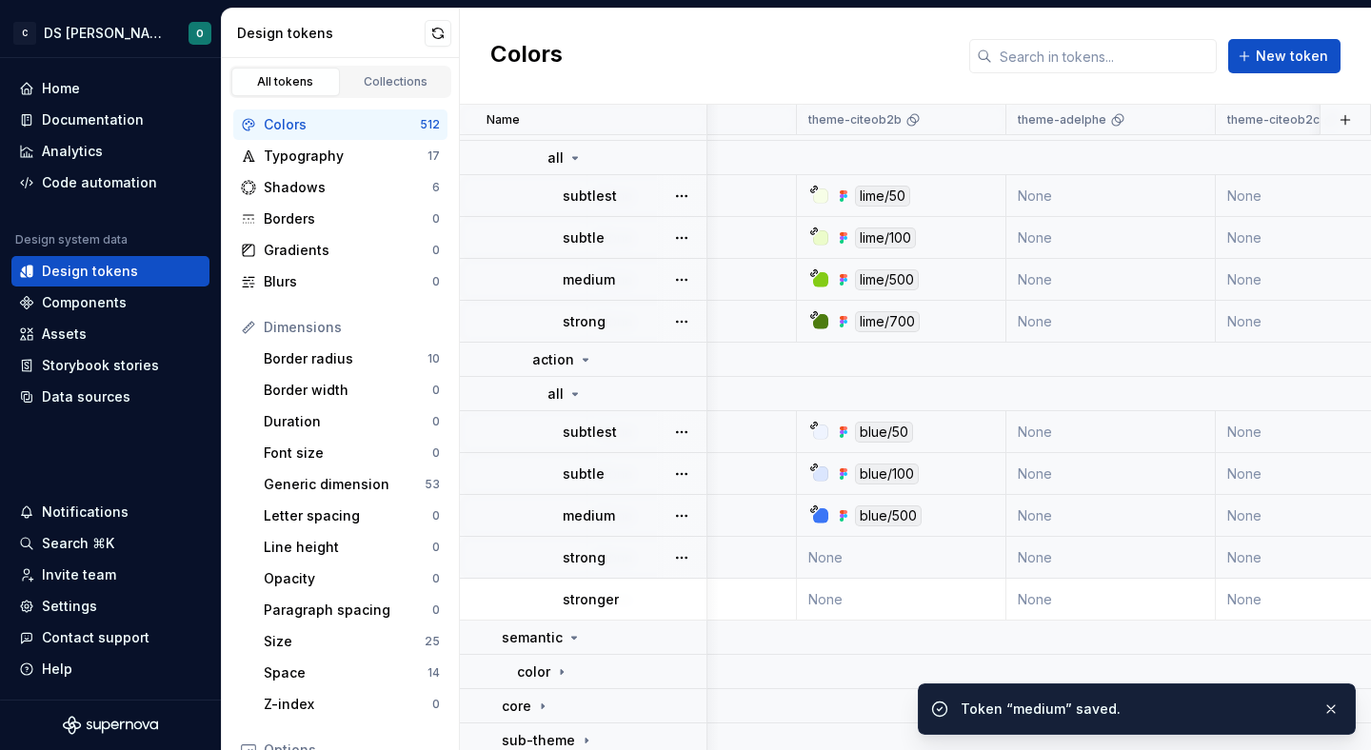
click at [637, 550] on div "strong" at bounding box center [634, 558] width 143 height 19
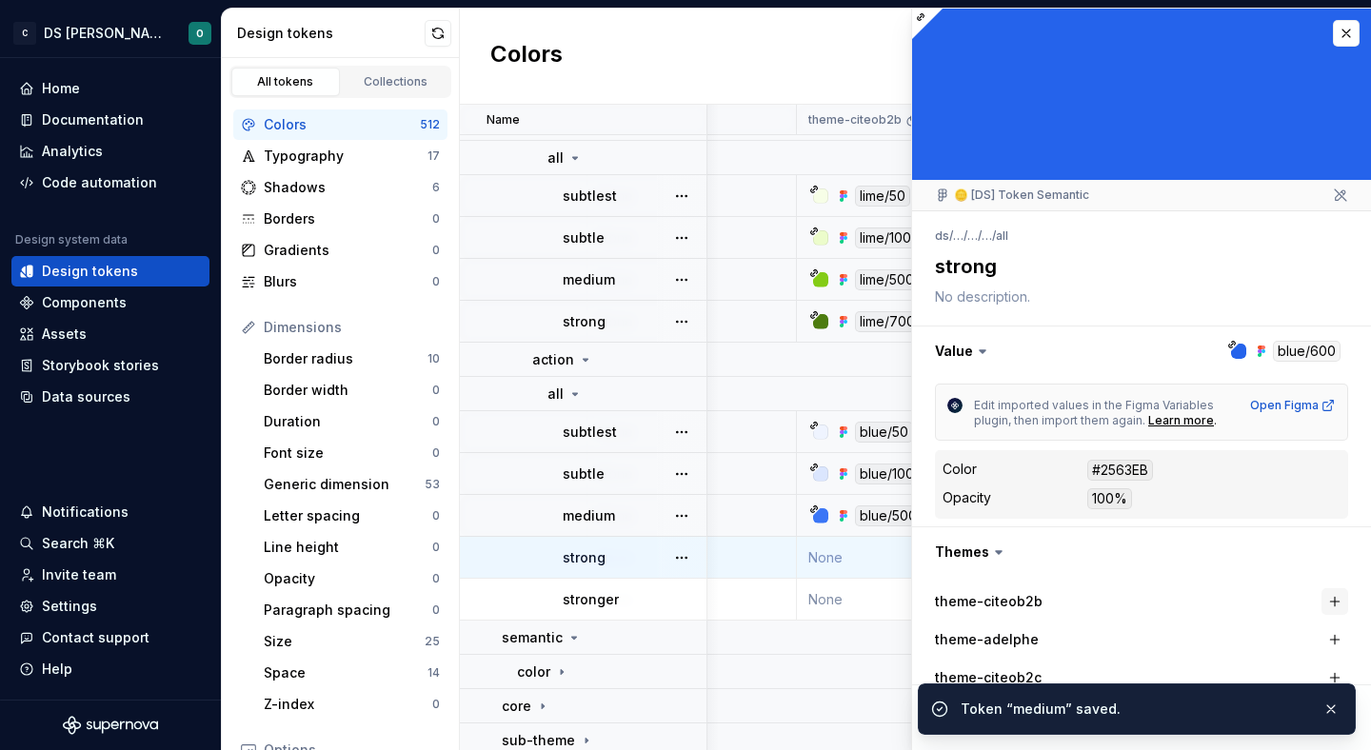
click at [1334, 598] on button "button" at bounding box center [1335, 601] width 27 height 27
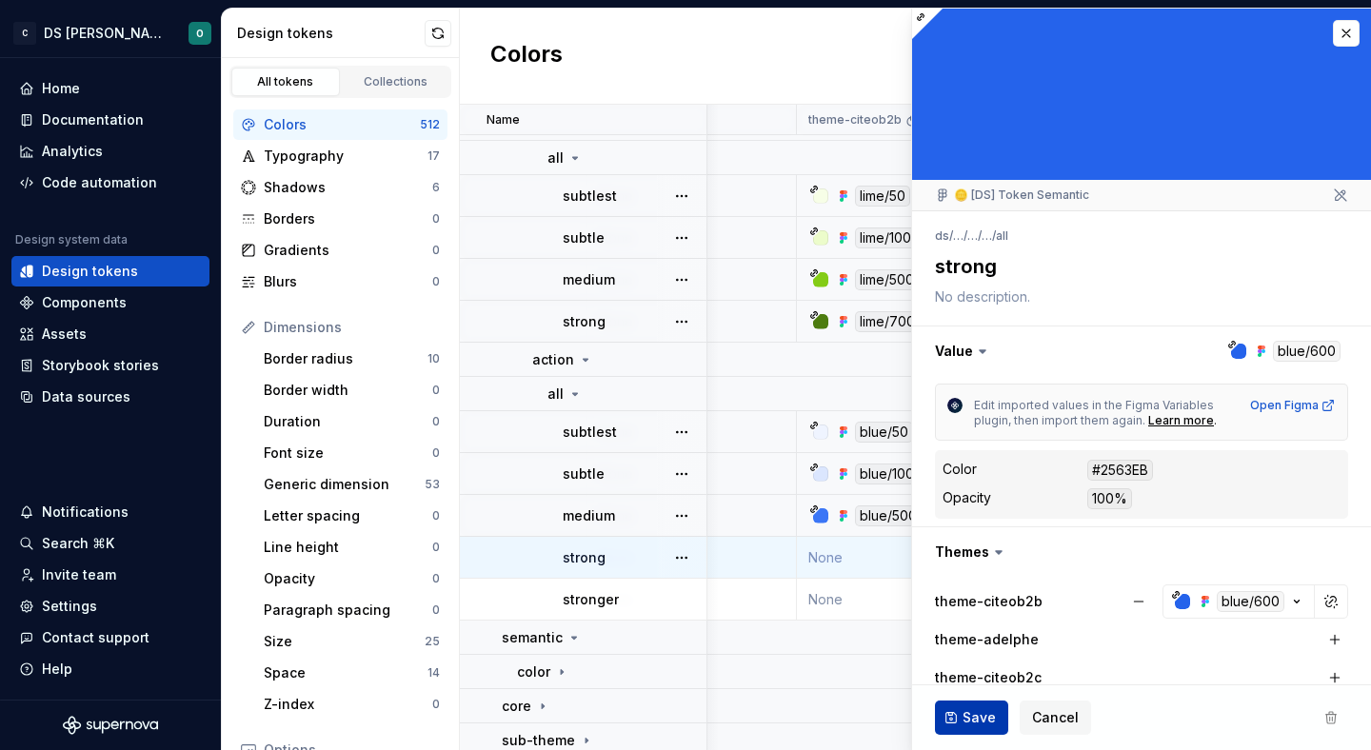
click at [969, 714] on span "Save" at bounding box center [979, 717] width 33 height 19
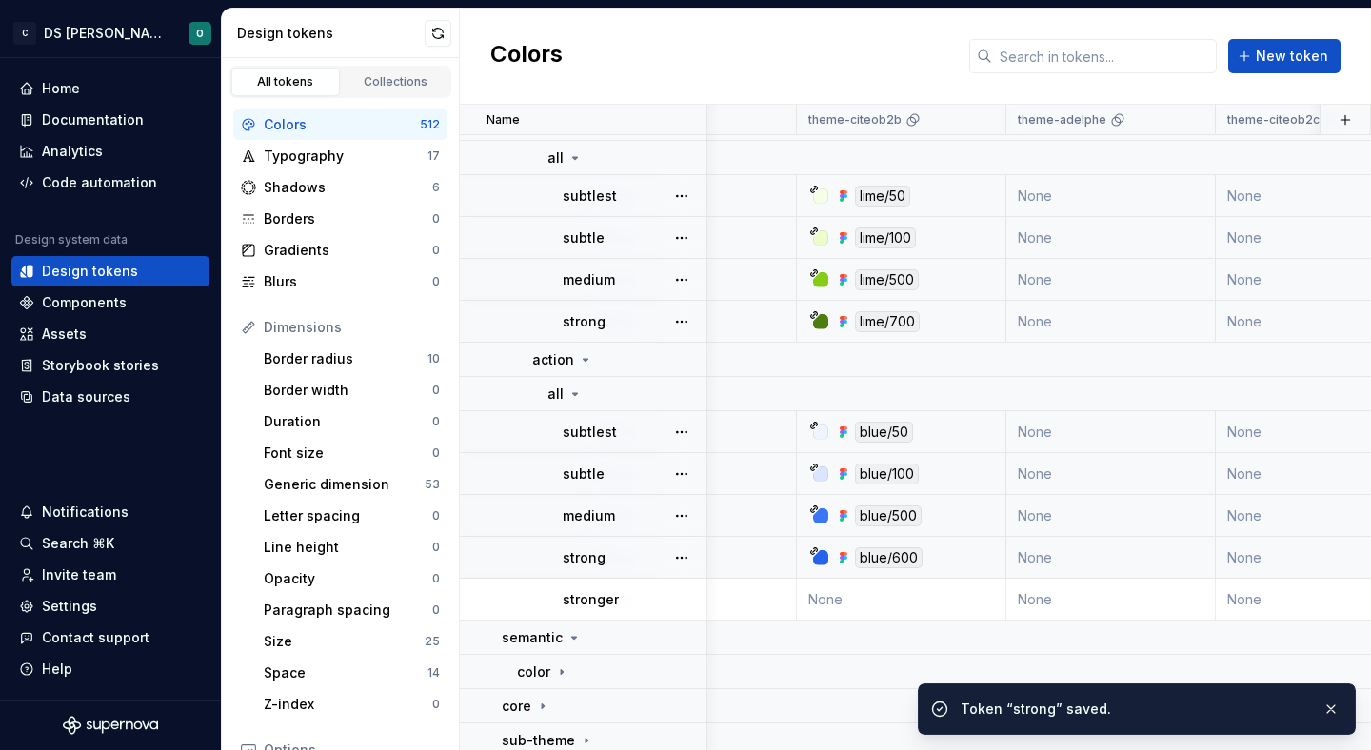
click at [615, 598] on p "stronger" at bounding box center [591, 599] width 56 height 19
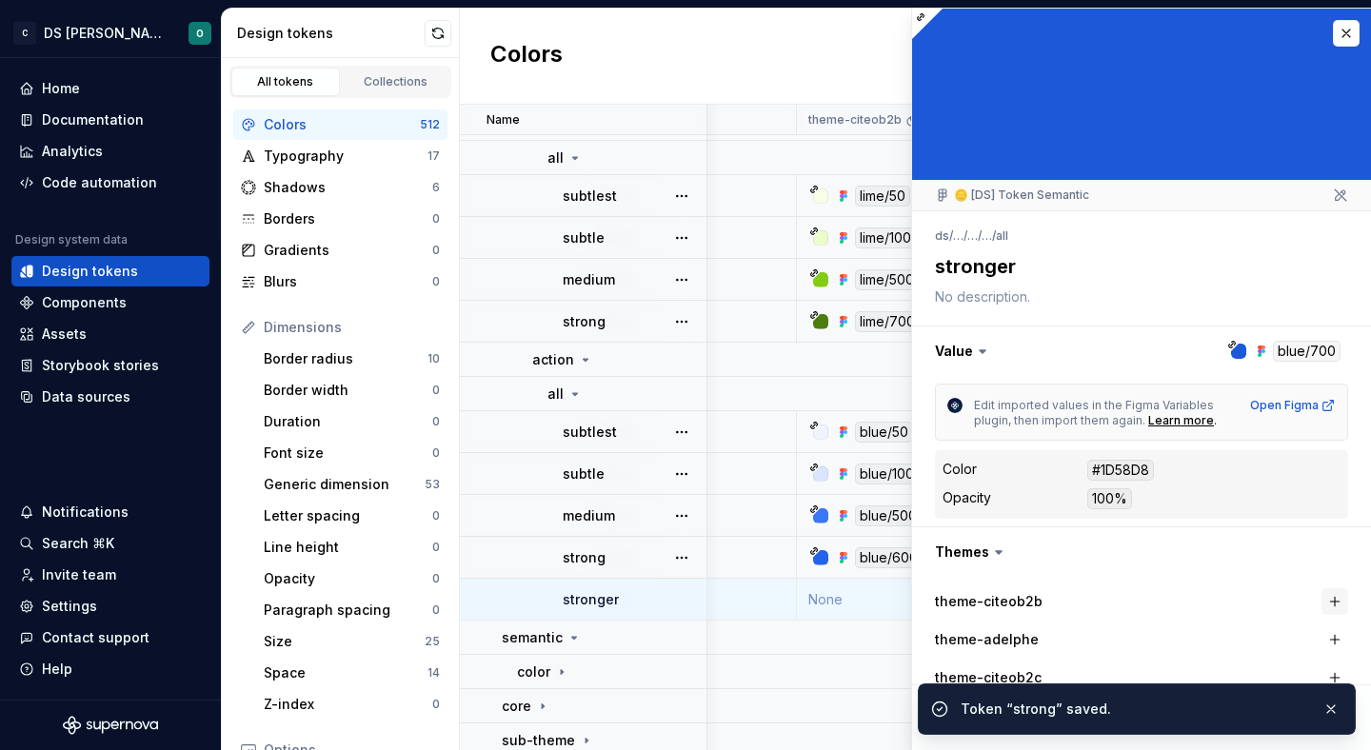
click at [1336, 603] on button "button" at bounding box center [1335, 601] width 27 height 27
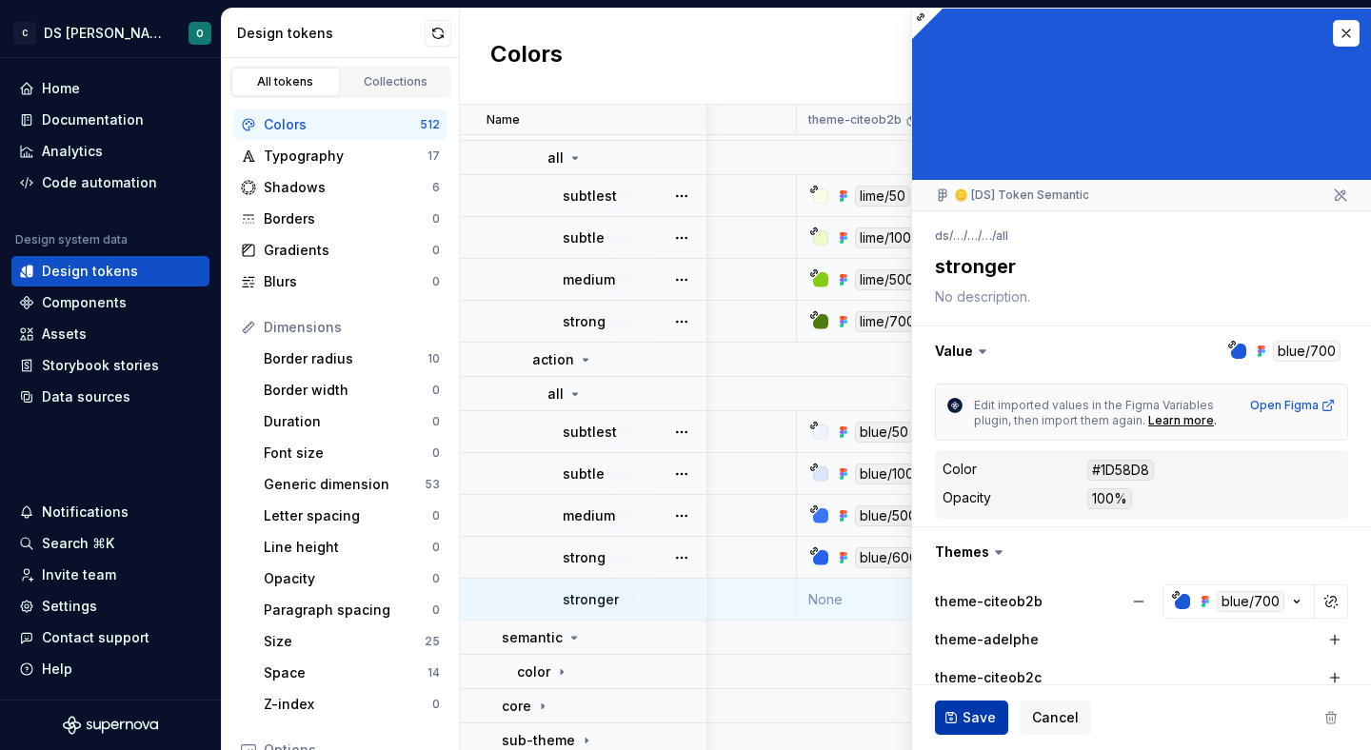
click at [988, 728] on button "Save" at bounding box center [971, 718] width 73 height 34
type textarea "*"
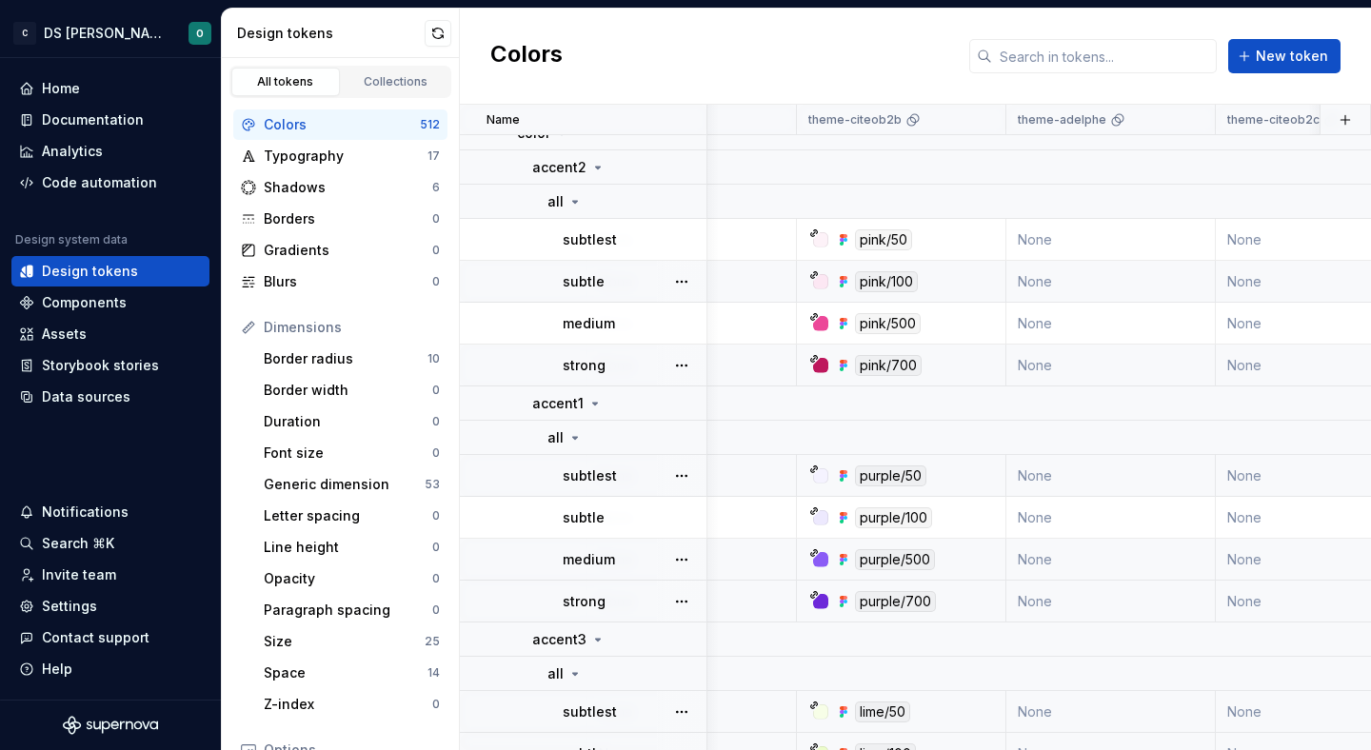
scroll to position [0, 1187]
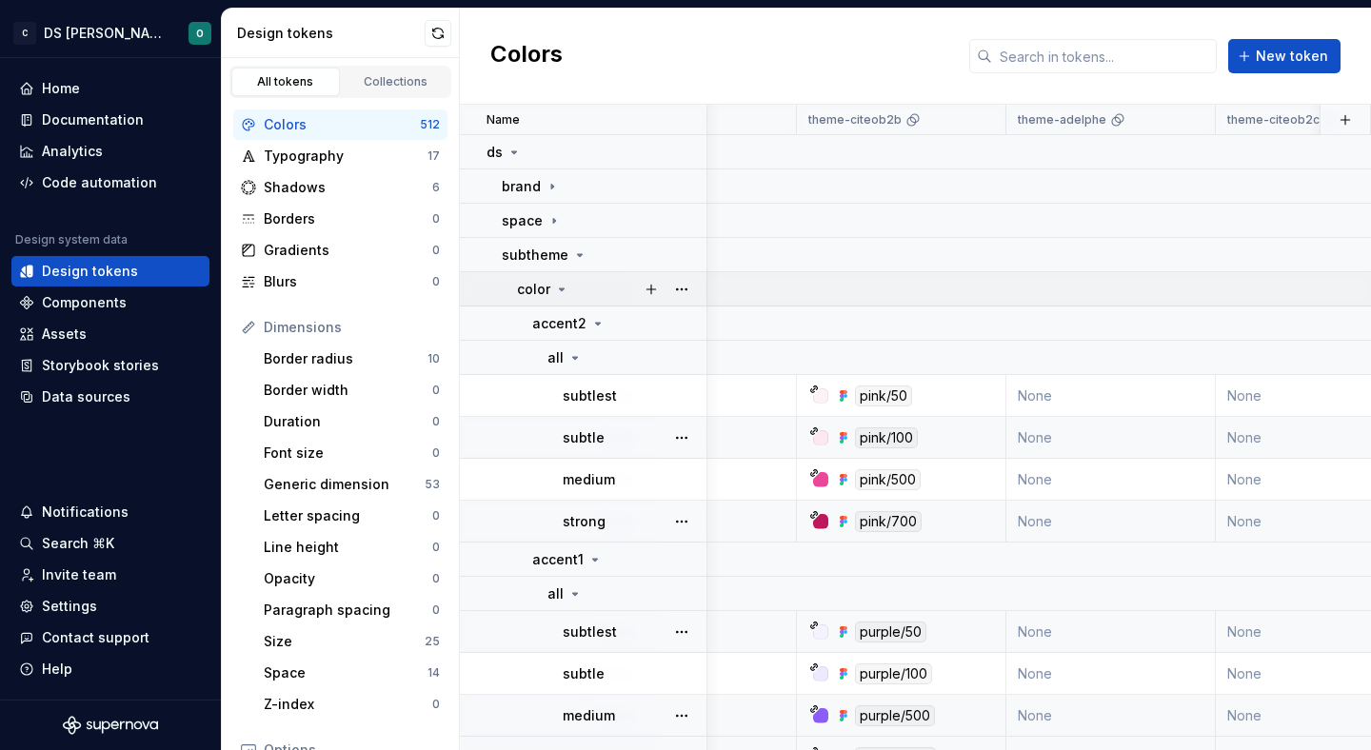
click at [563, 291] on icon at bounding box center [561, 289] width 15 height 15
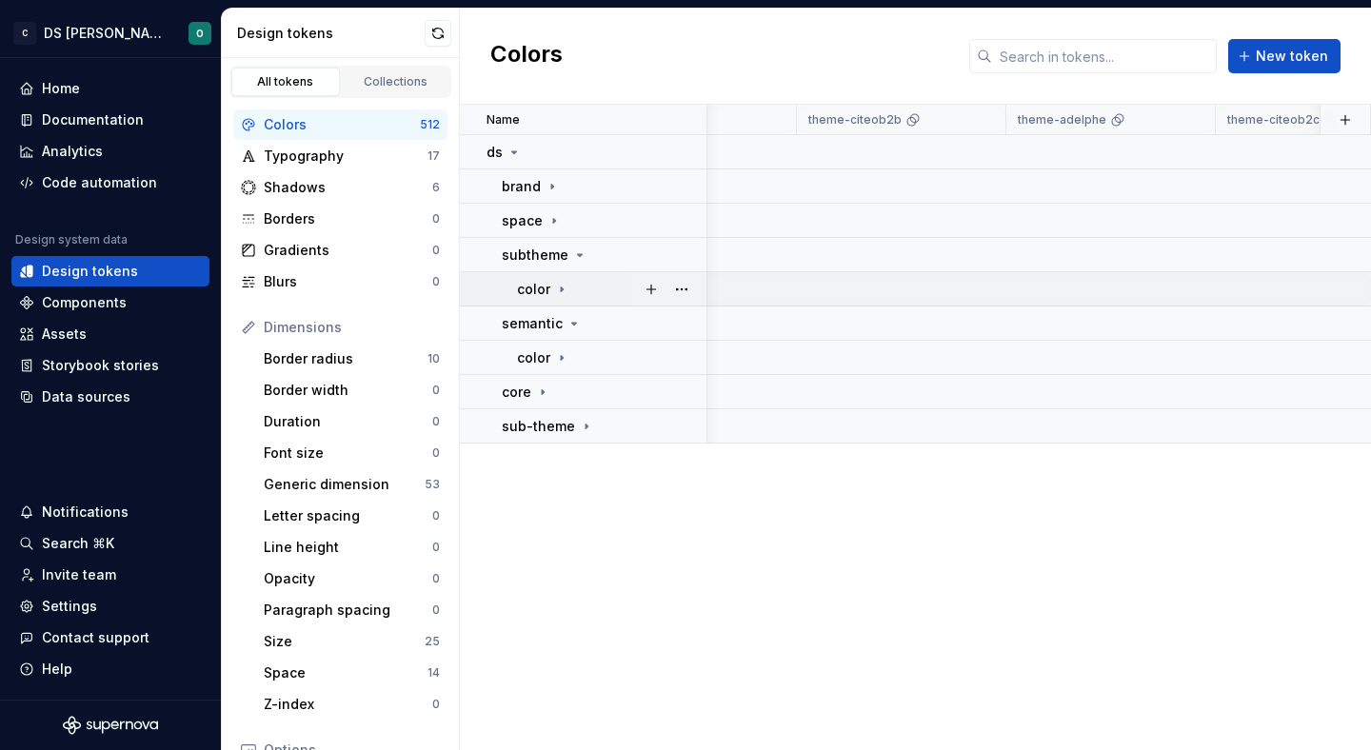
click at [563, 291] on icon at bounding box center [561, 289] width 15 height 15
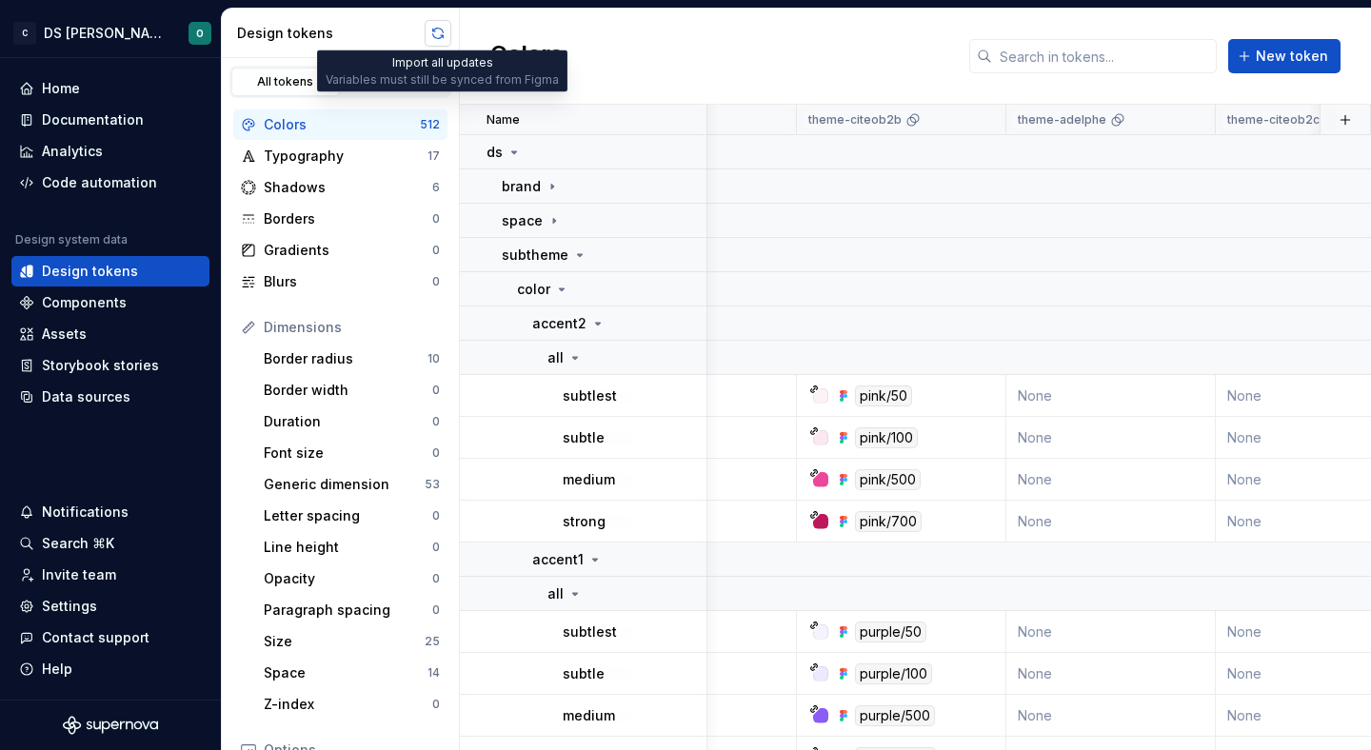
click at [425, 34] on button "button" at bounding box center [438, 33] width 27 height 27
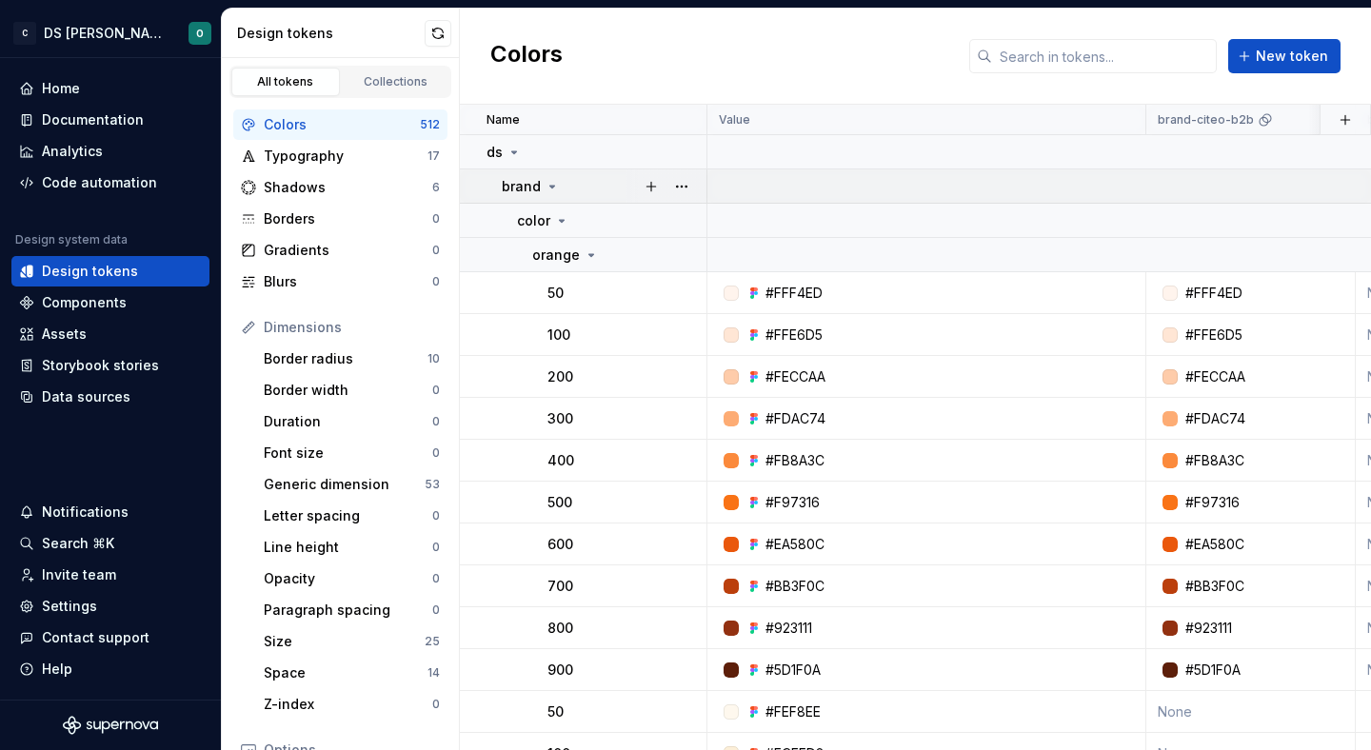
click at [553, 183] on icon at bounding box center [552, 186] width 15 height 15
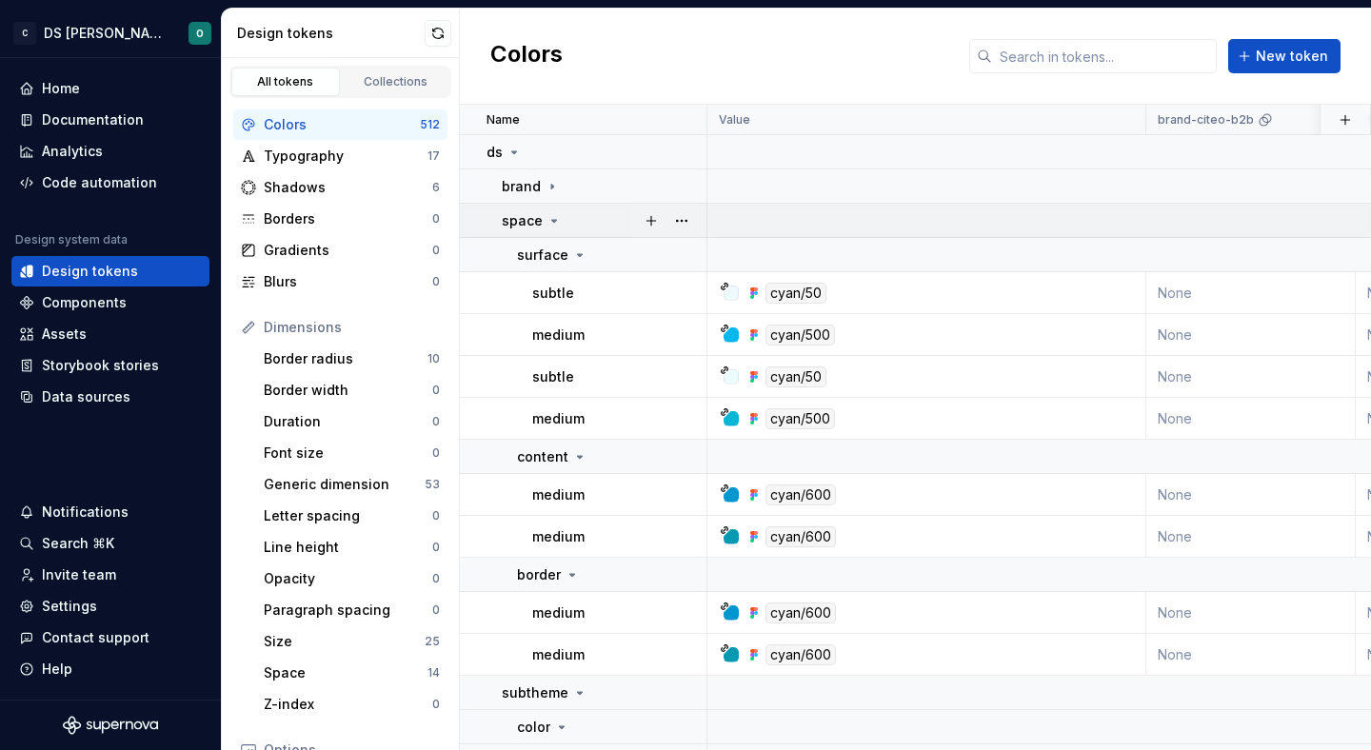
click at [551, 213] on icon at bounding box center [554, 220] width 15 height 15
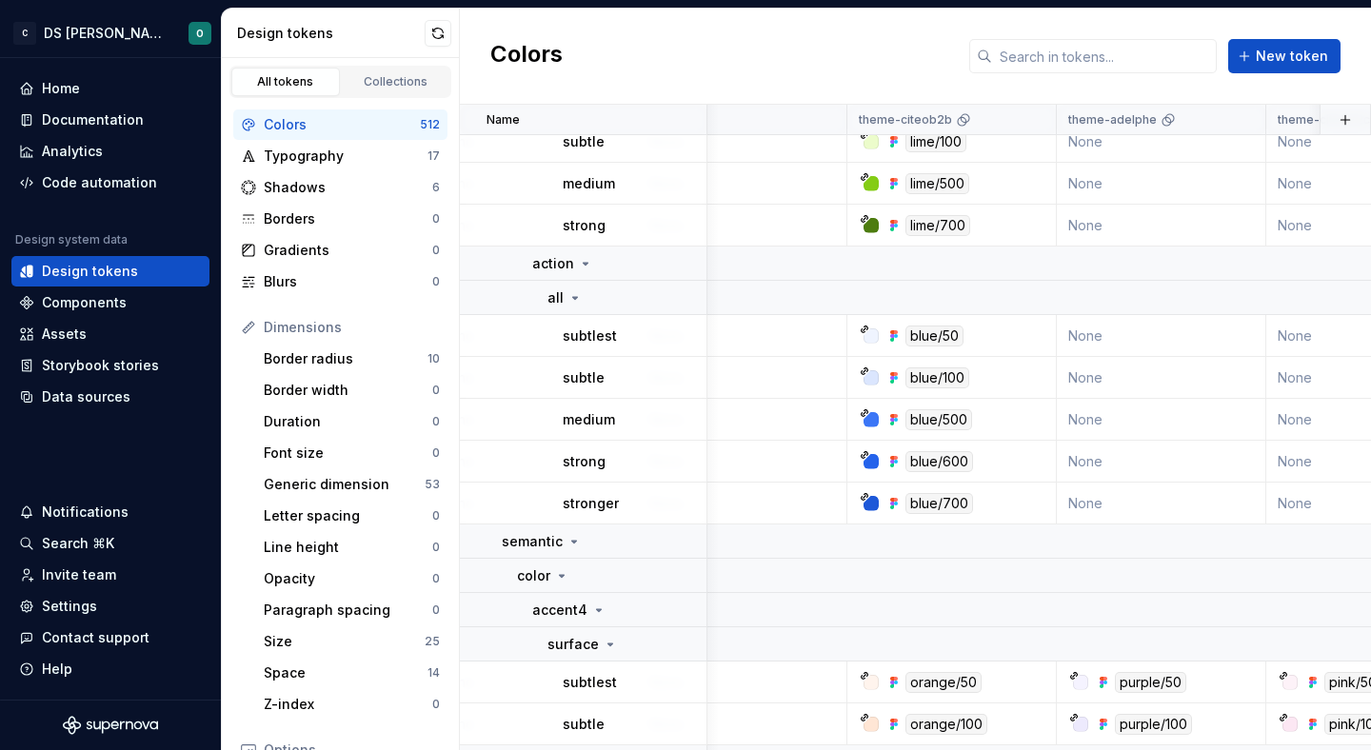
scroll to position [772, 1137]
